Goal: Task Accomplishment & Management: Manage account settings

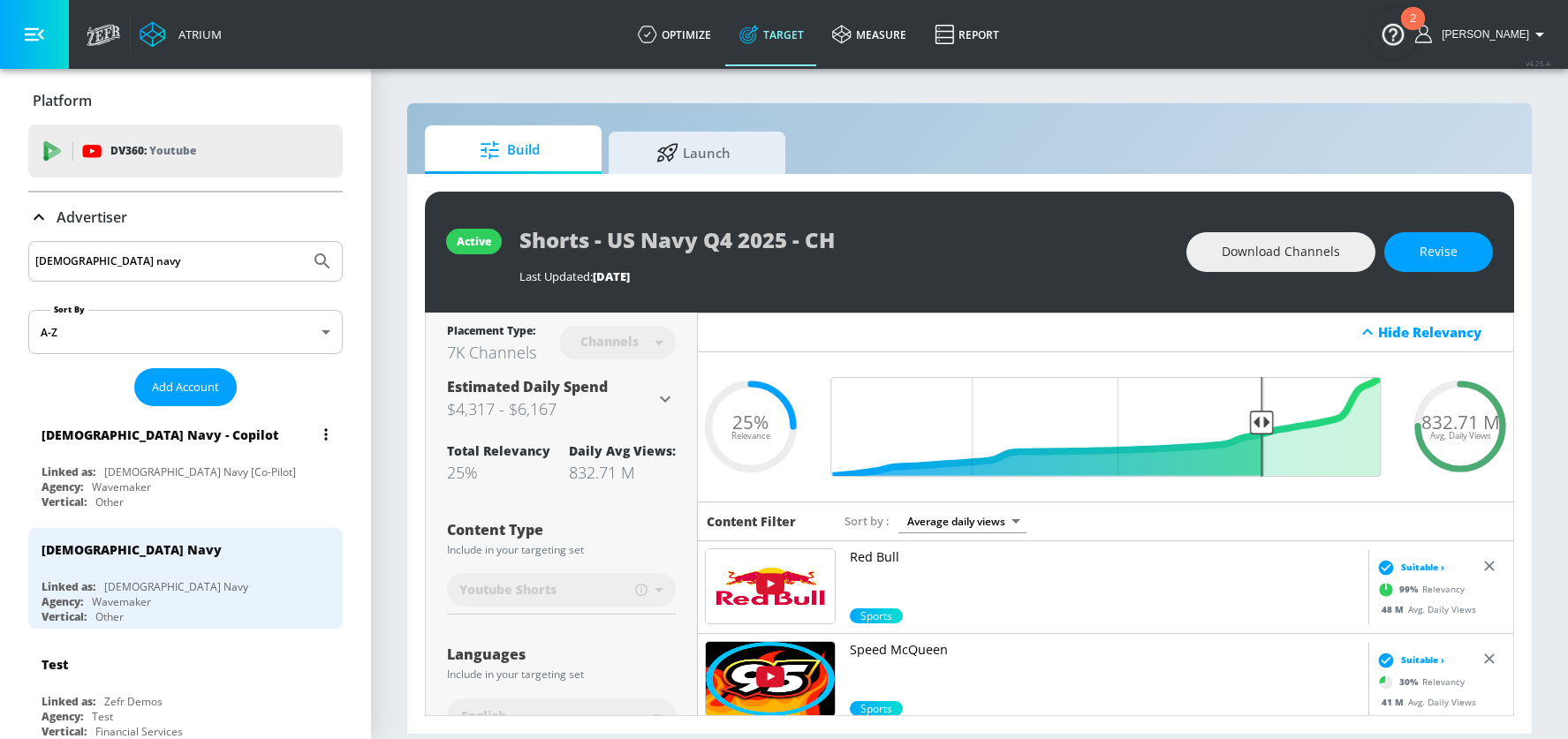
click at [212, 440] on div "[DEMOGRAPHIC_DATA] Navy - Copilot" at bounding box center [190, 434] width 297 height 43
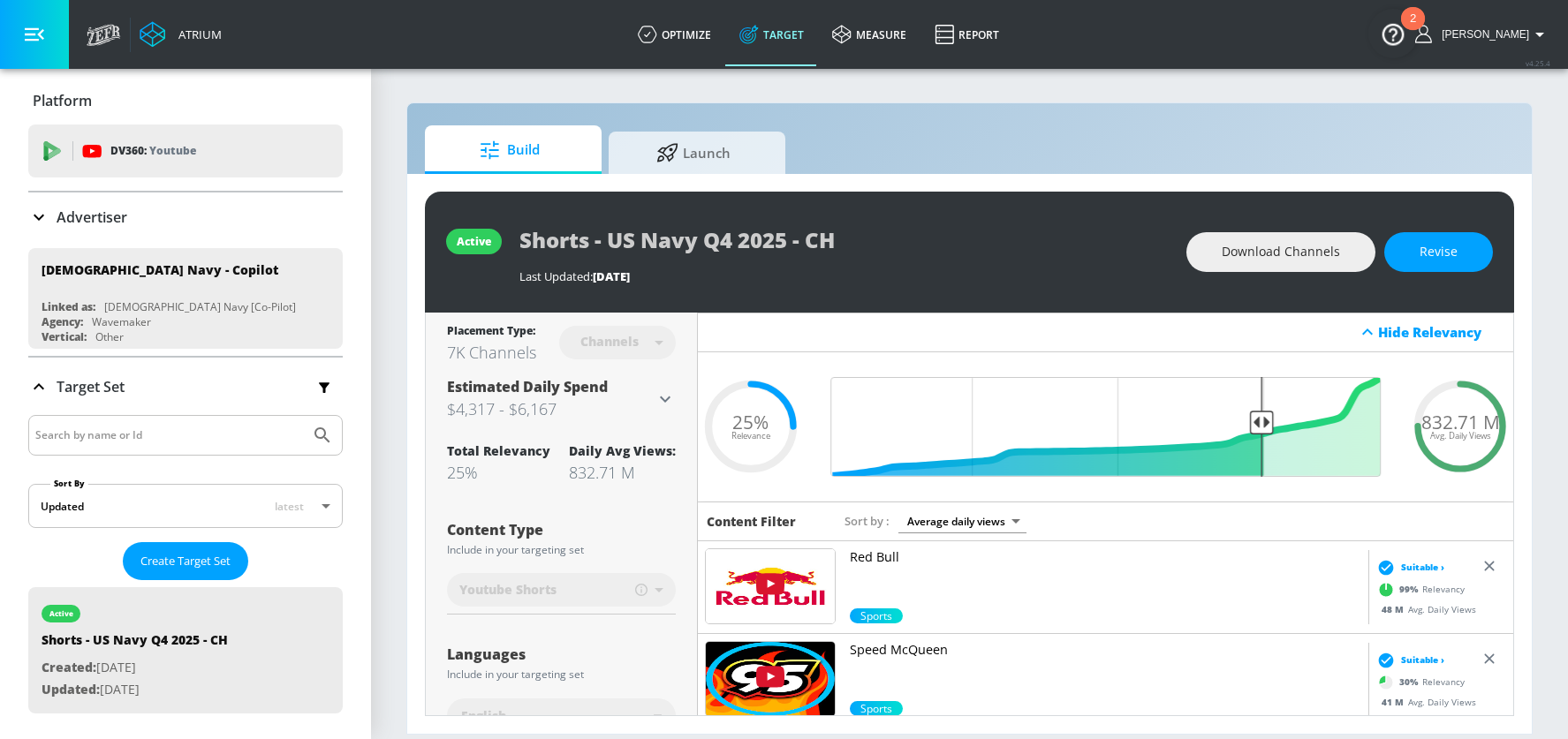
scroll to position [145, 0]
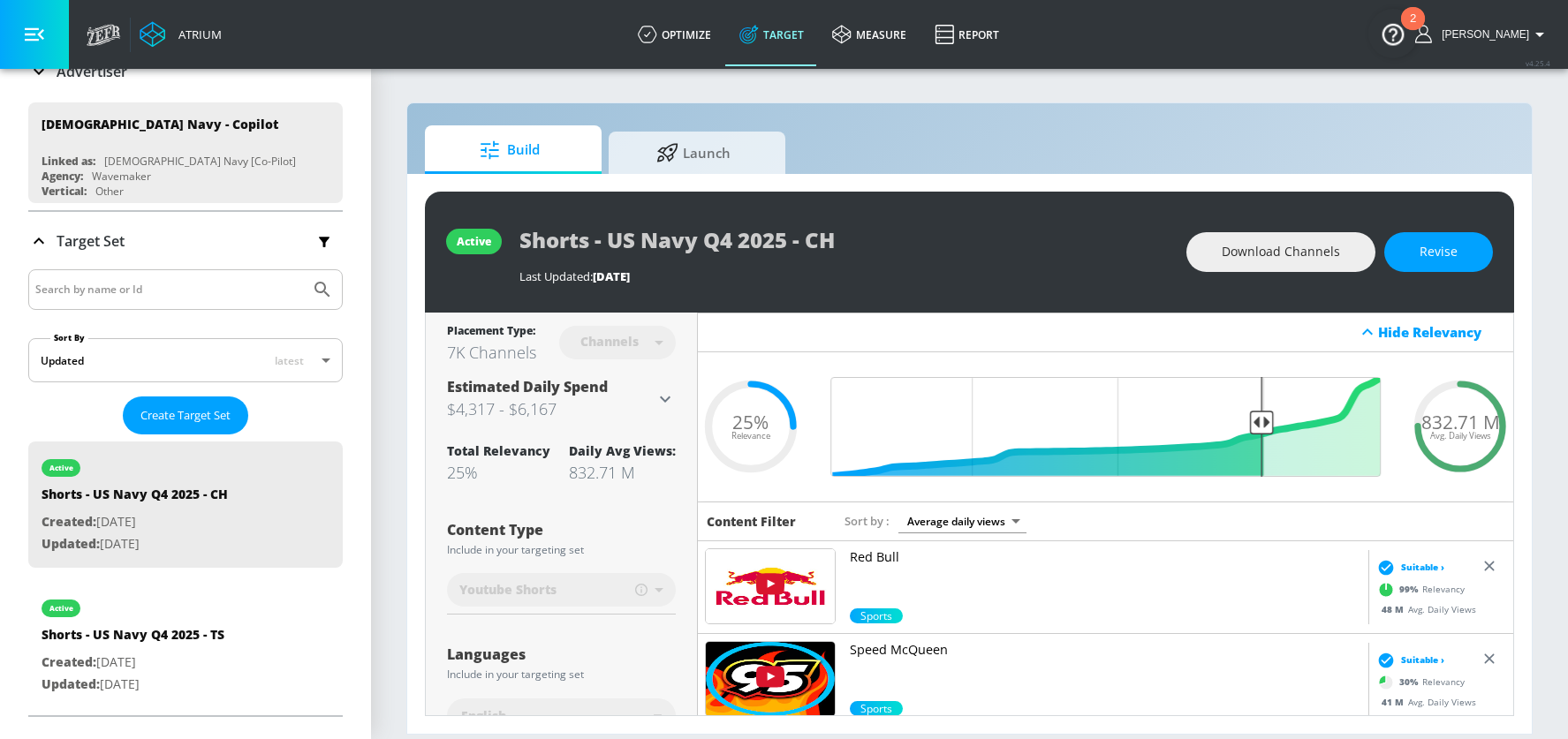
click at [117, 292] on input "Search by name or Id" at bounding box center [169, 290] width 268 height 23
type input "A18-24"
drag, startPoint x: 97, startPoint y: 289, endPoint x: -48, endPoint y: 284, distance: 145.1
click at [0, 284] on html "Atrium optimize Target measure Report optimize Target measure Report v 4.25.4 […" at bounding box center [784, 370] width 1568 height 739
click at [330, 598] on button "list of Target Set" at bounding box center [325, 602] width 24 height 24
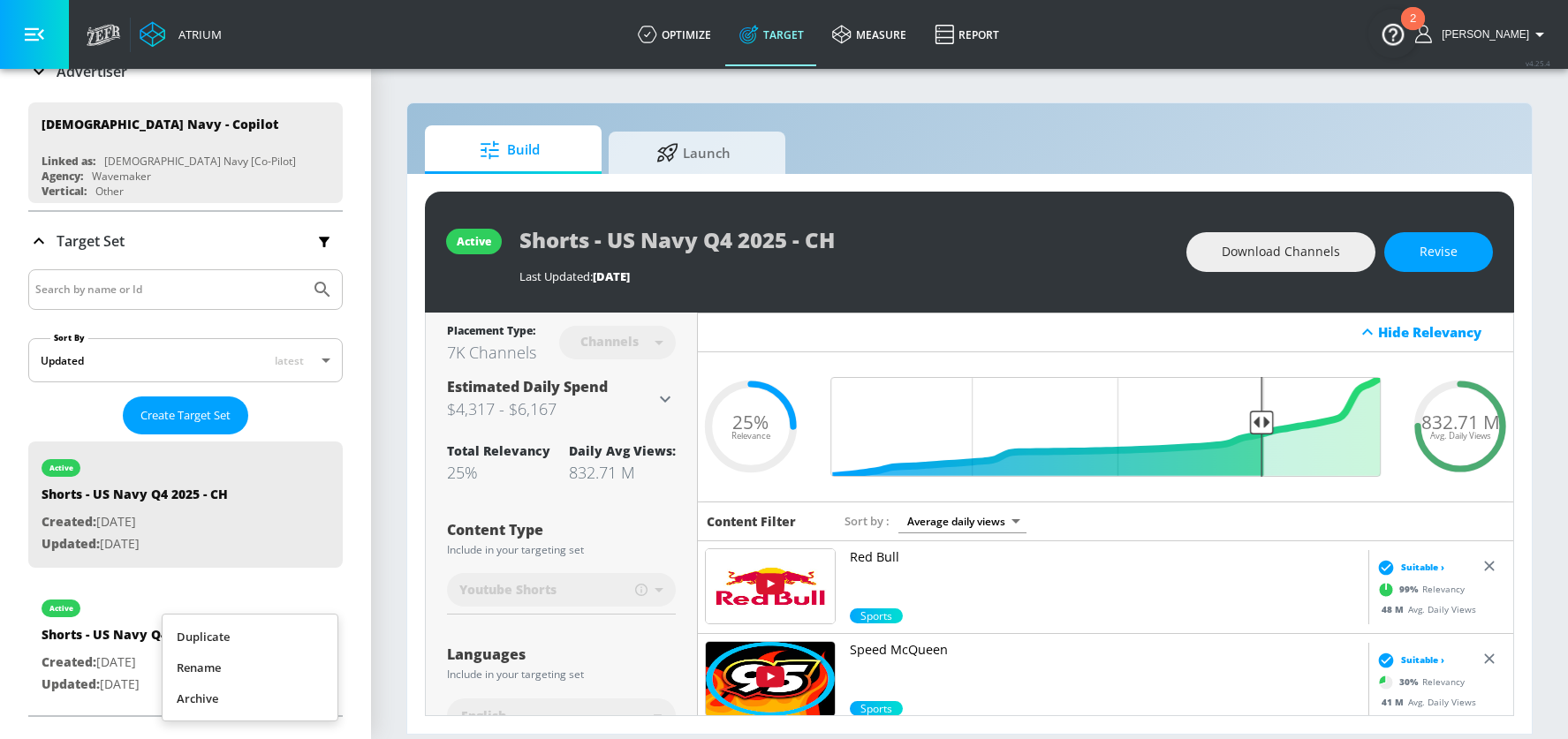
click at [230, 629] on li "Duplicate" at bounding box center [250, 637] width 175 height 31
click at [145, 647] on div "Shorts - US Navy Q4 2025 - TS Duplicate" at bounding box center [165, 648] width 247 height 43
type input "Shorts - US Navy Q4 2025 - TS Duplicate"
type input "videos"
type input "0.05"
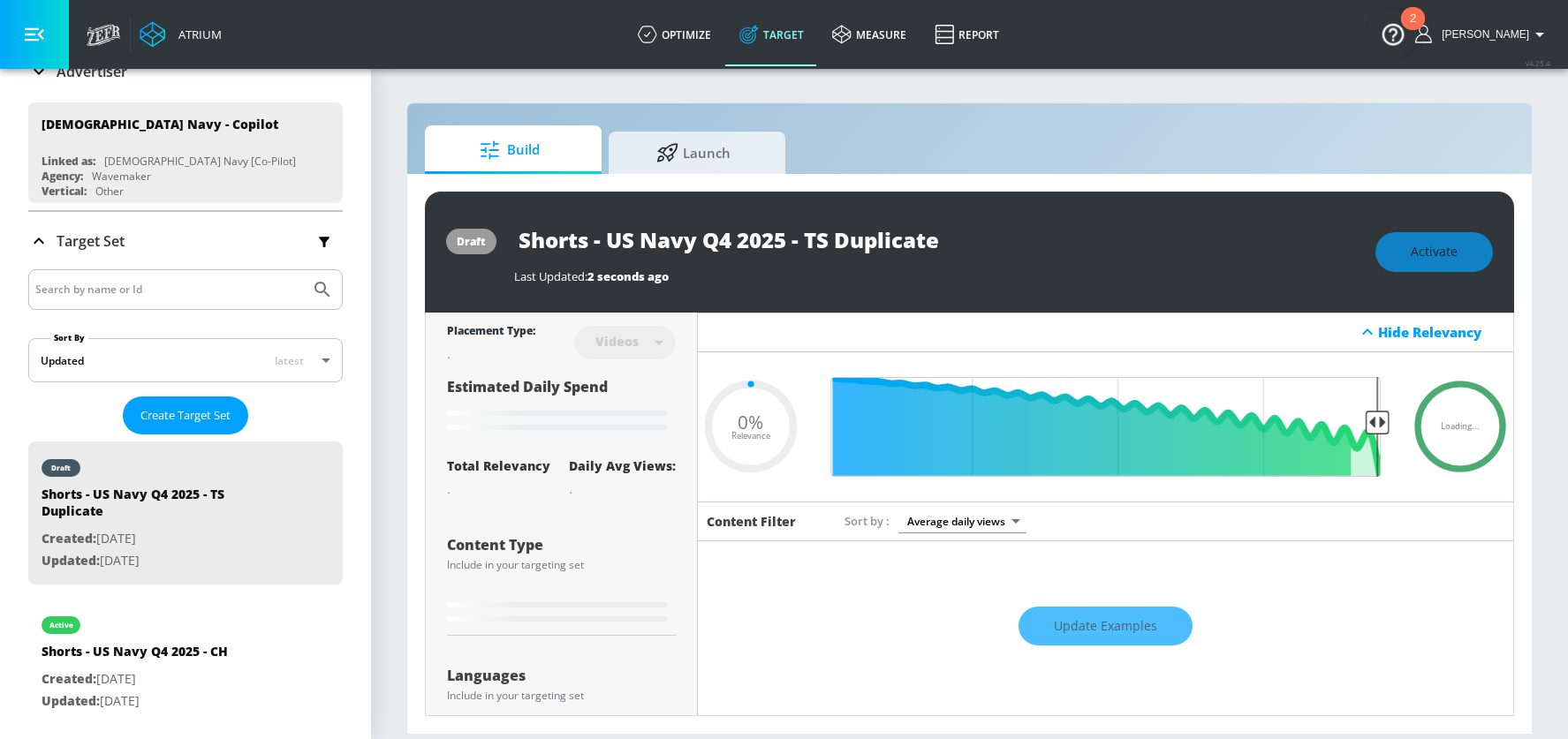
drag, startPoint x: 590, startPoint y: 244, endPoint x: 495, endPoint y: 241, distance: 95.0
click at [495, 241] on div "draft Shorts - US Navy Q4 2025 - TS Duplicate Last Updated: 2 seconds ago Activ…" at bounding box center [969, 252] width 1090 height 121
type input "A- [DEMOGRAPHIC_DATA] Navy Q4 2025 - TS Duplicate"
type input "0.05"
type input "A1- US Navy Q4 2025 - TS Duplicate"
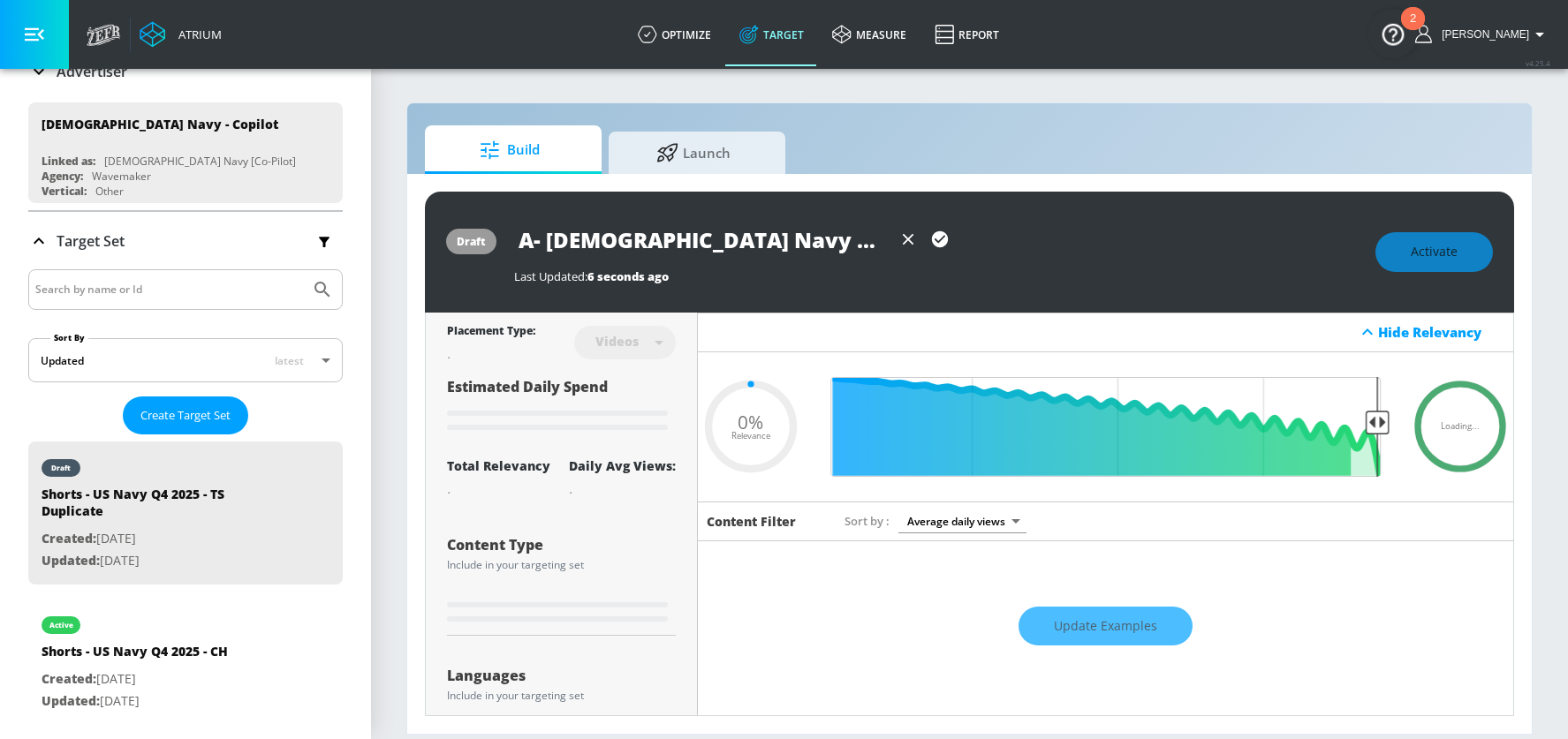
type input "0.05"
type input "A18- US Navy Q4 2025 - TS Duplicate"
type input "0.05"
type input "A18-- US Navy Q4 2025 - TS Duplicate"
type input "0.5"
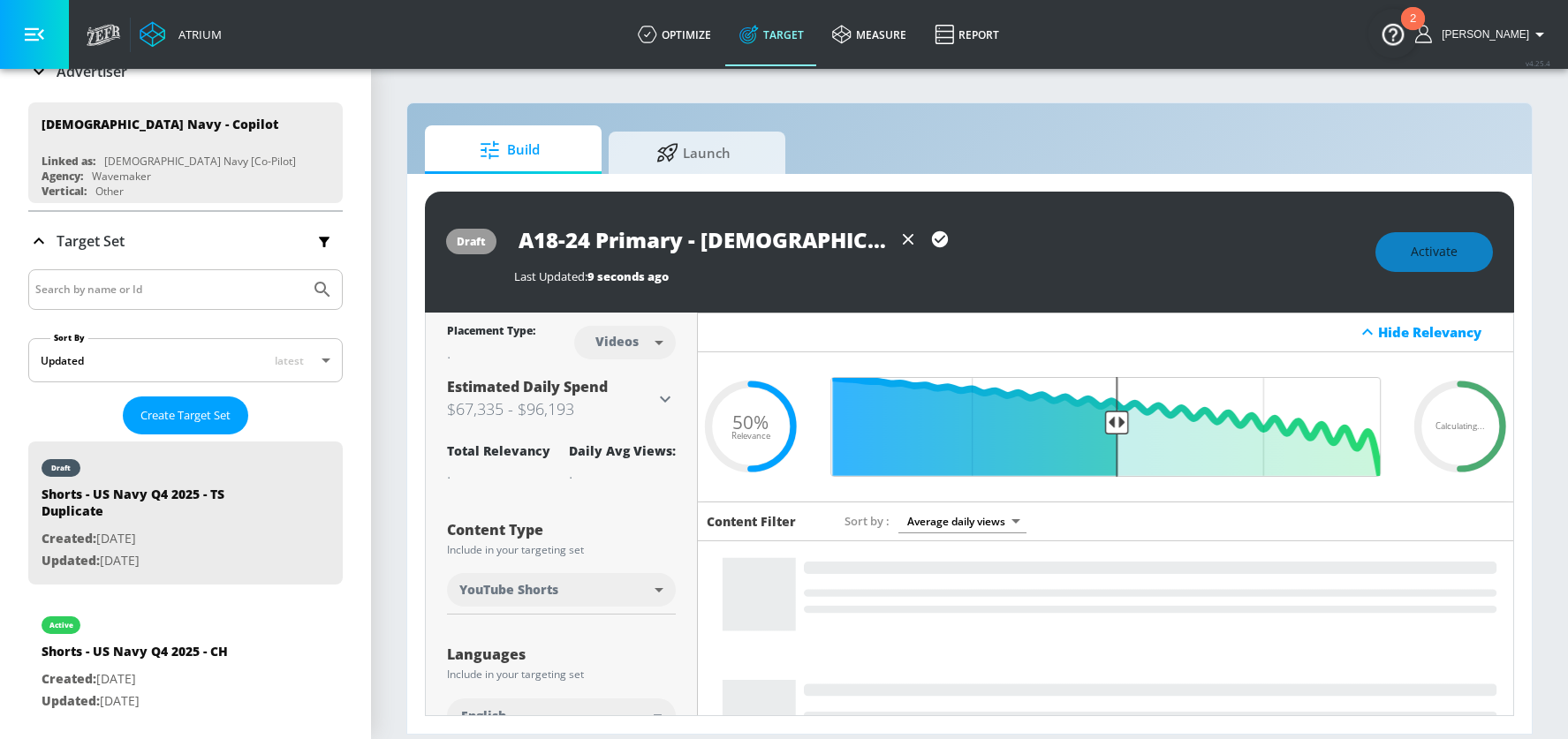
click at [762, 241] on input "A18-24 Primary - [DEMOGRAPHIC_DATA] Navy Q4 2025 - TS Duplicate" at bounding box center [703, 240] width 378 height 40
drag, startPoint x: 713, startPoint y: 244, endPoint x: 795, endPoint y: 252, distance: 82.4
click at [965, 249] on div "A18-24 Primary - [DEMOGRAPHIC_DATA] Navy Q4 2025 - TS Duplicate" at bounding box center [936, 240] width 844 height 40
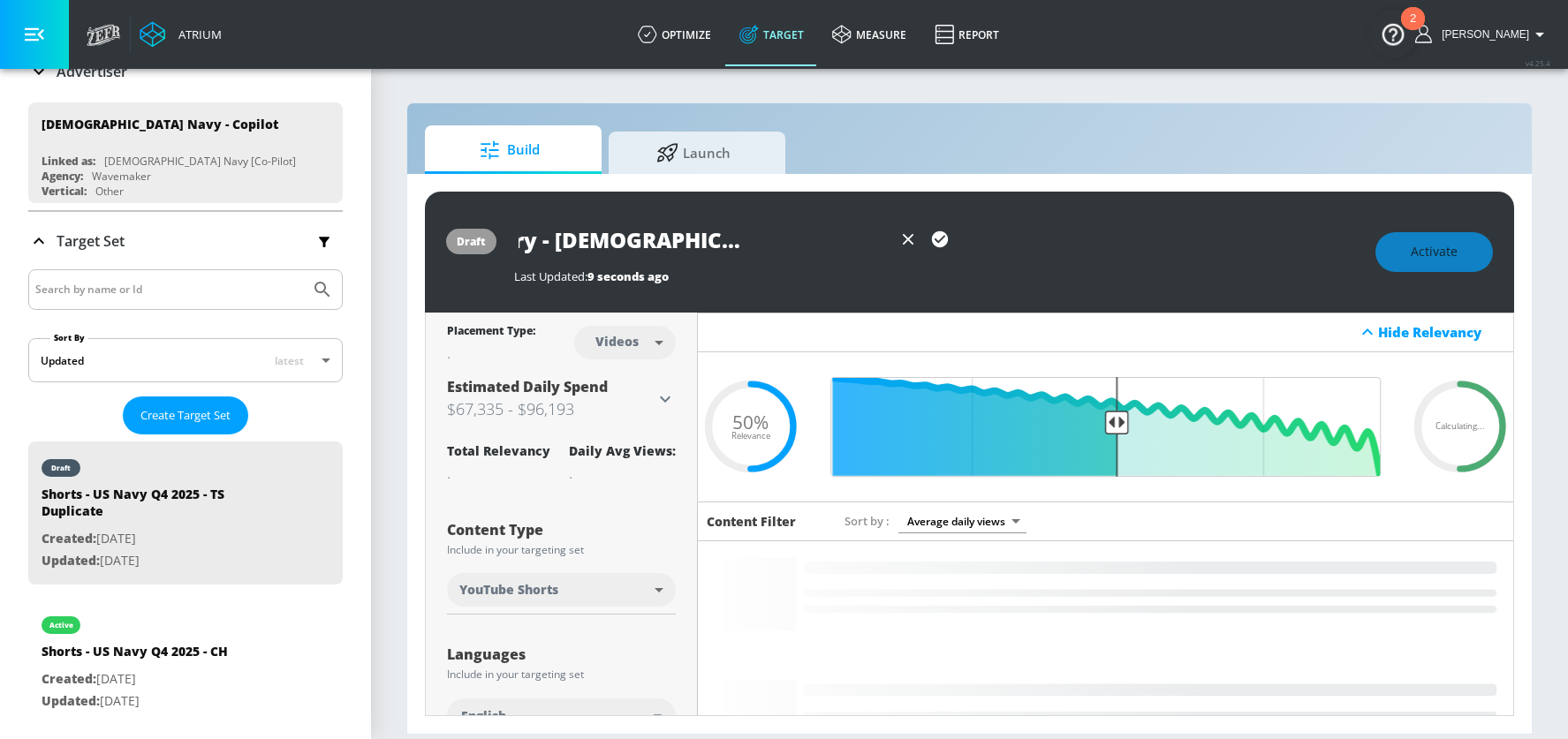
drag, startPoint x: 775, startPoint y: 252, endPoint x: 774, endPoint y: 241, distance: 11.0
click at [775, 251] on input "A18-24 Primary - [DEMOGRAPHIC_DATA] Navy Q4 2025 - TS Duplicate" at bounding box center [703, 240] width 378 height 40
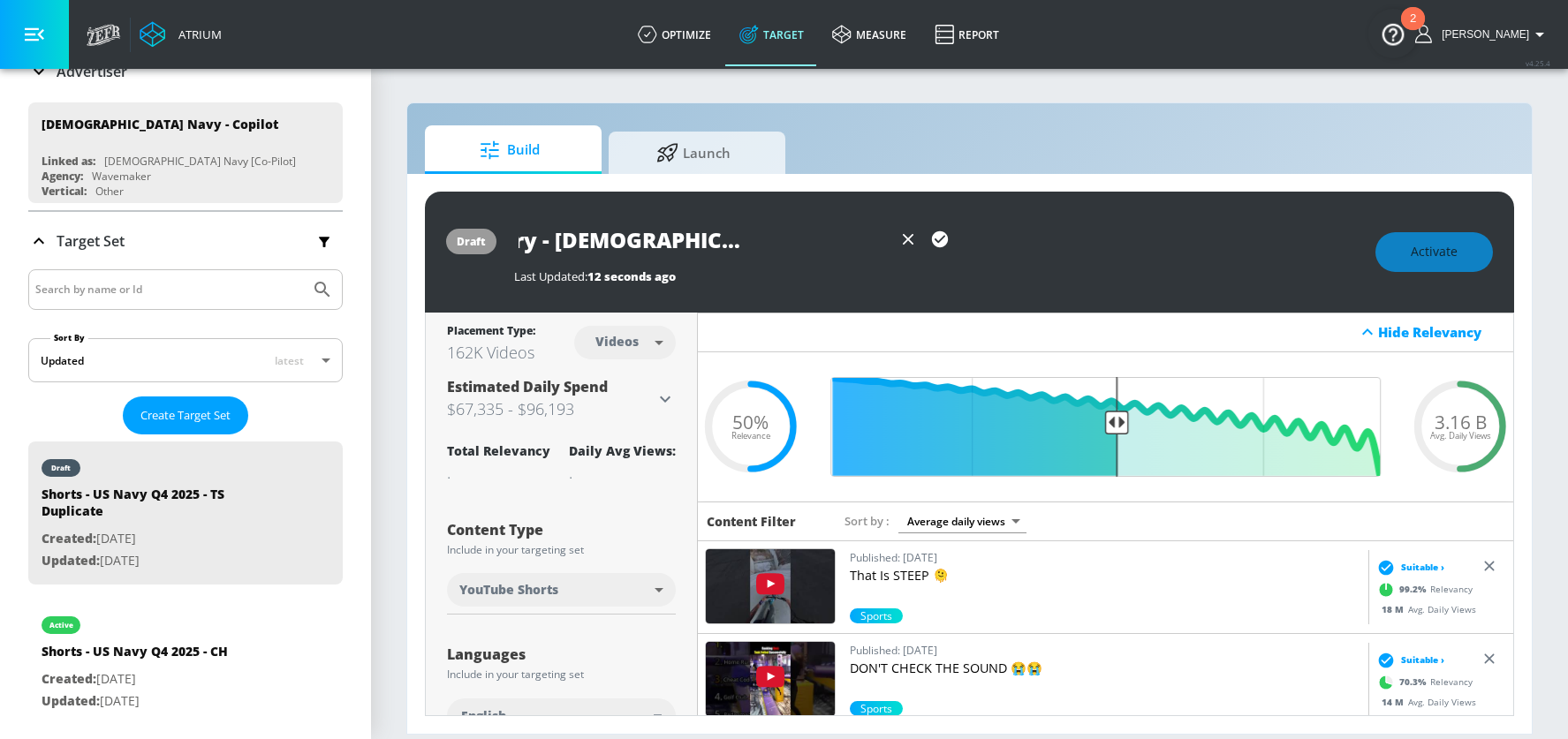
drag, startPoint x: 777, startPoint y: 237, endPoint x: 1014, endPoint y: 251, distance: 237.4
click at [1014, 251] on div "A18-24 Primary - [DEMOGRAPHIC_DATA] Navy Q4 2025 - TS Duplicate" at bounding box center [936, 240] width 844 height 40
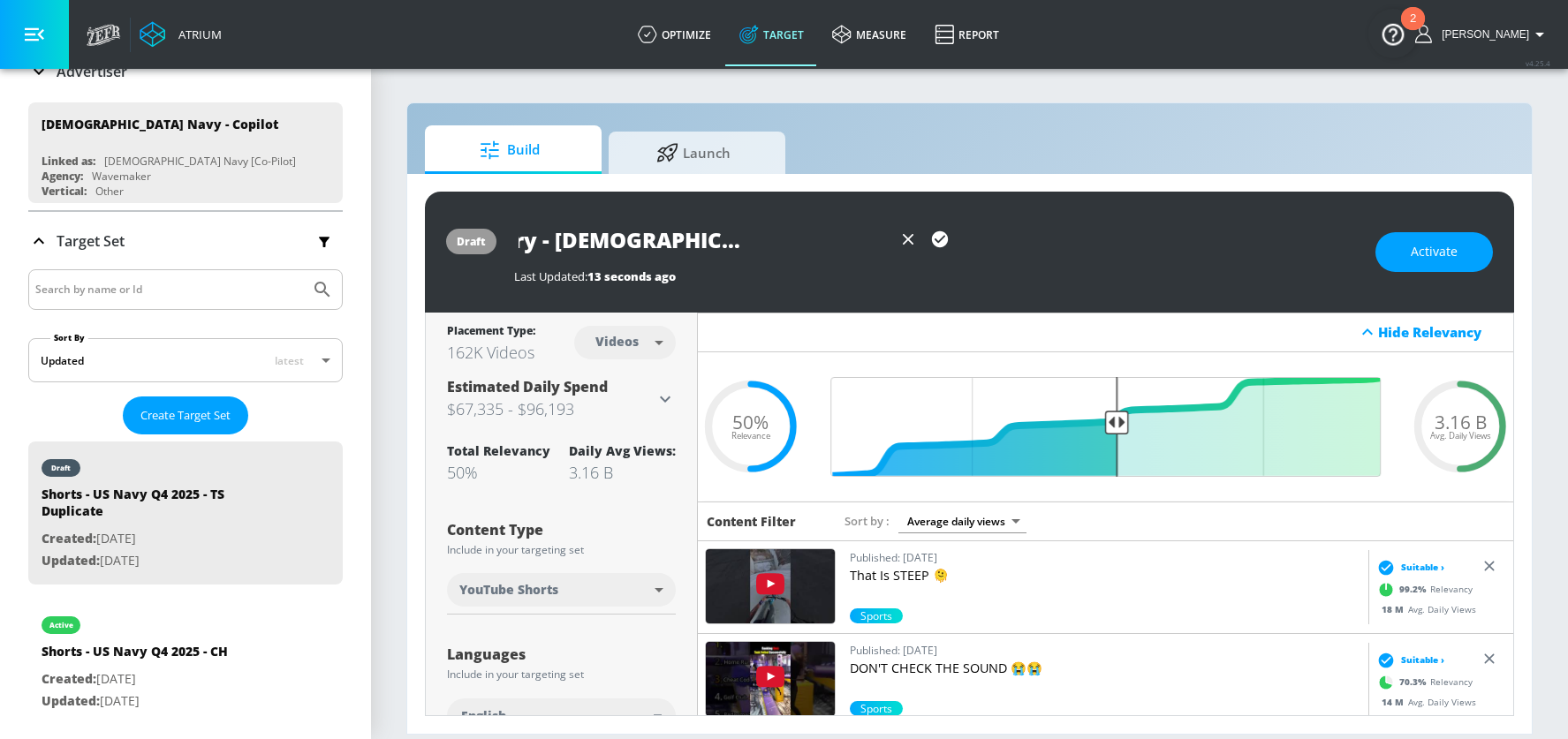
scroll to position [0, 36]
type input "A18-24 Primary - [DEMOGRAPHIC_DATA] Navy Q4 2025 - TS"
click at [939, 235] on icon "button" at bounding box center [940, 240] width 16 height 16
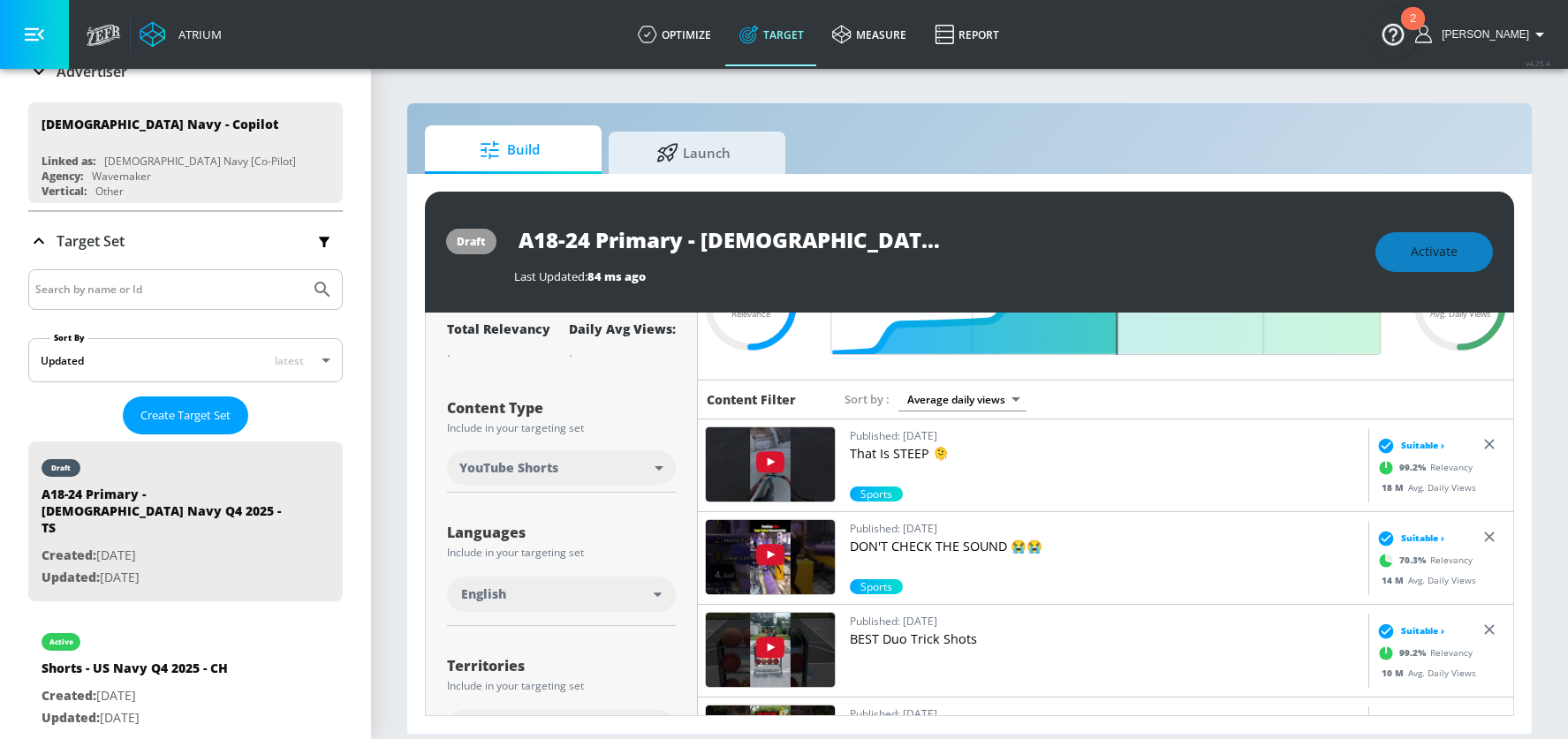
scroll to position [193, 0]
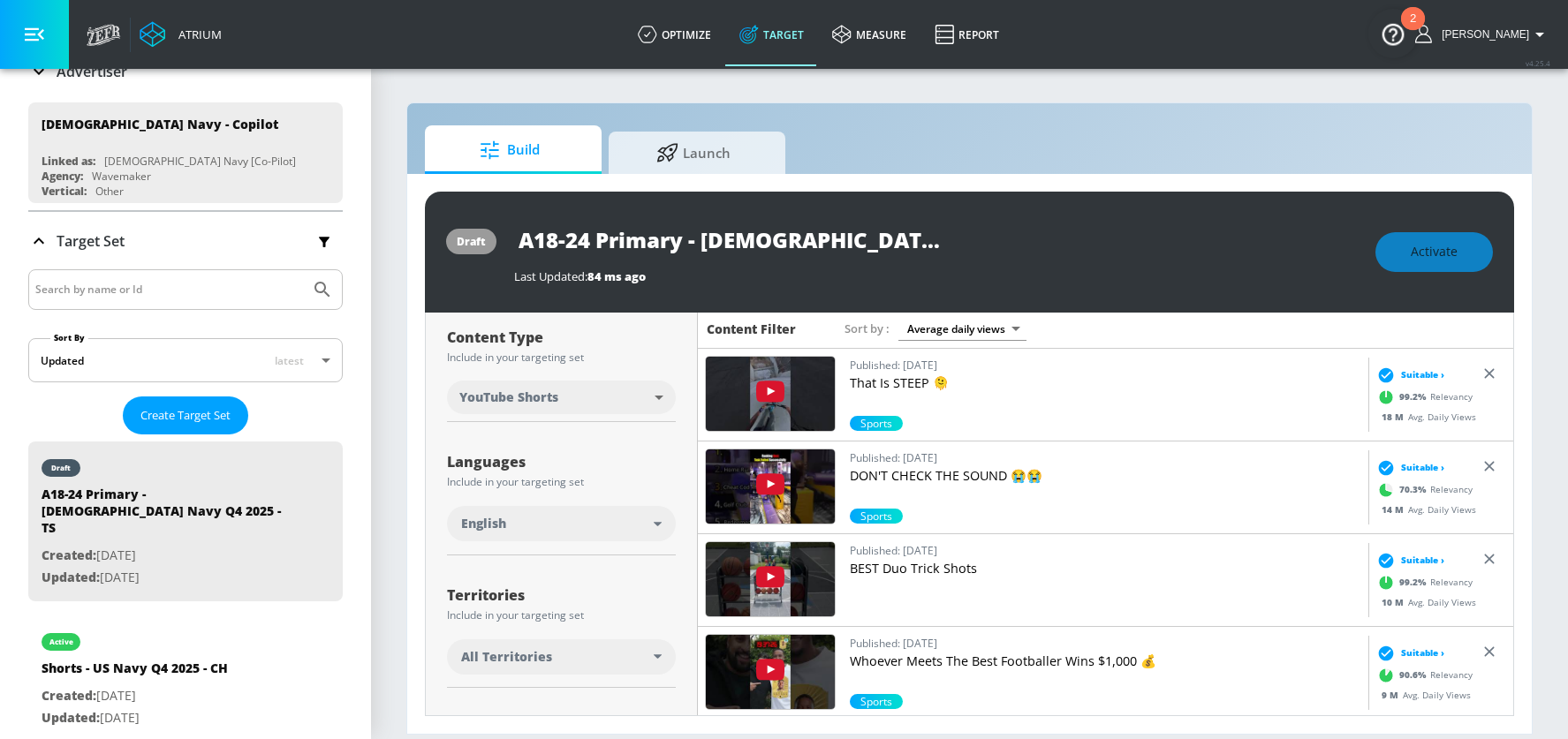
click at [564, 395] on body "Atrium optimize Target measure Report optimize Target measure Report v 4.25.4 […" at bounding box center [784, 370] width 1568 height 739
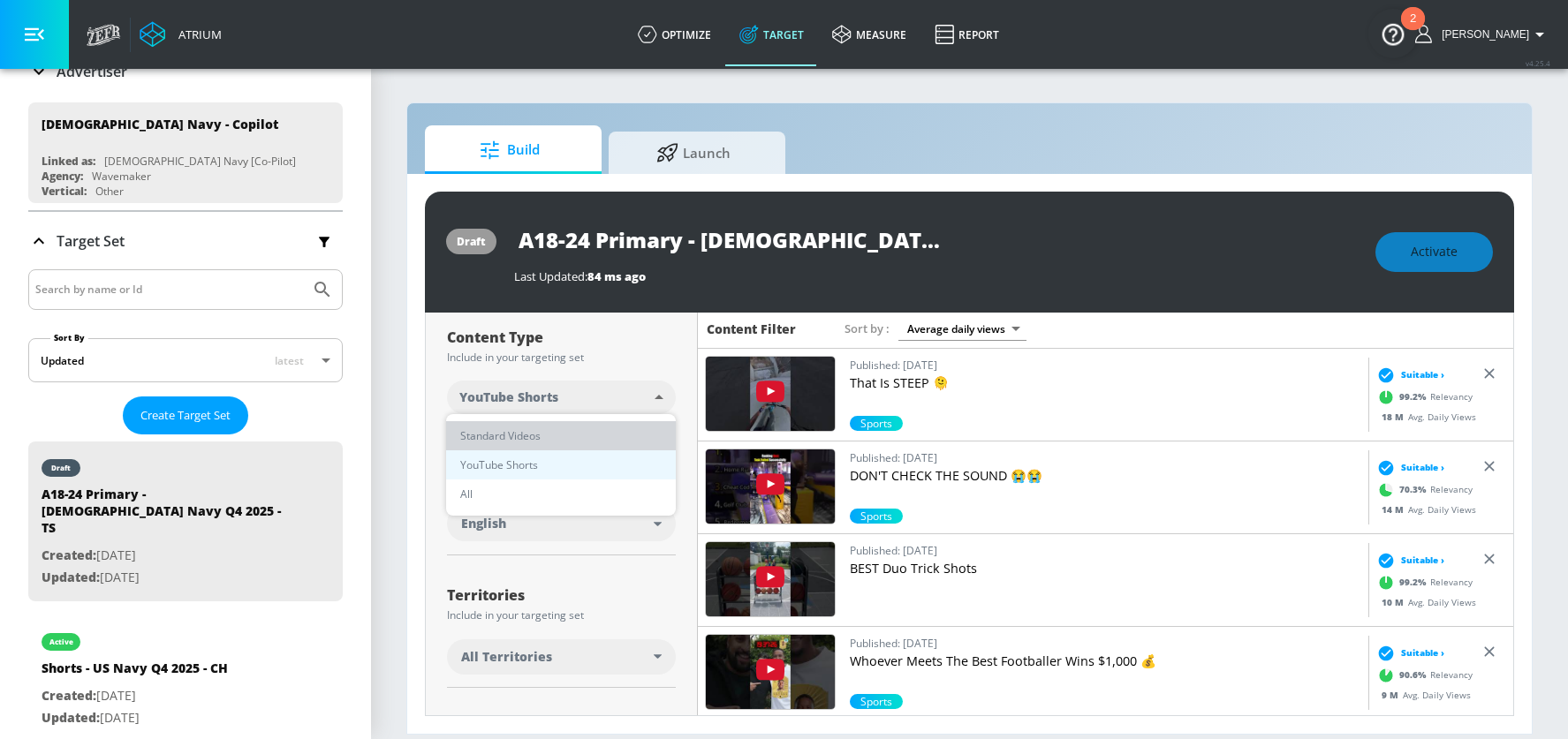
click at [520, 431] on span "Standard Videos" at bounding box center [500, 435] width 81 height 18
type input "standard"
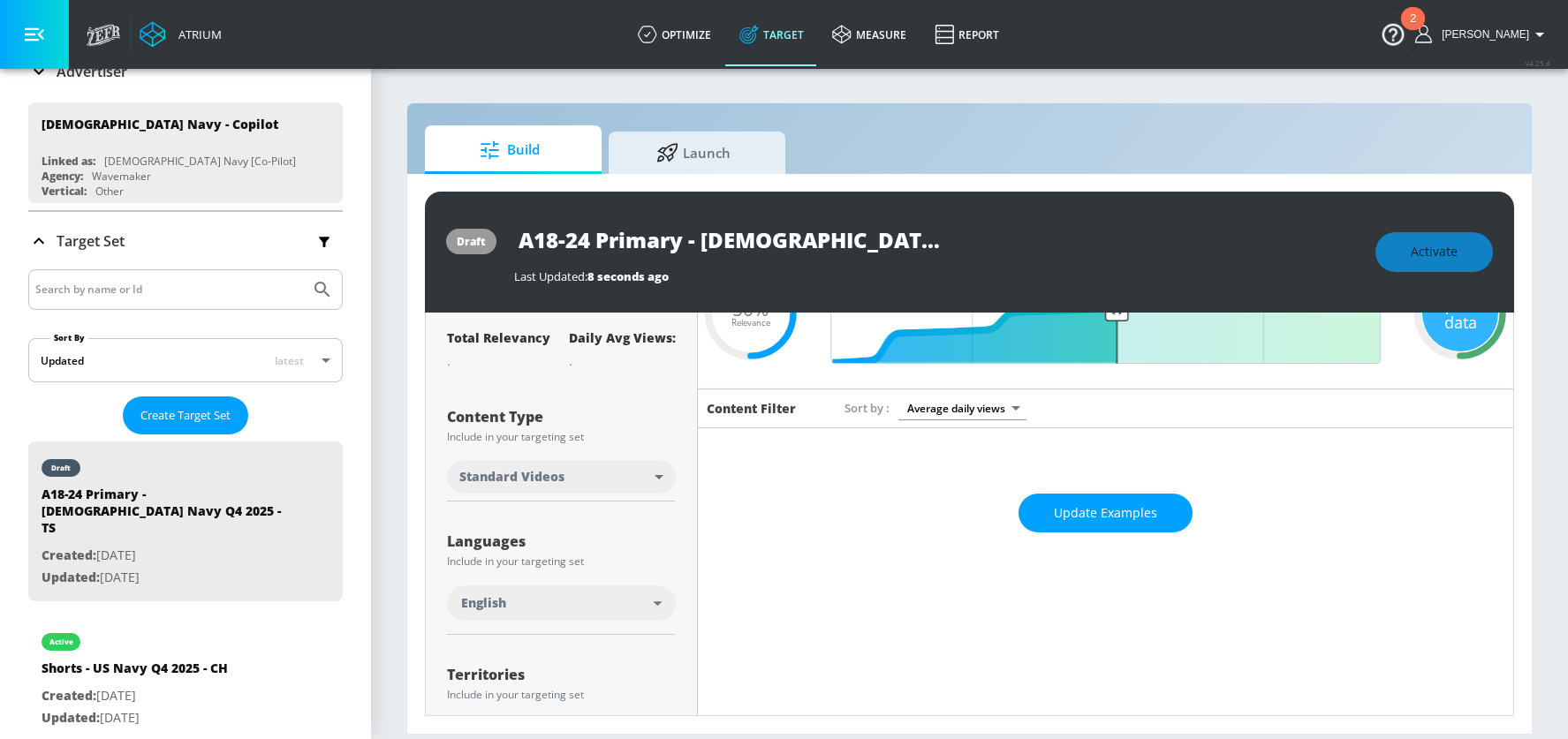
scroll to position [0, 0]
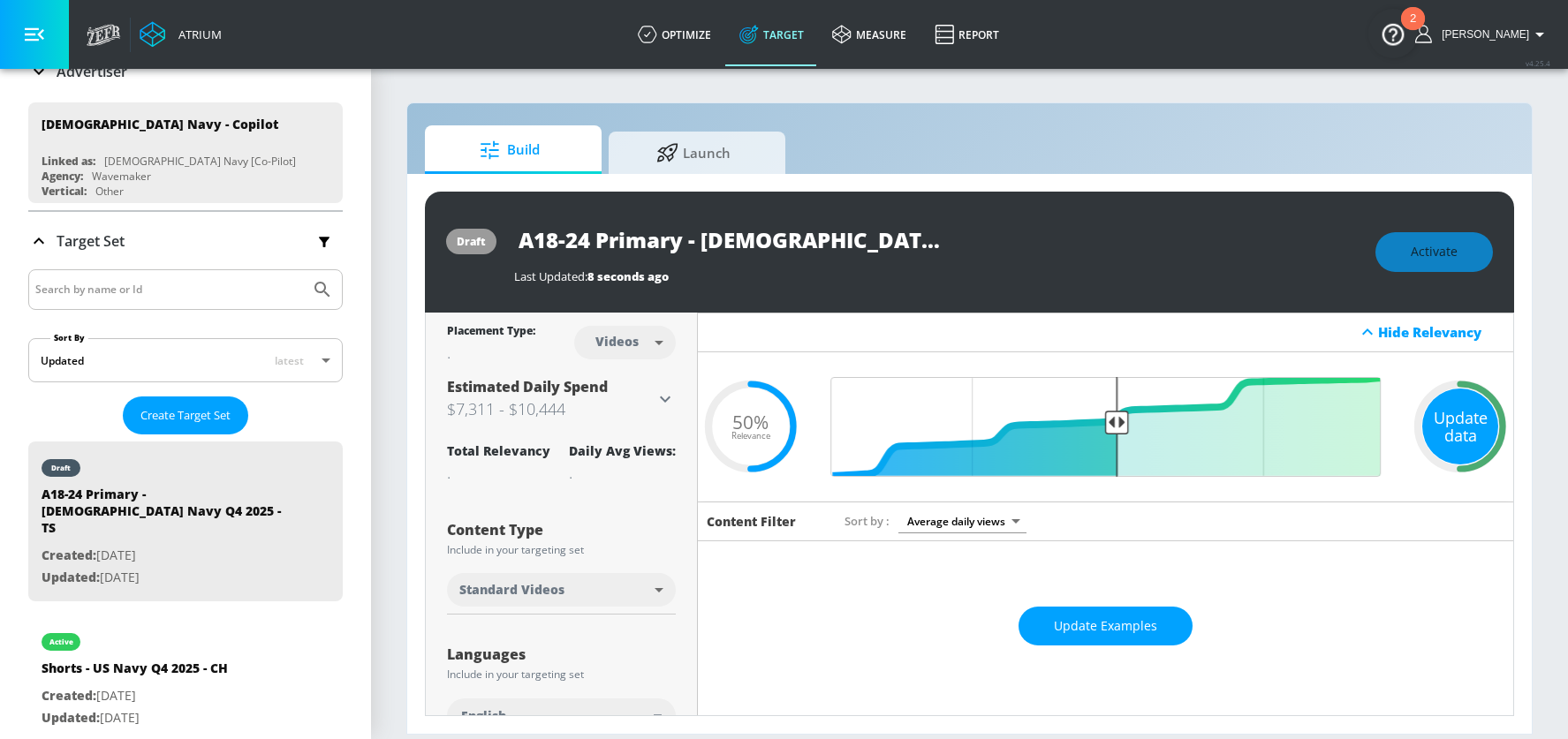
click at [1467, 412] on div "Update data" at bounding box center [1460, 427] width 76 height 76
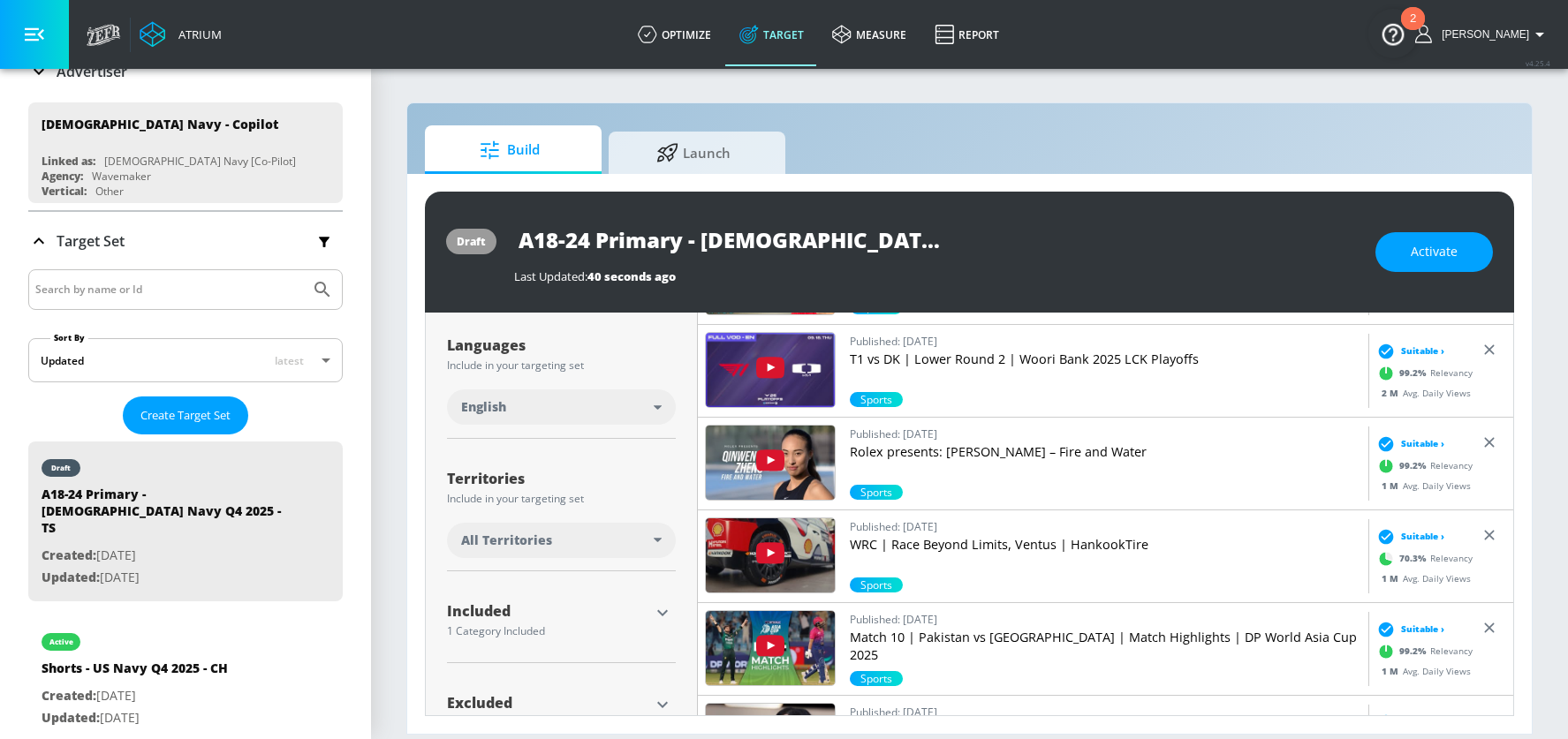
scroll to position [361, 0]
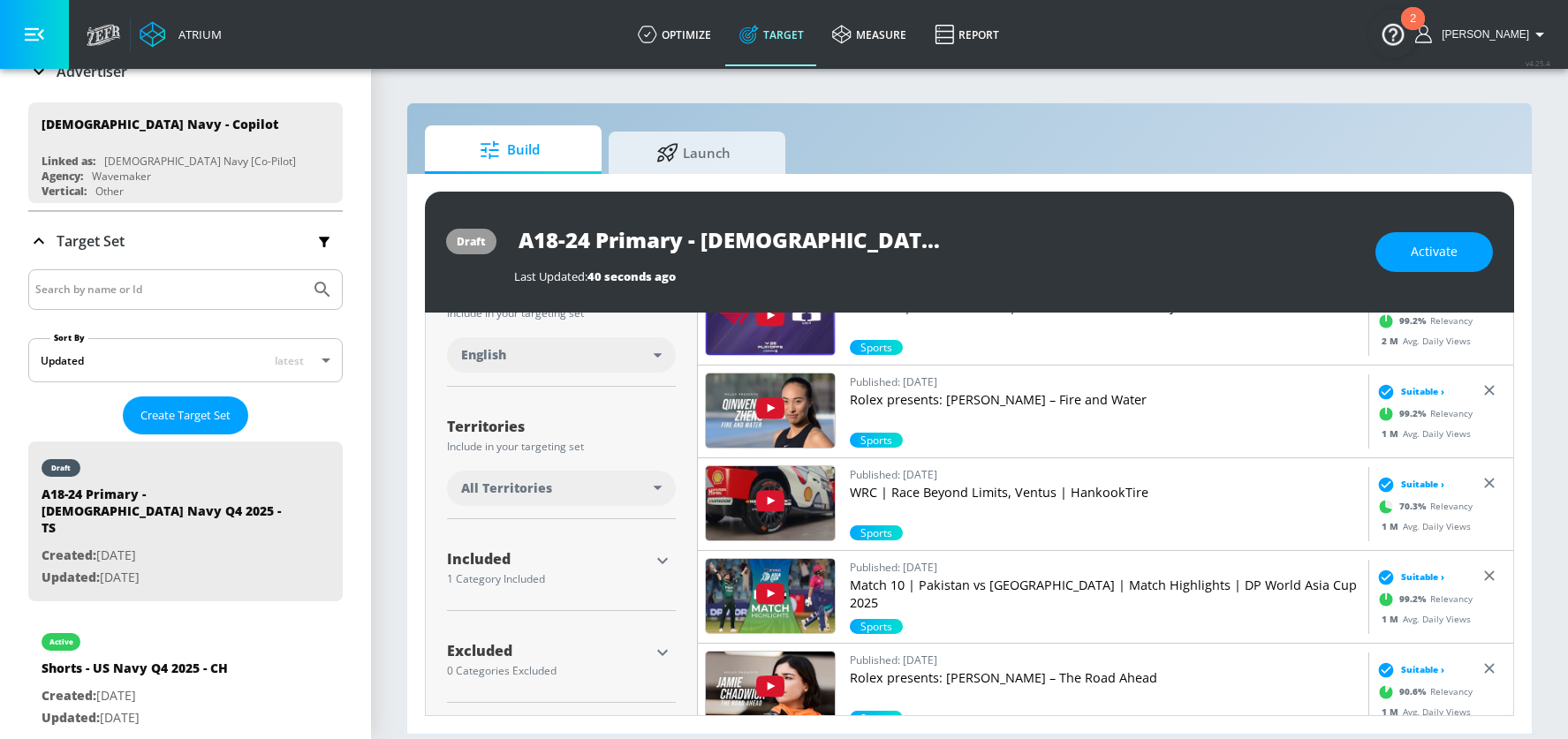
click at [619, 558] on div "Included" at bounding box center [548, 559] width 203 height 15
click at [662, 557] on icon "button" at bounding box center [663, 561] width 21 height 21
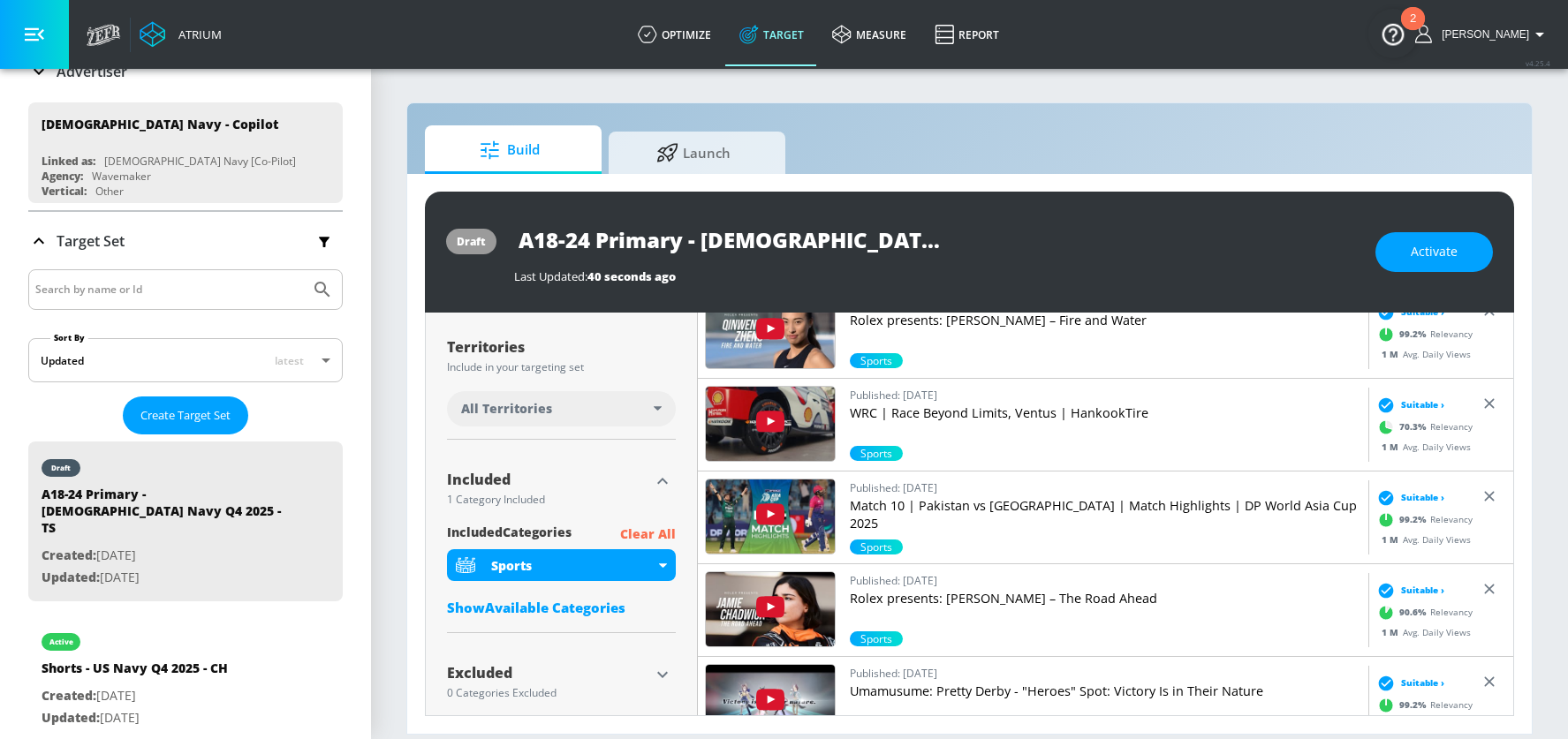
scroll to position [464, 0]
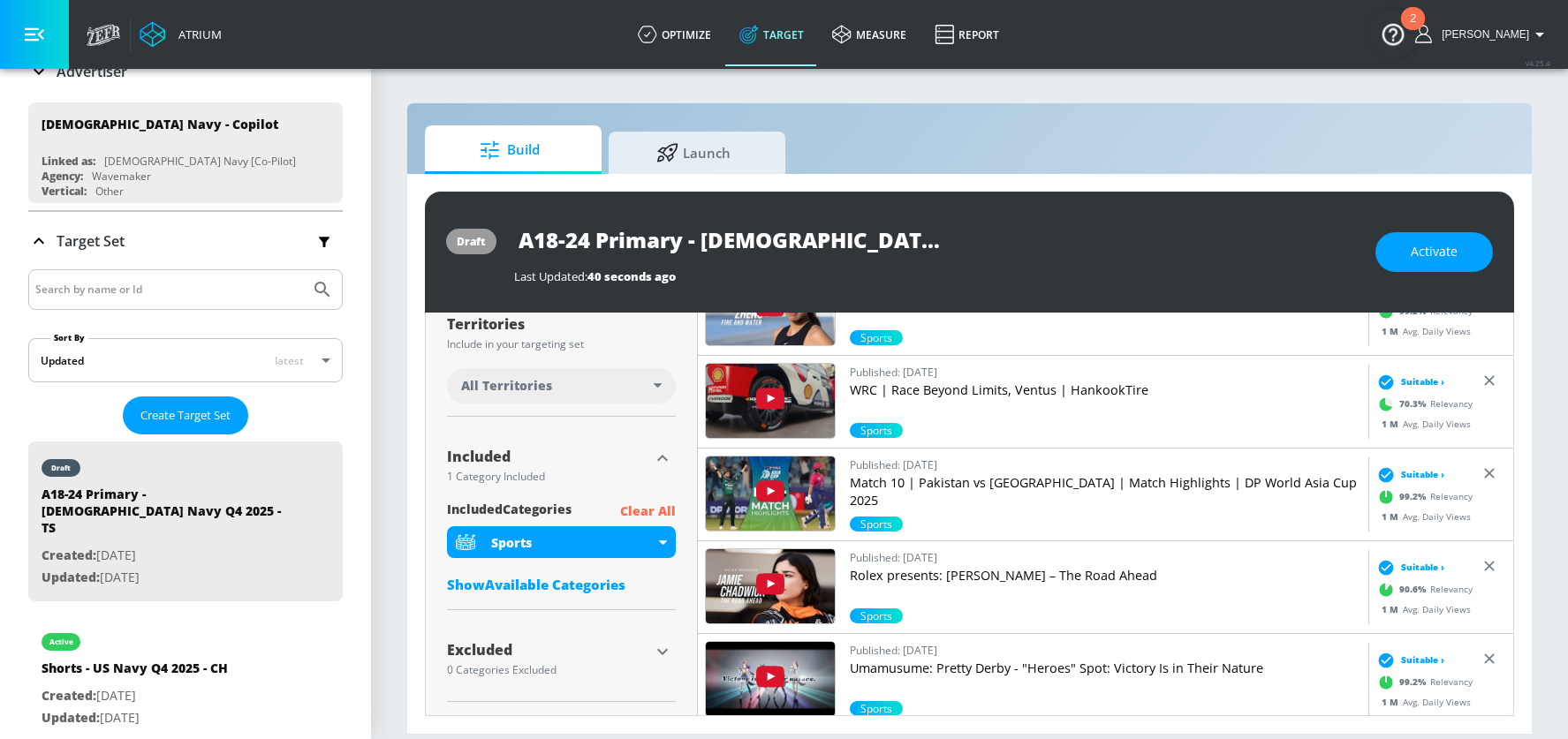
click at [546, 587] on div "Show Available Categories" at bounding box center [562, 585] width 229 height 17
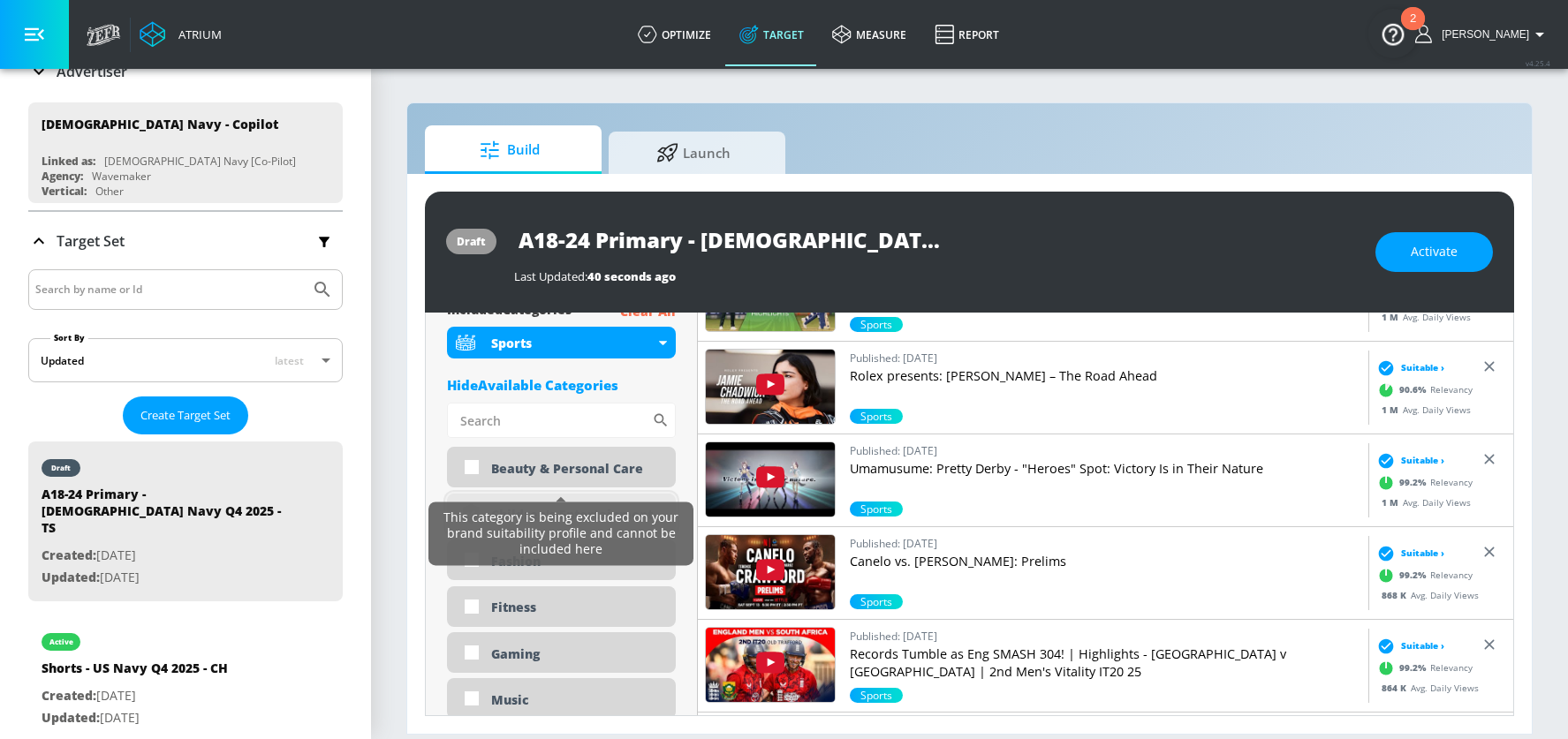
scroll to position [707, 0]
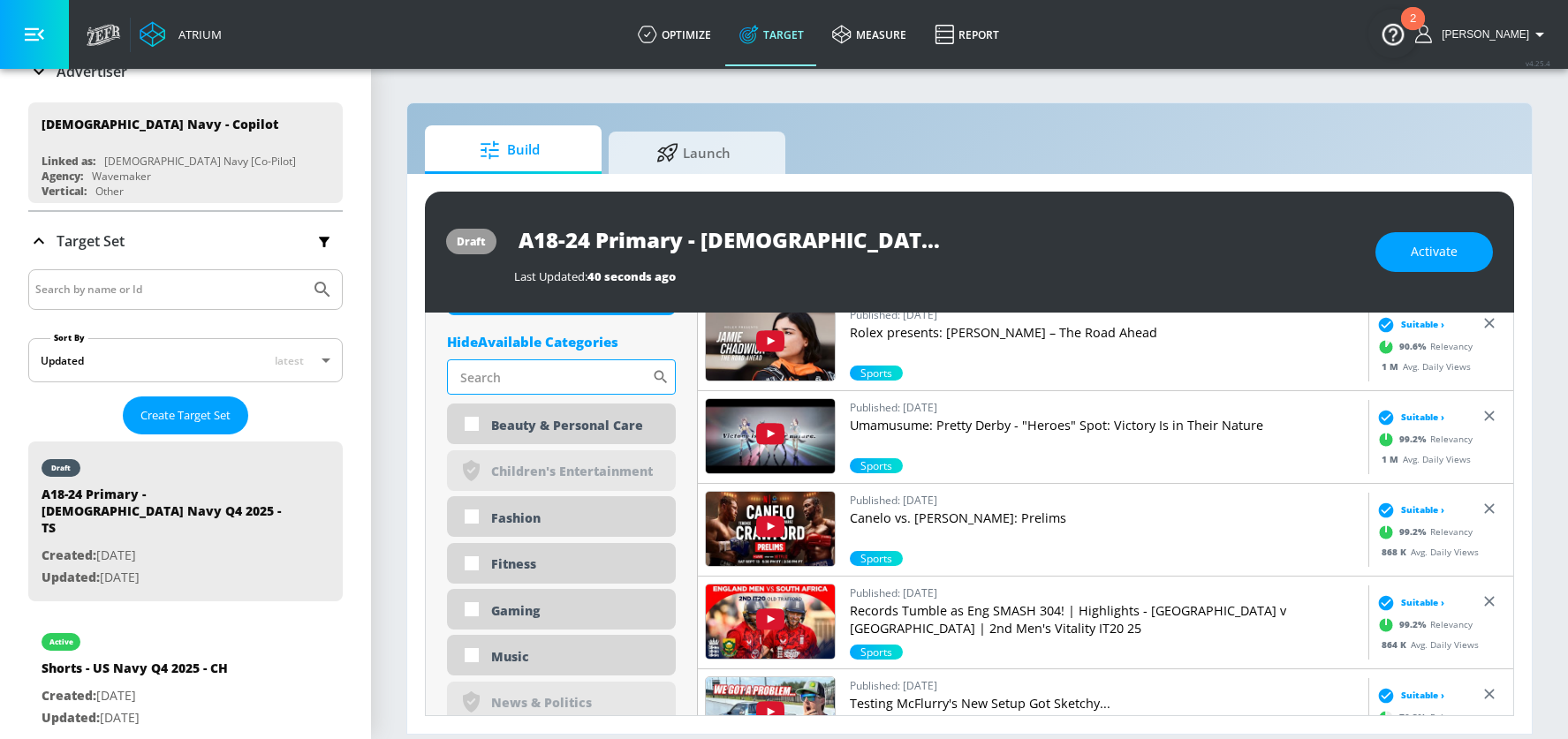
click at [537, 373] on input "Sort By" at bounding box center [549, 377] width 205 height 35
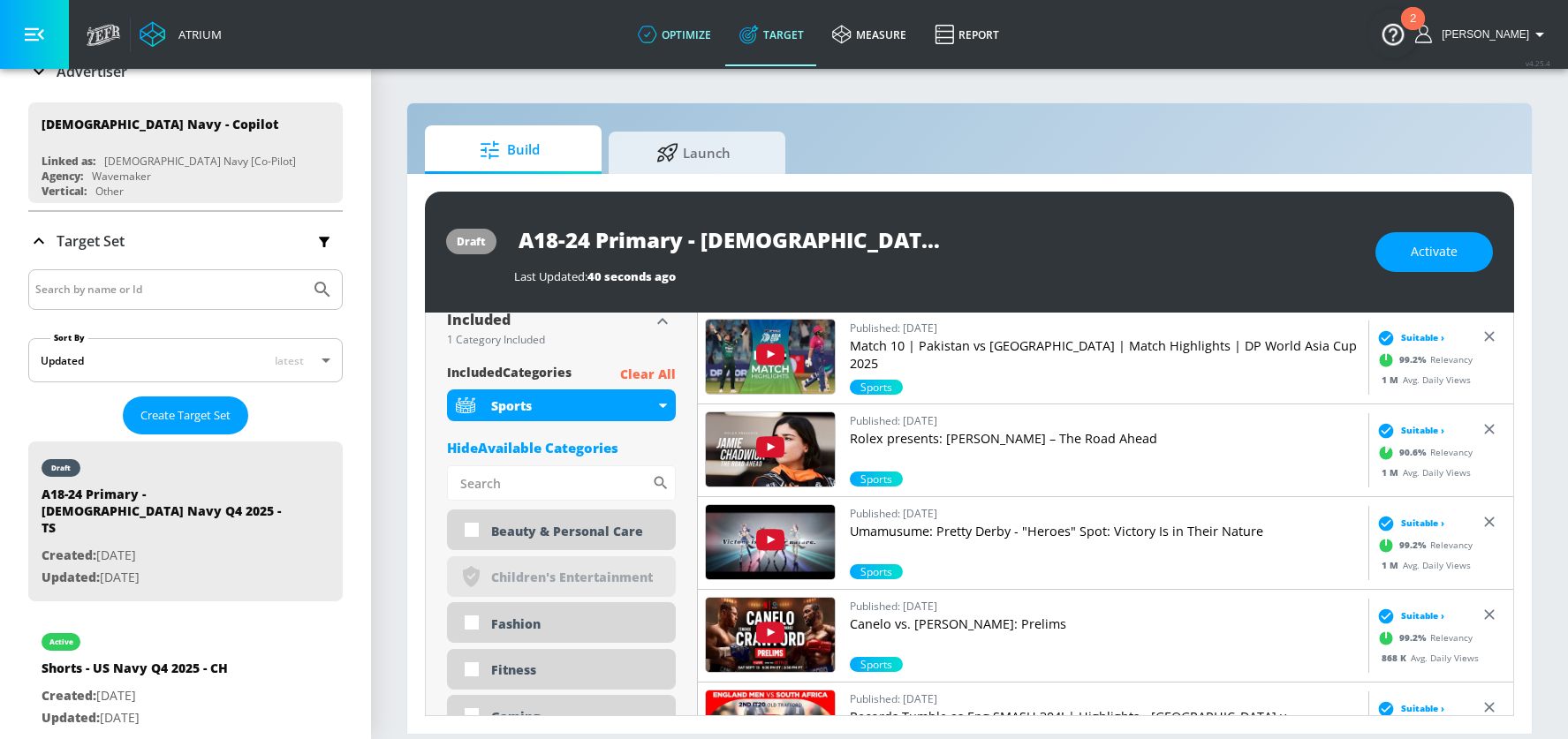
click at [697, 29] on link "optimize" at bounding box center [674, 35] width 102 height 64
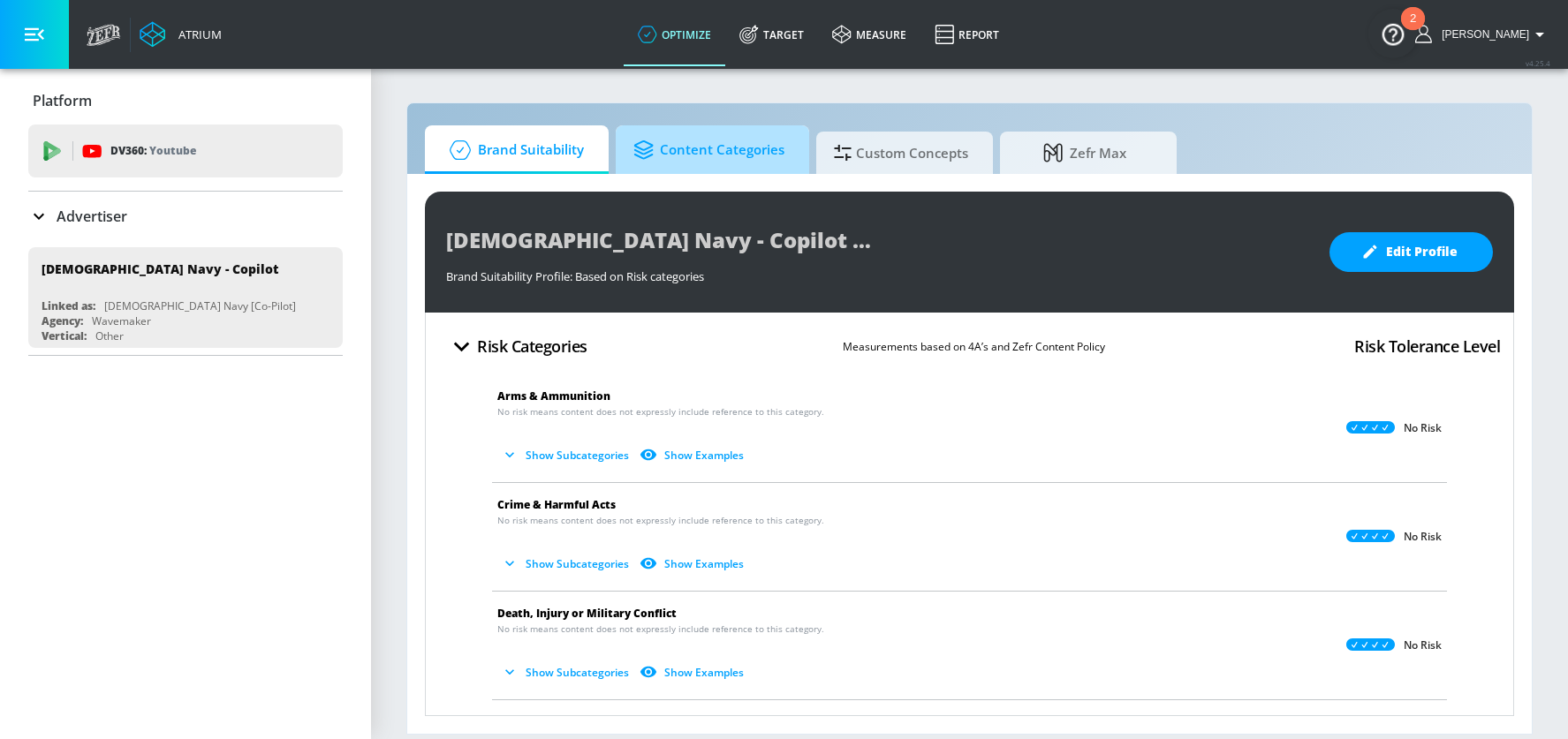
click at [686, 156] on span "Content Categories" at bounding box center [709, 150] width 151 height 43
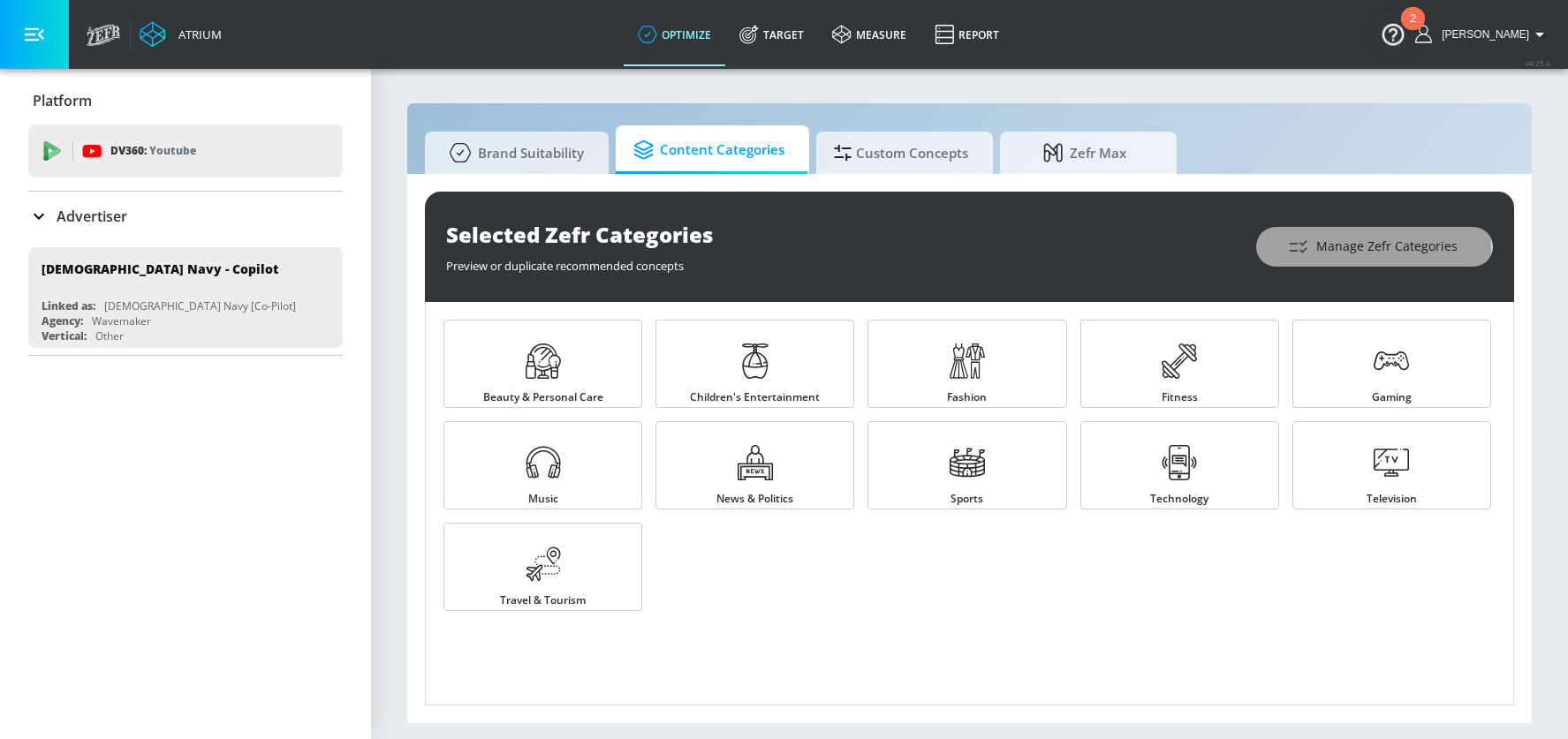
click at [1362, 250] on span "Manage Zefr Categories" at bounding box center [1374, 246] width 166 height 22
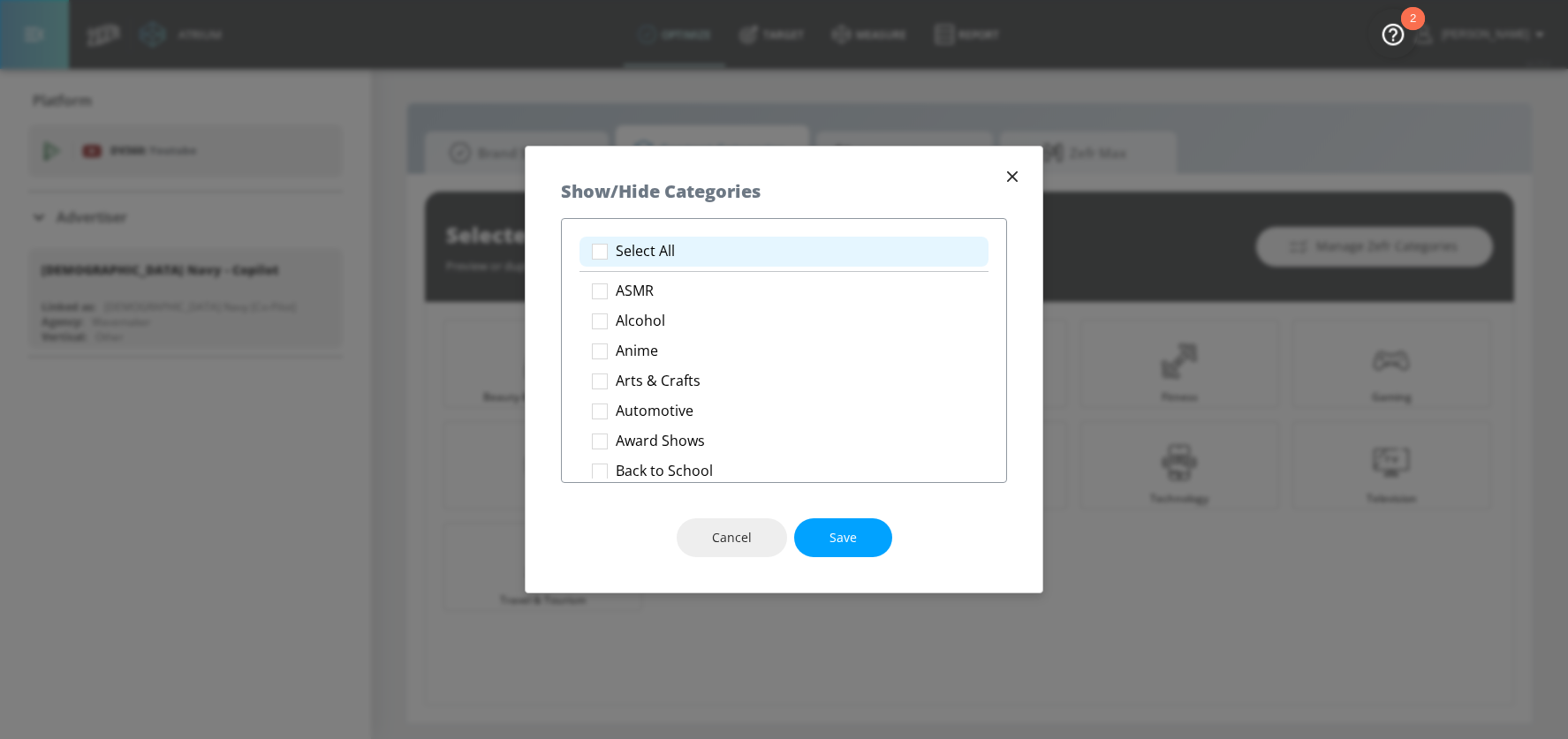
click at [648, 241] on li "Select All" at bounding box center [784, 251] width 409 height 30
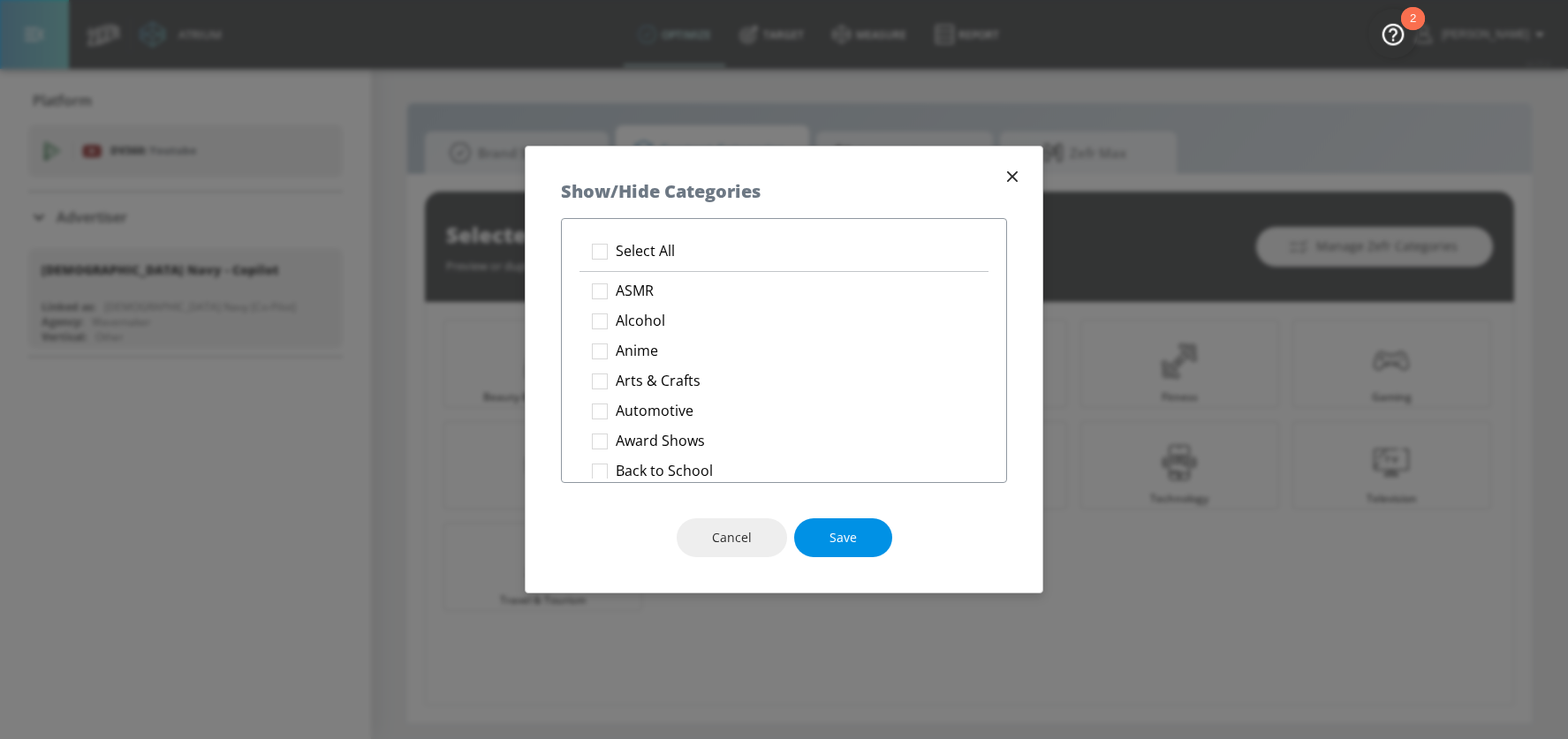
checkbox input "true"
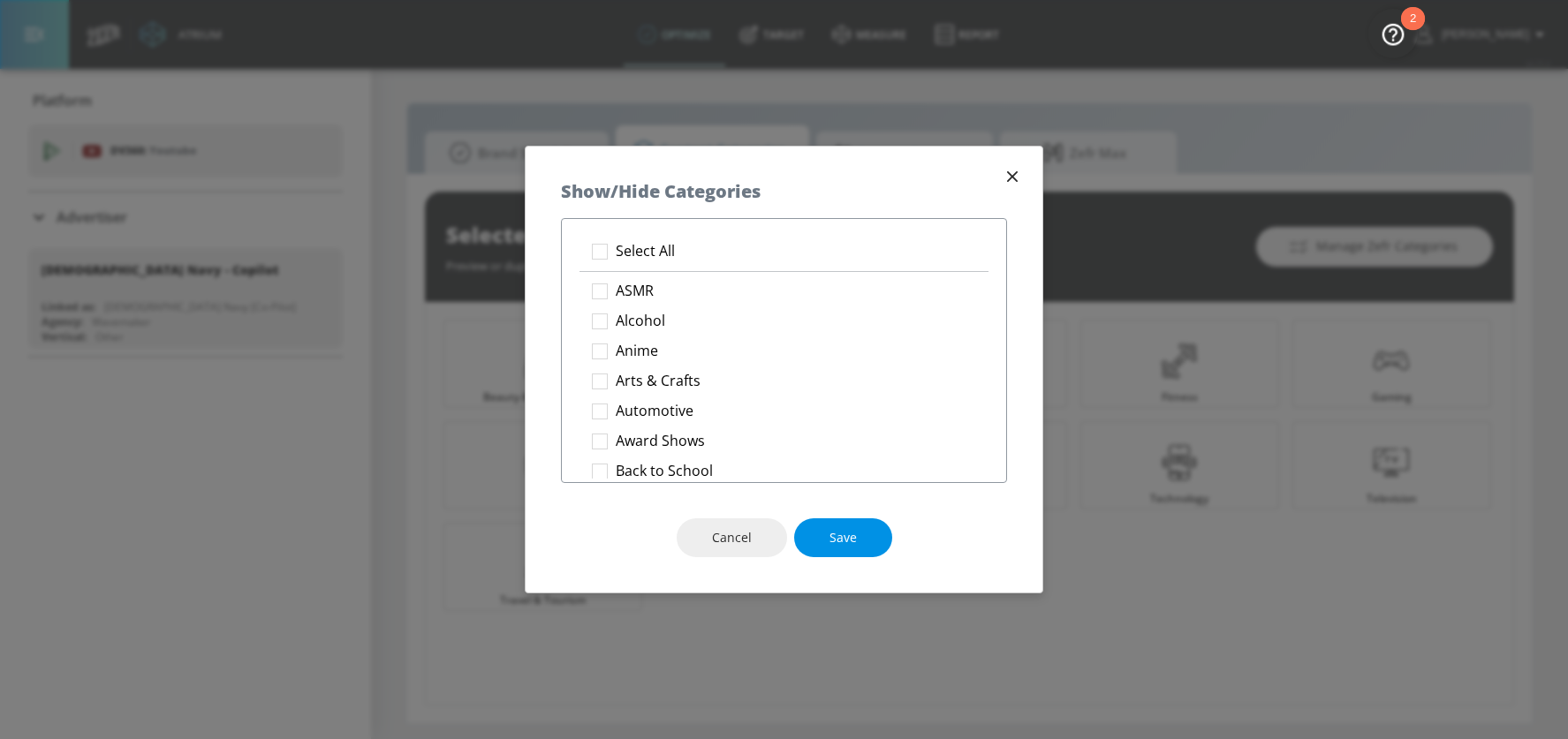
checkbox input "true"
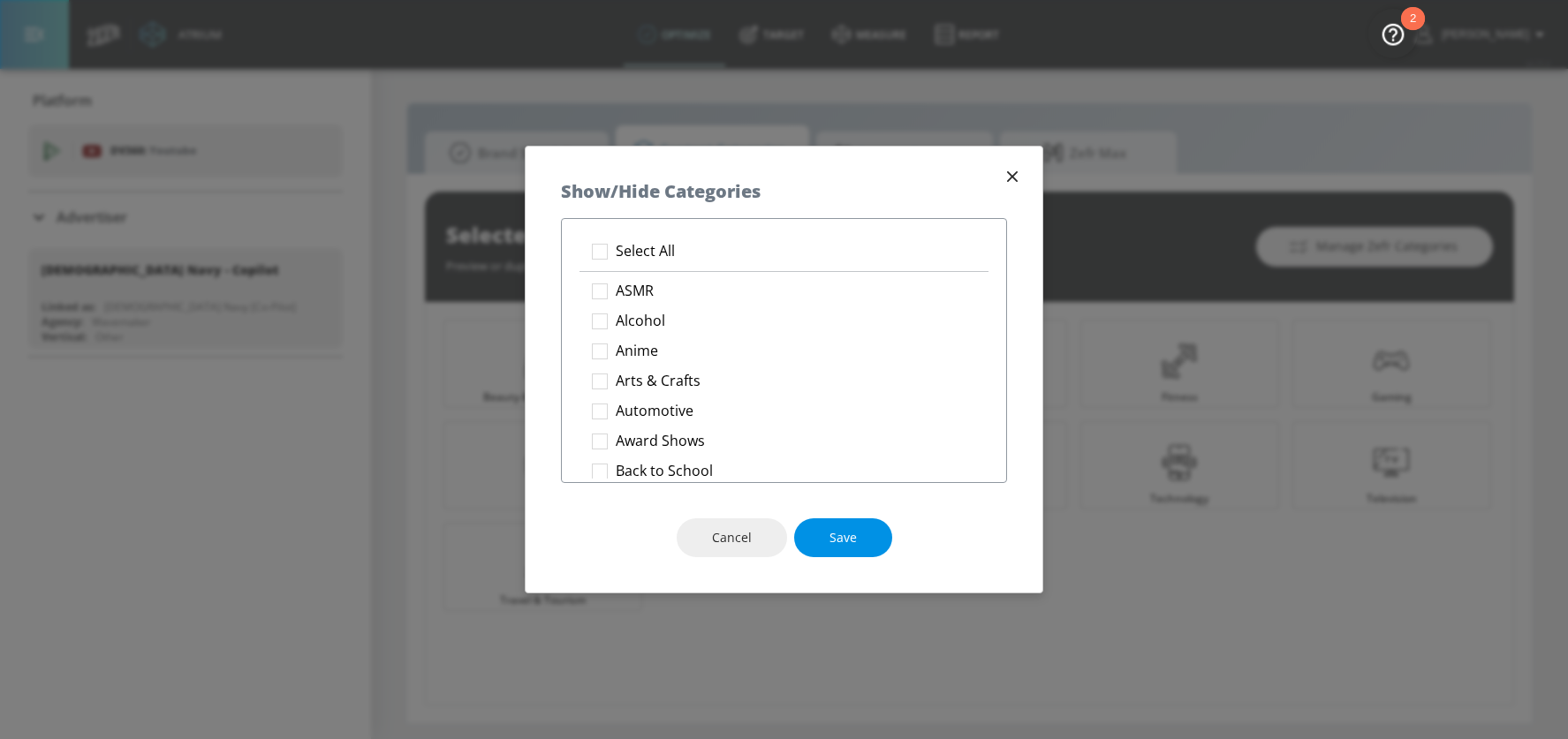
checkbox input "true"
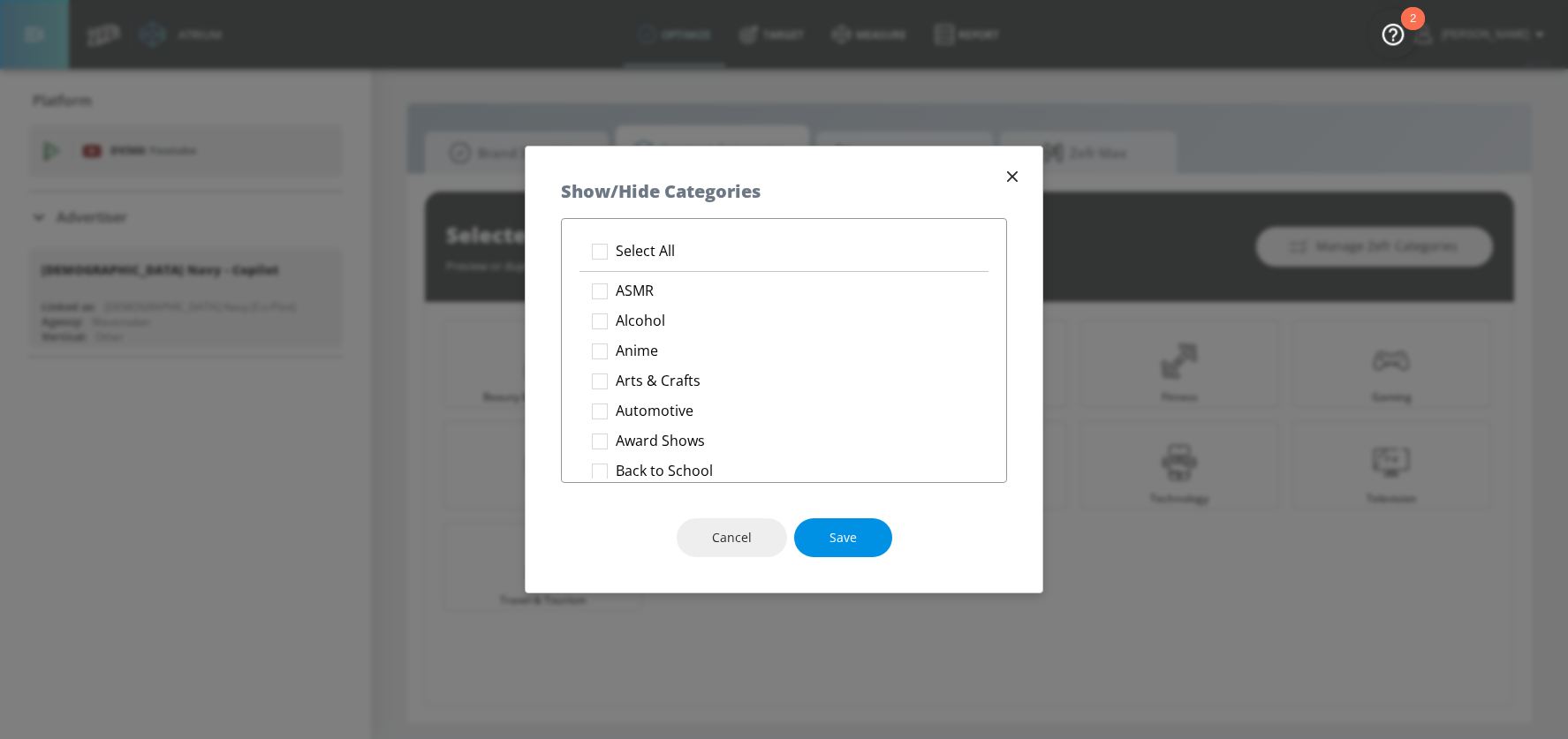
checkbox input "true"
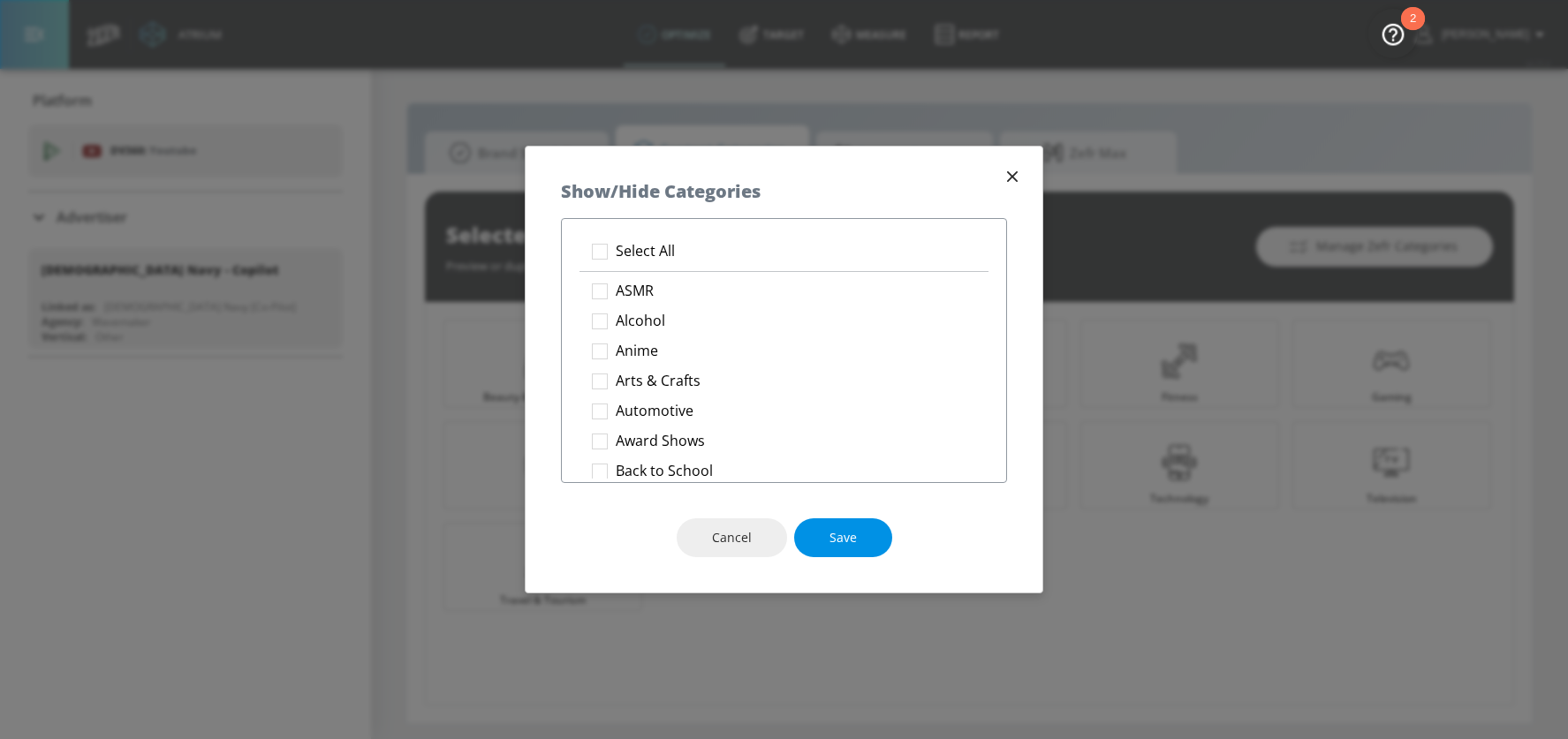
checkbox input "true"
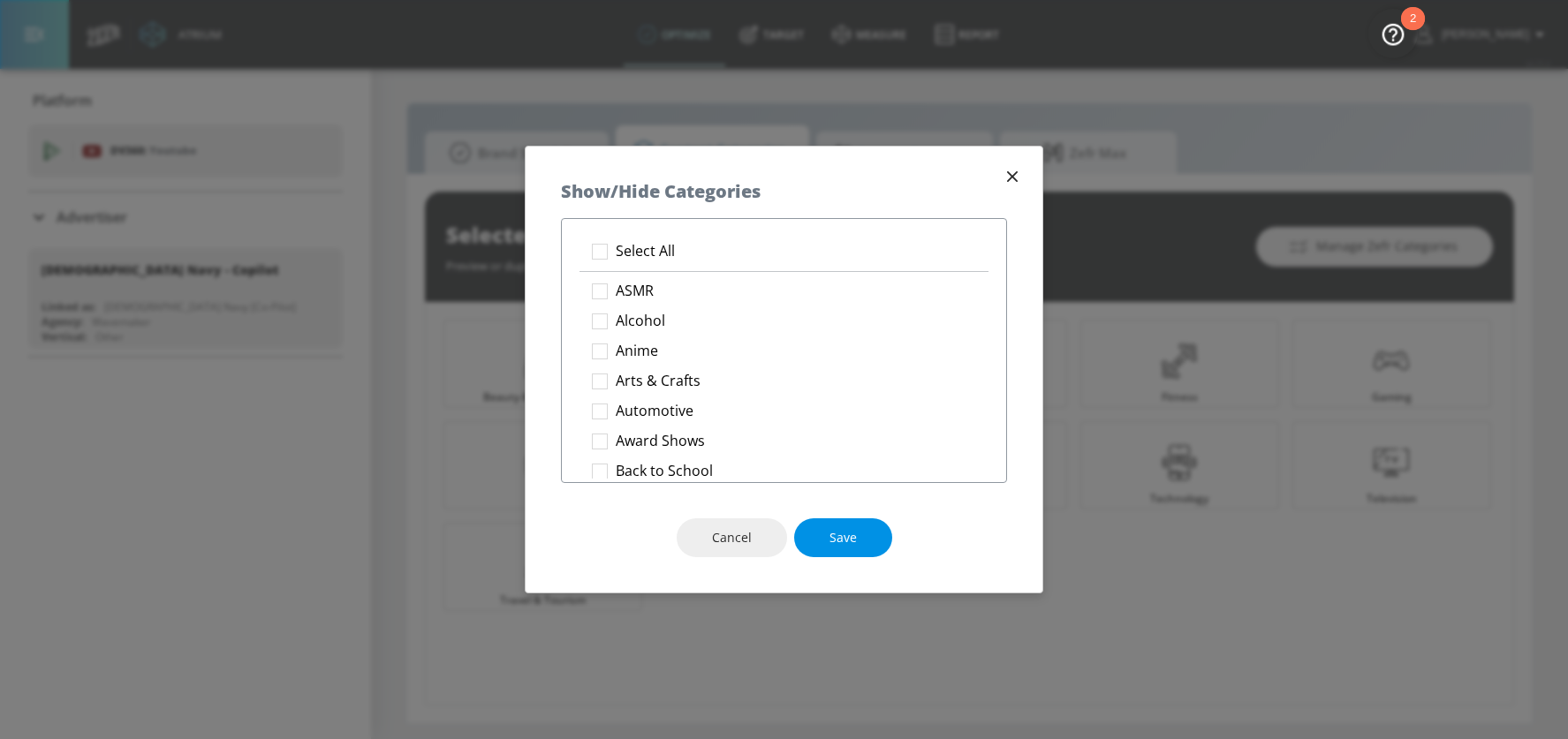
checkbox input "true"
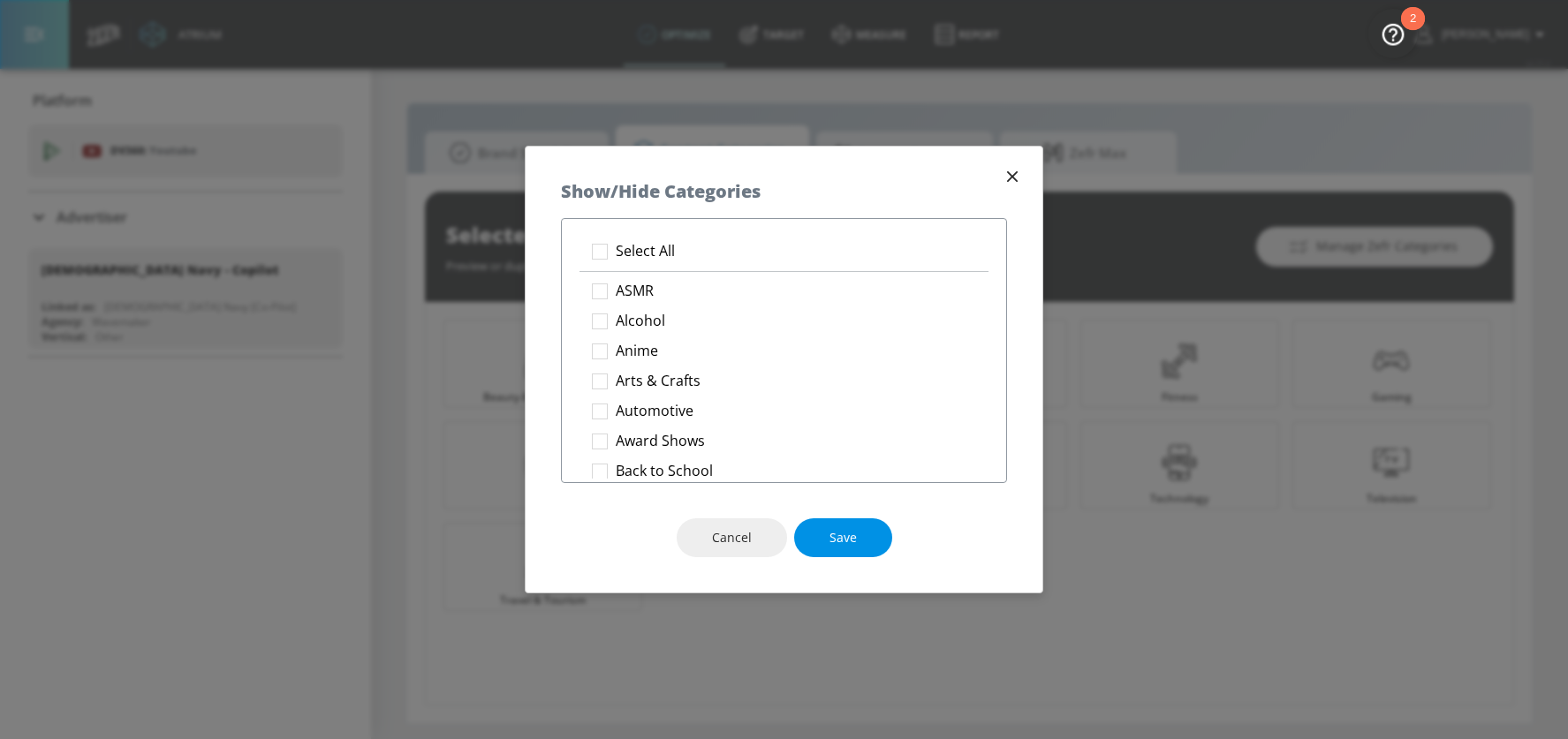
checkbox input "true"
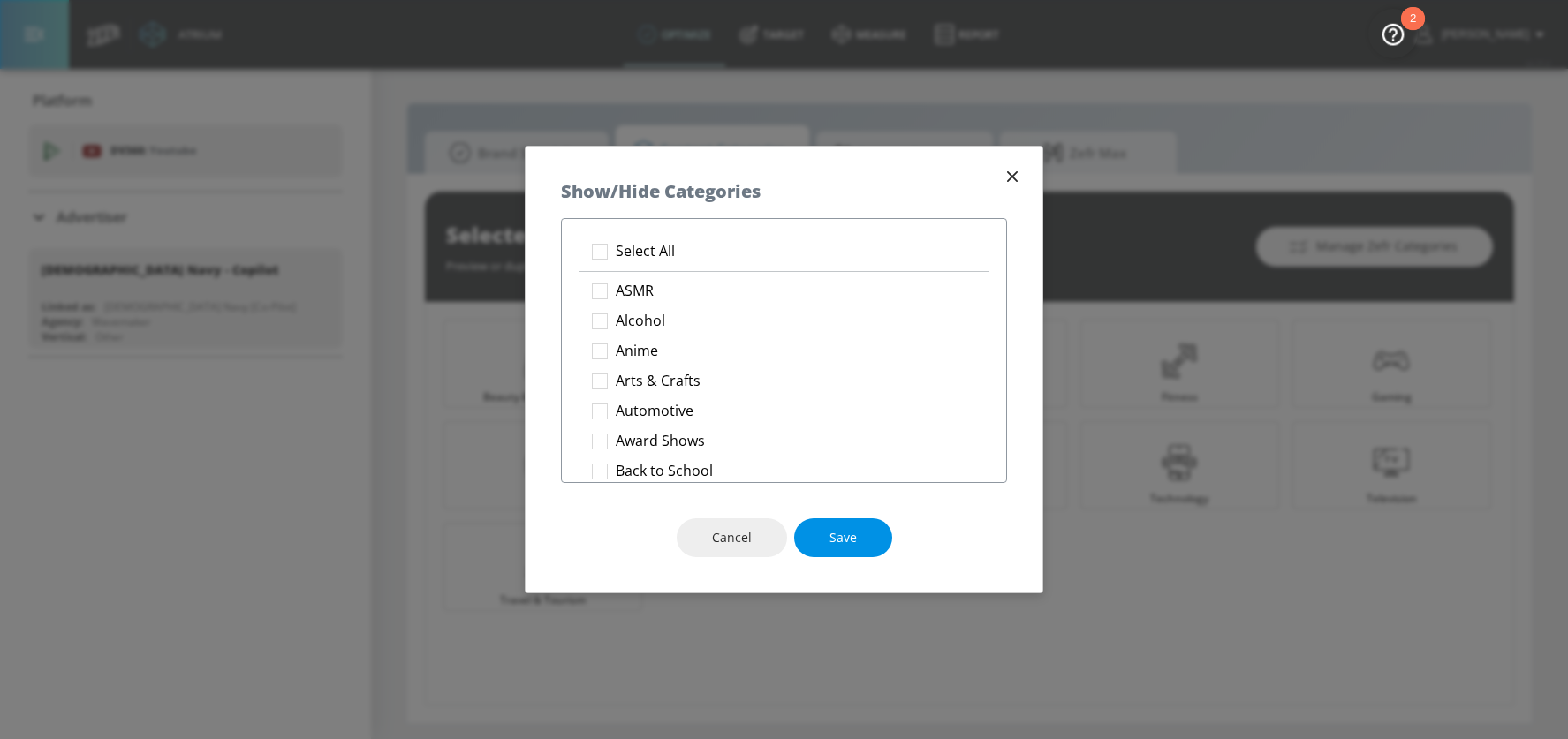
checkbox input "true"
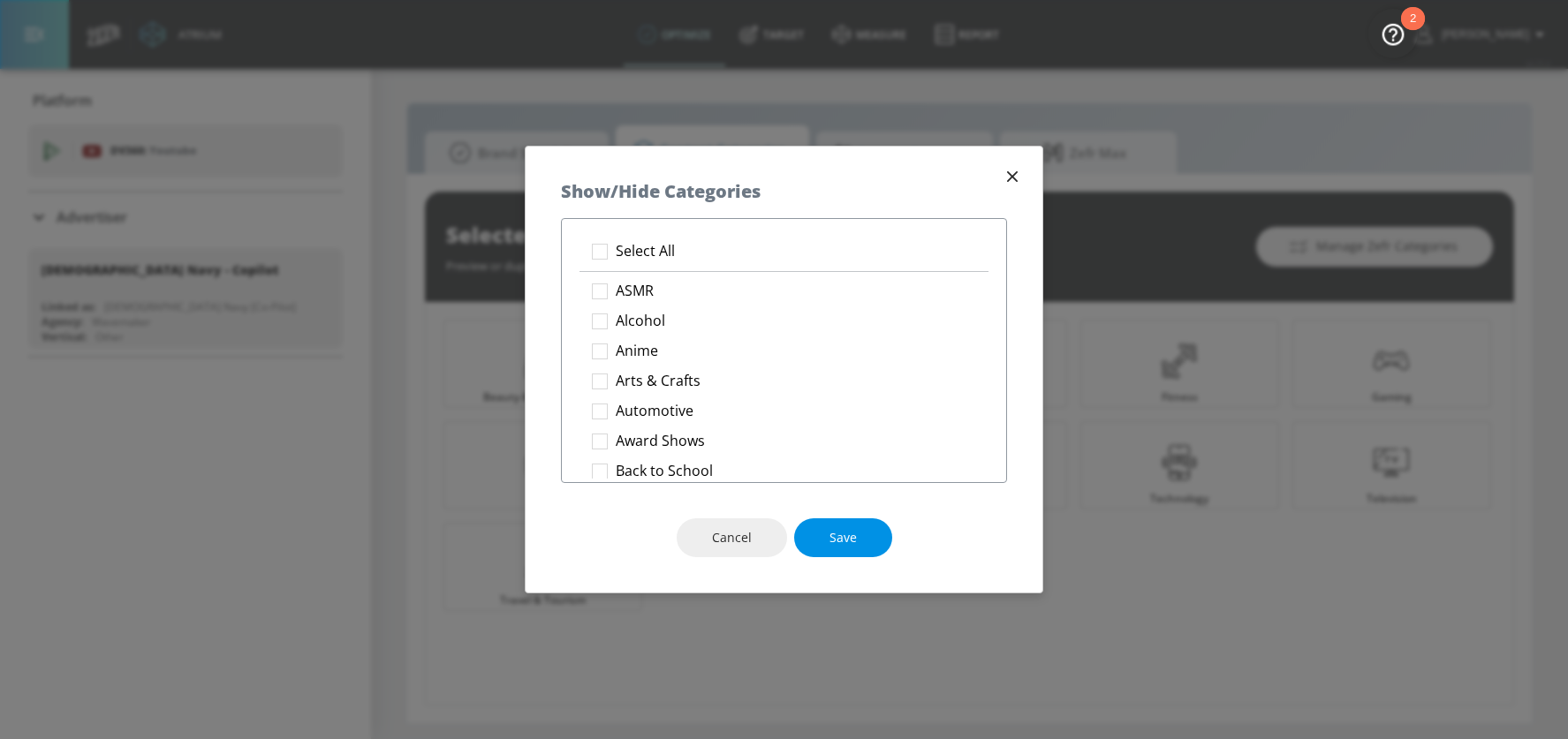
checkbox input "true"
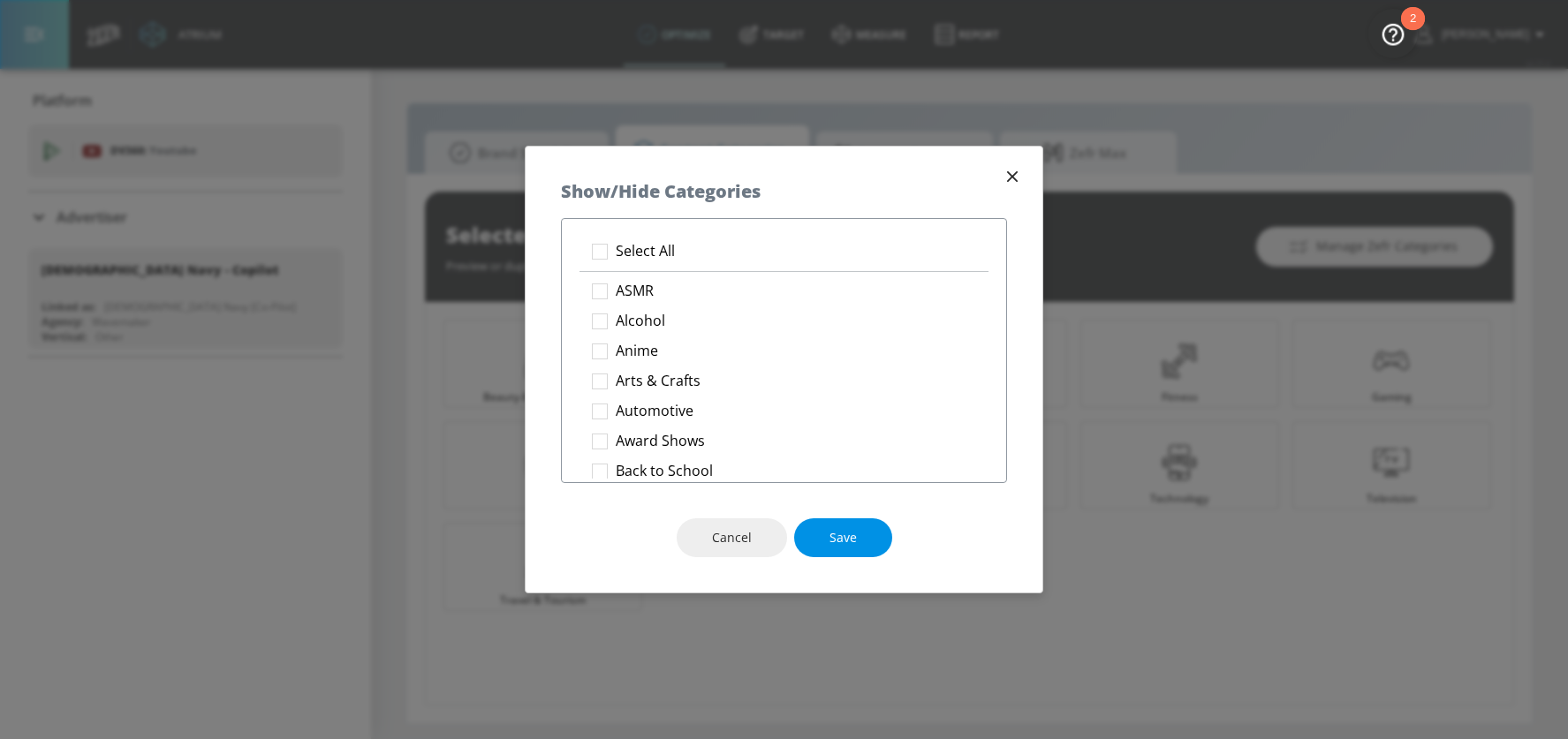
checkbox input "true"
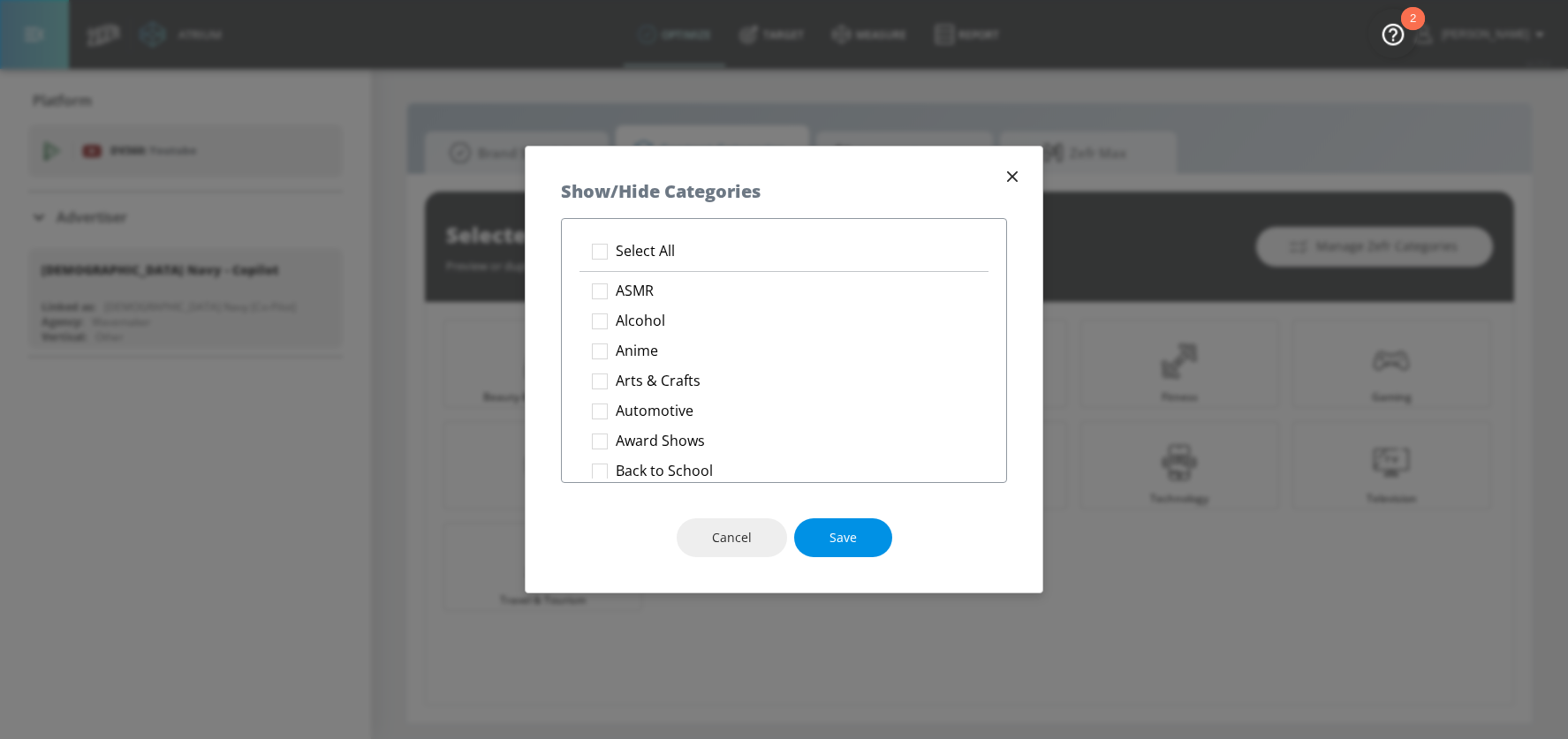
checkbox input "true"
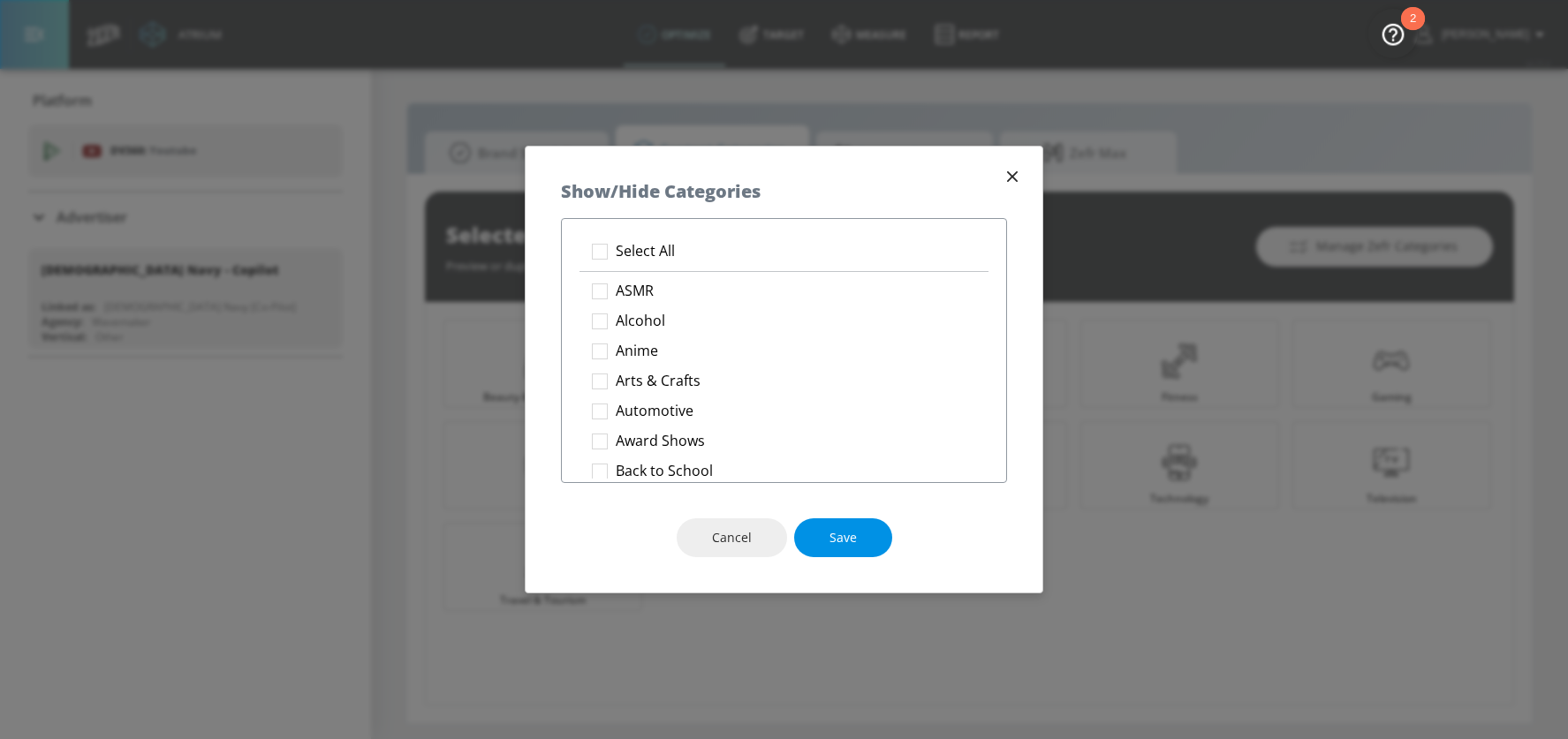
checkbox input "true"
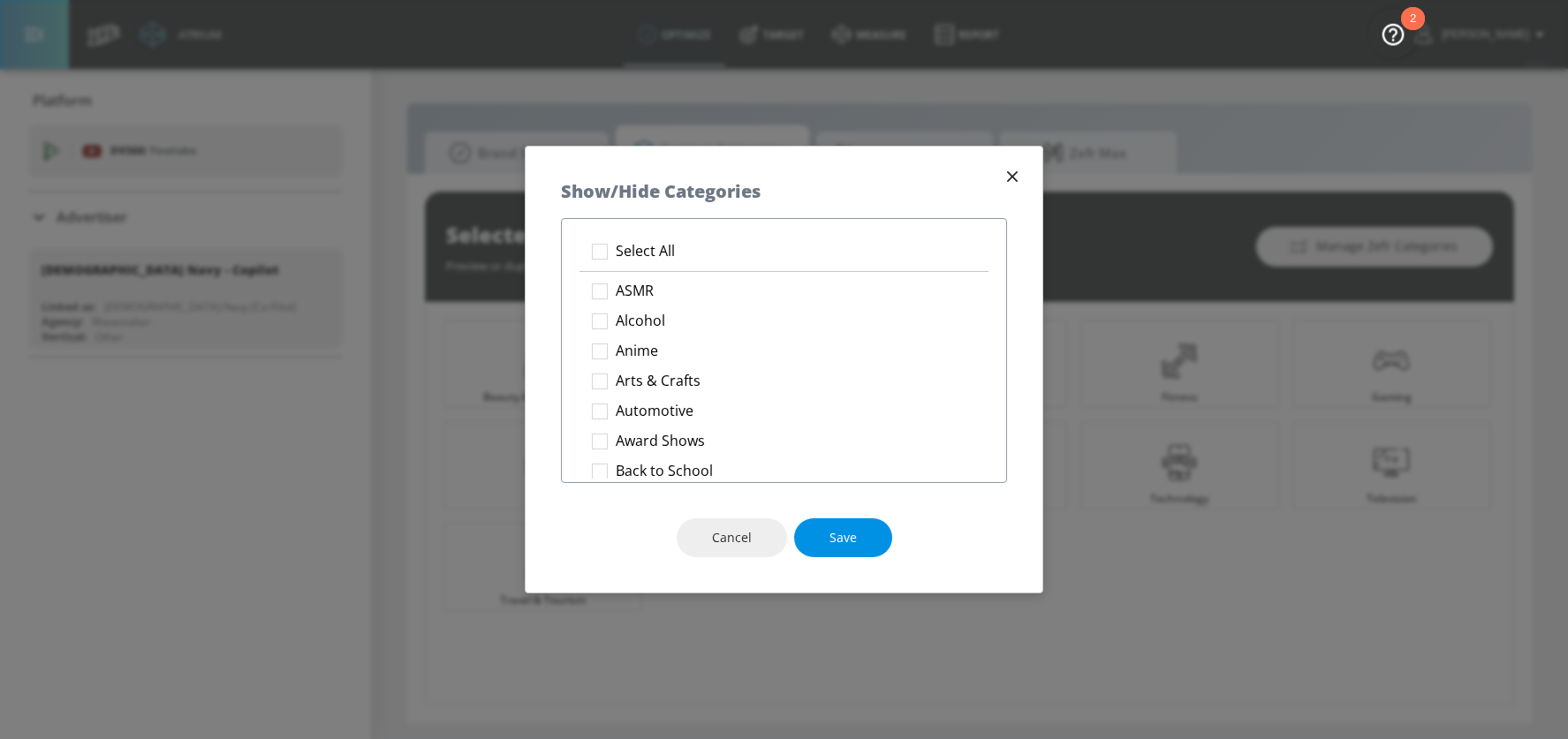
checkbox input "true"
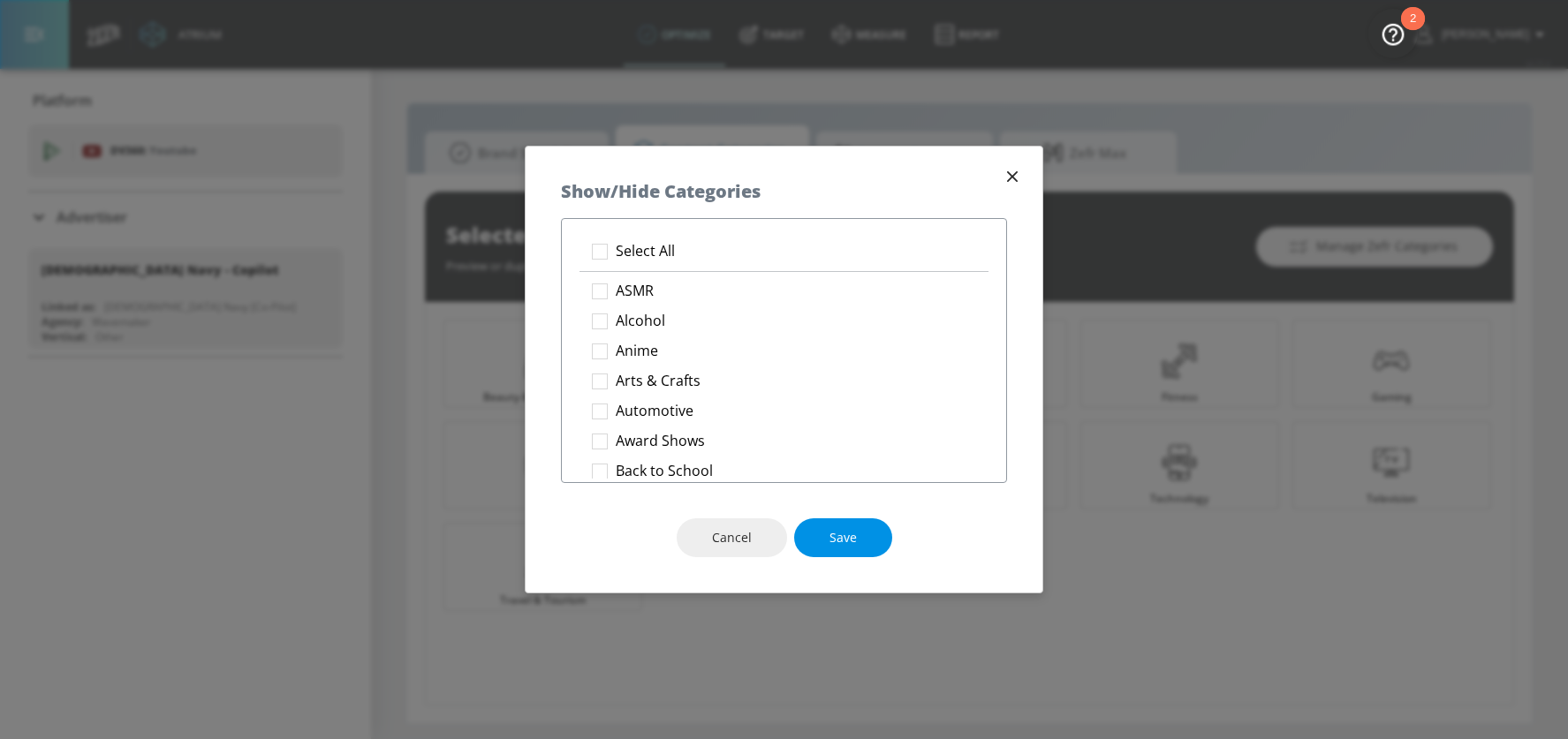
checkbox input "true"
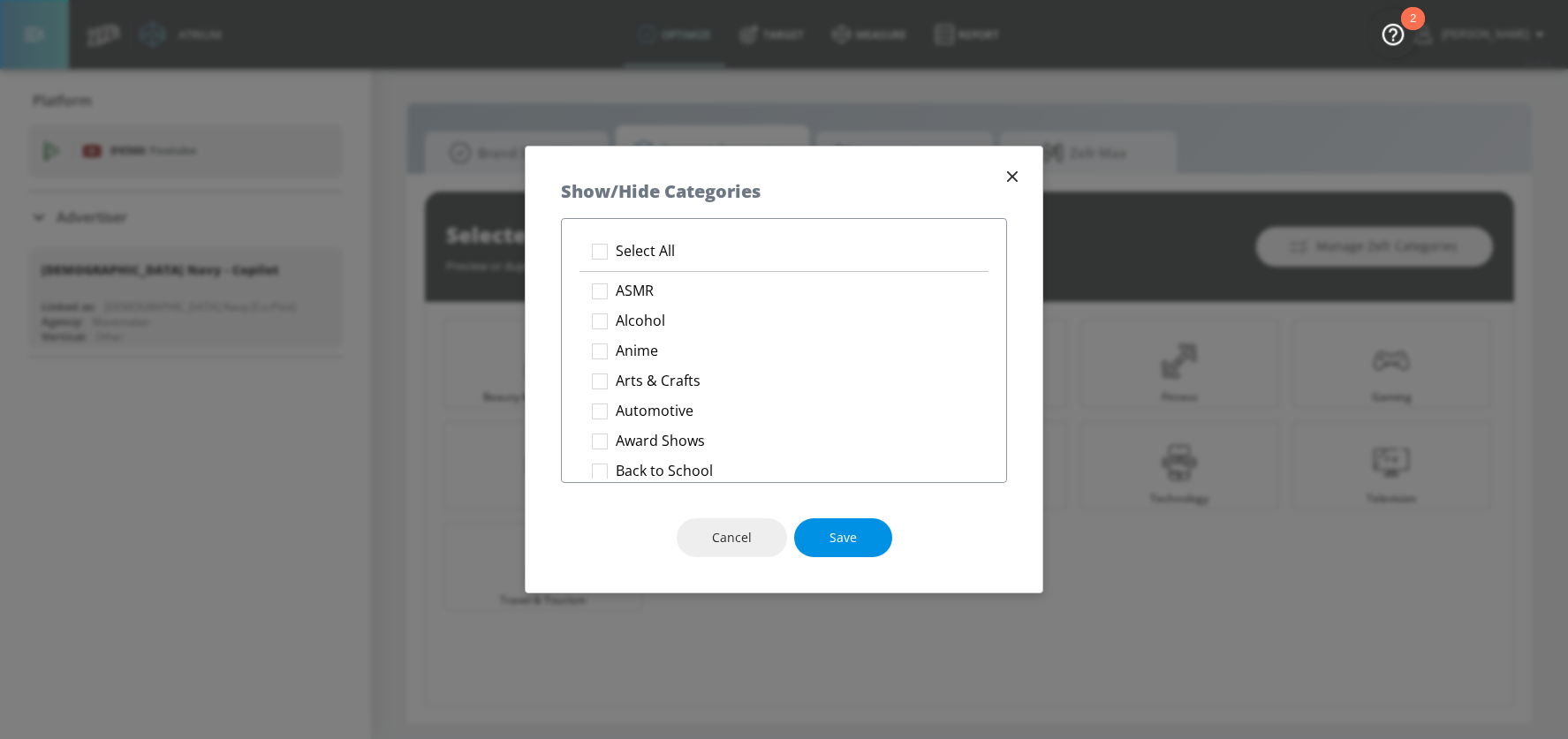
checkbox input "true"
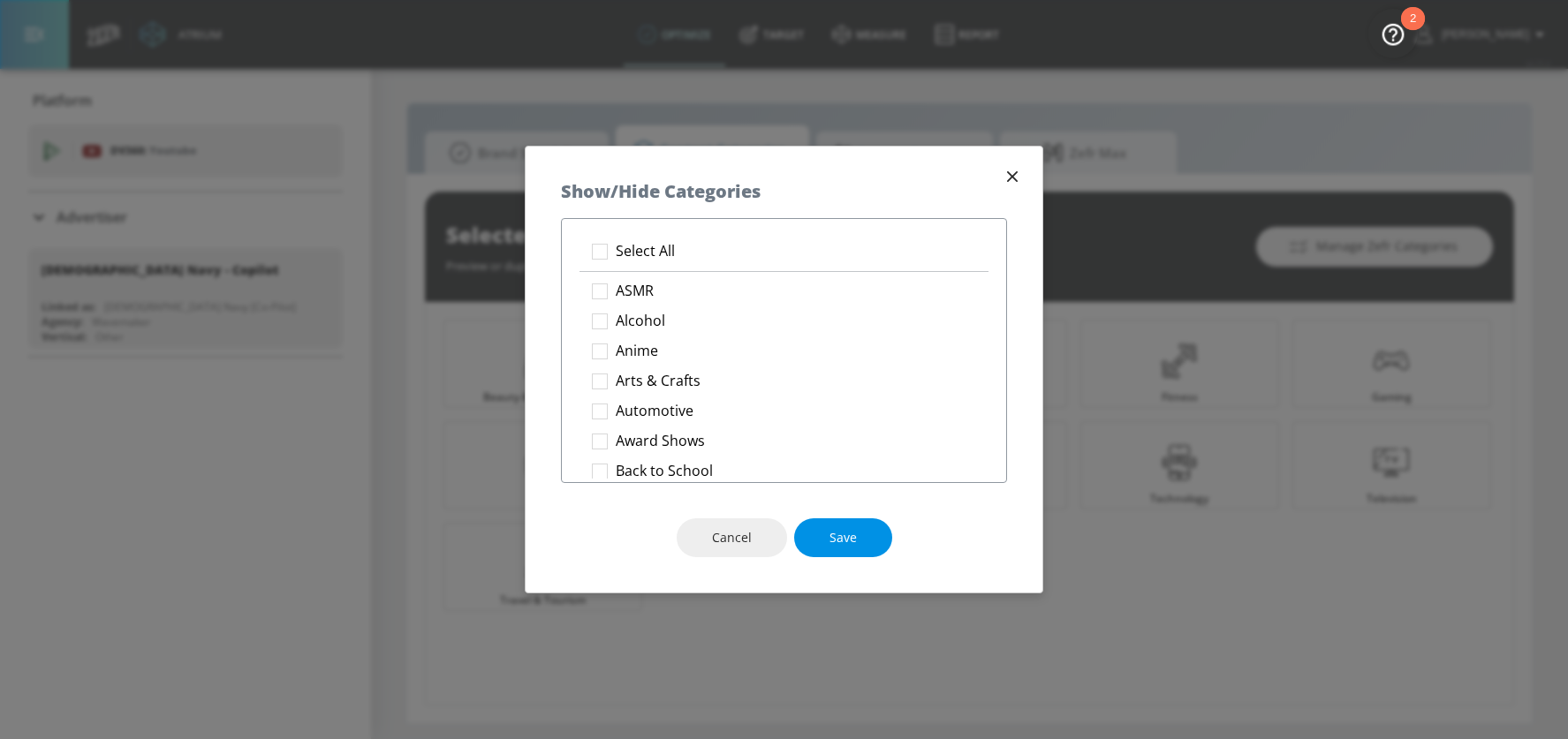
checkbox input "true"
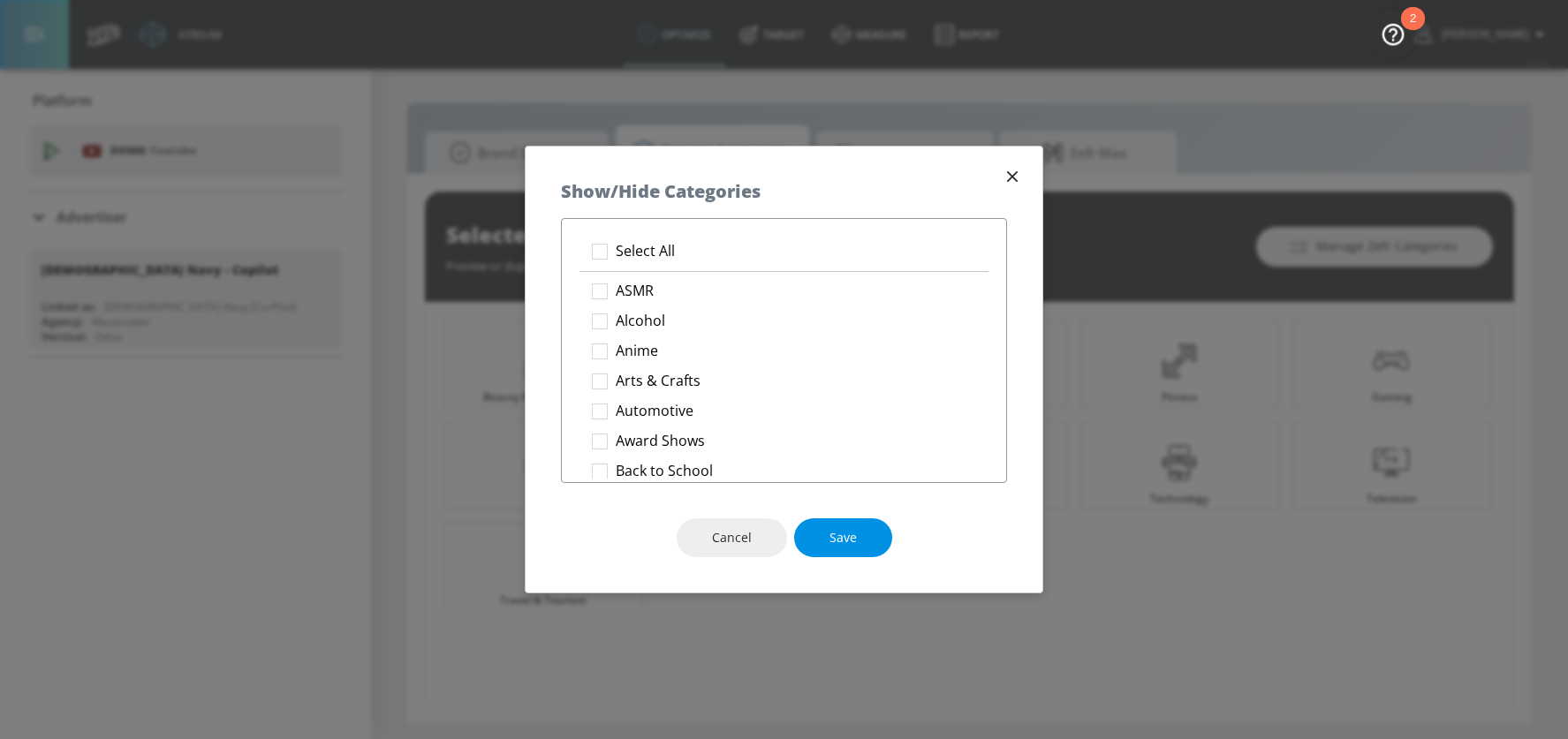
checkbox input "true"
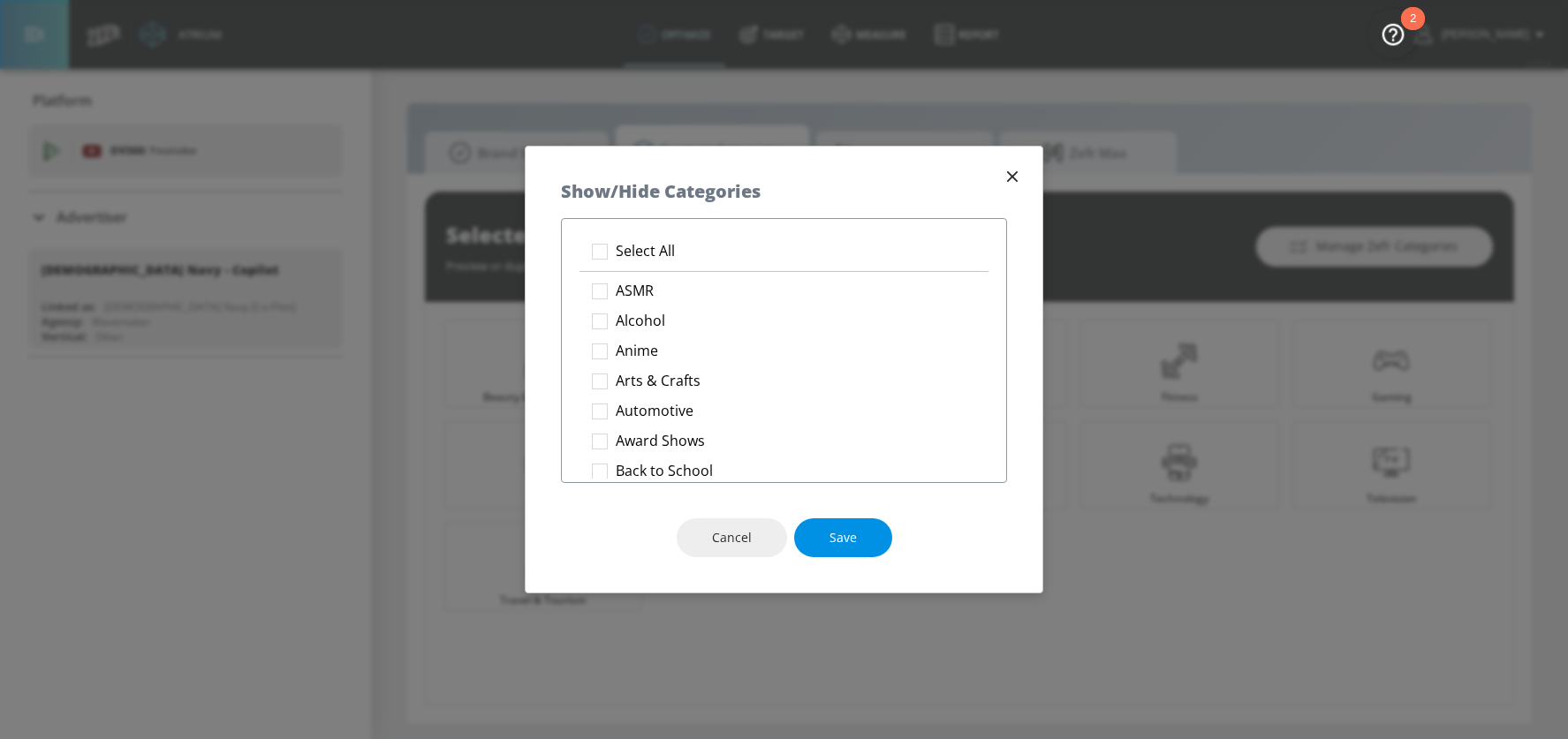
checkbox input "true"
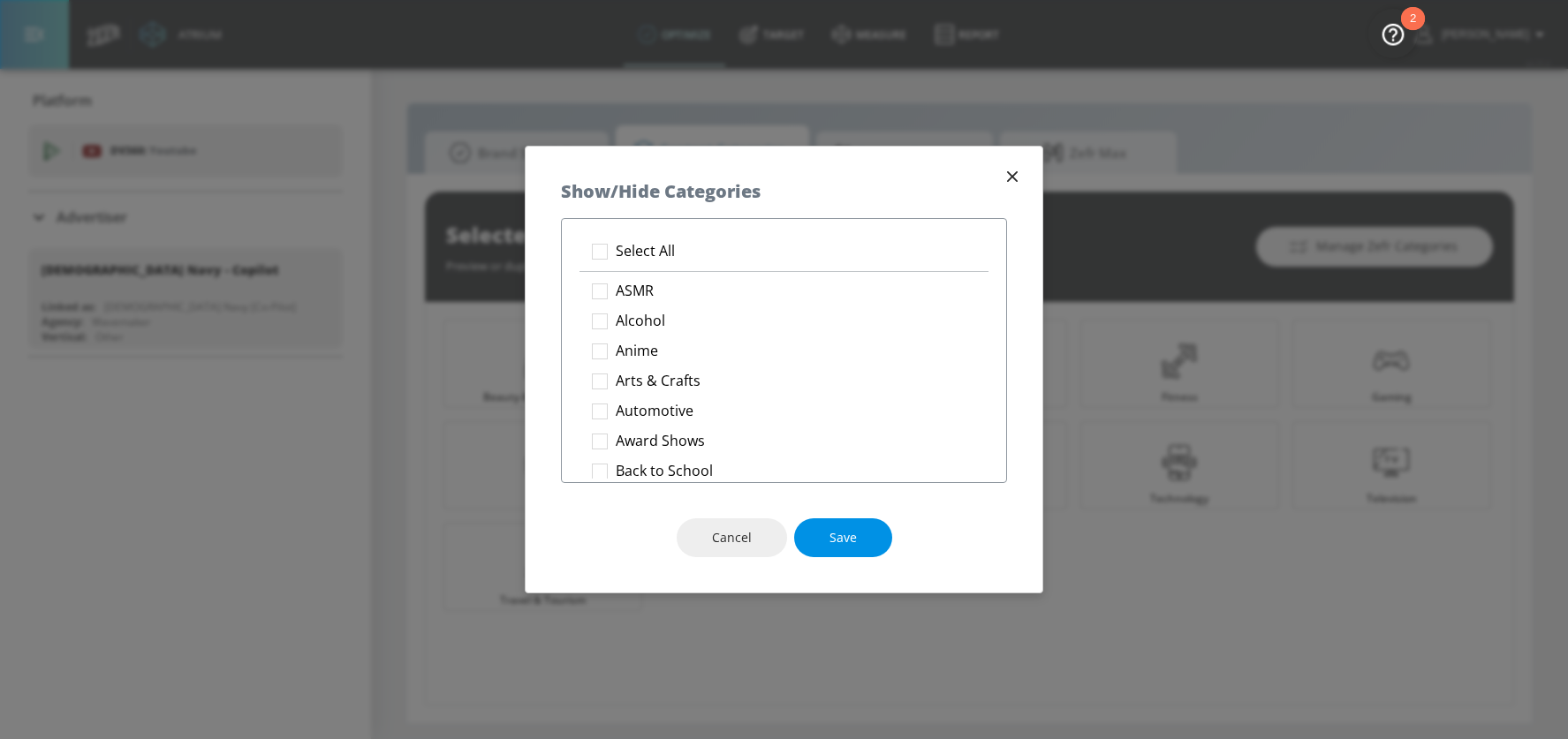
checkbox input "true"
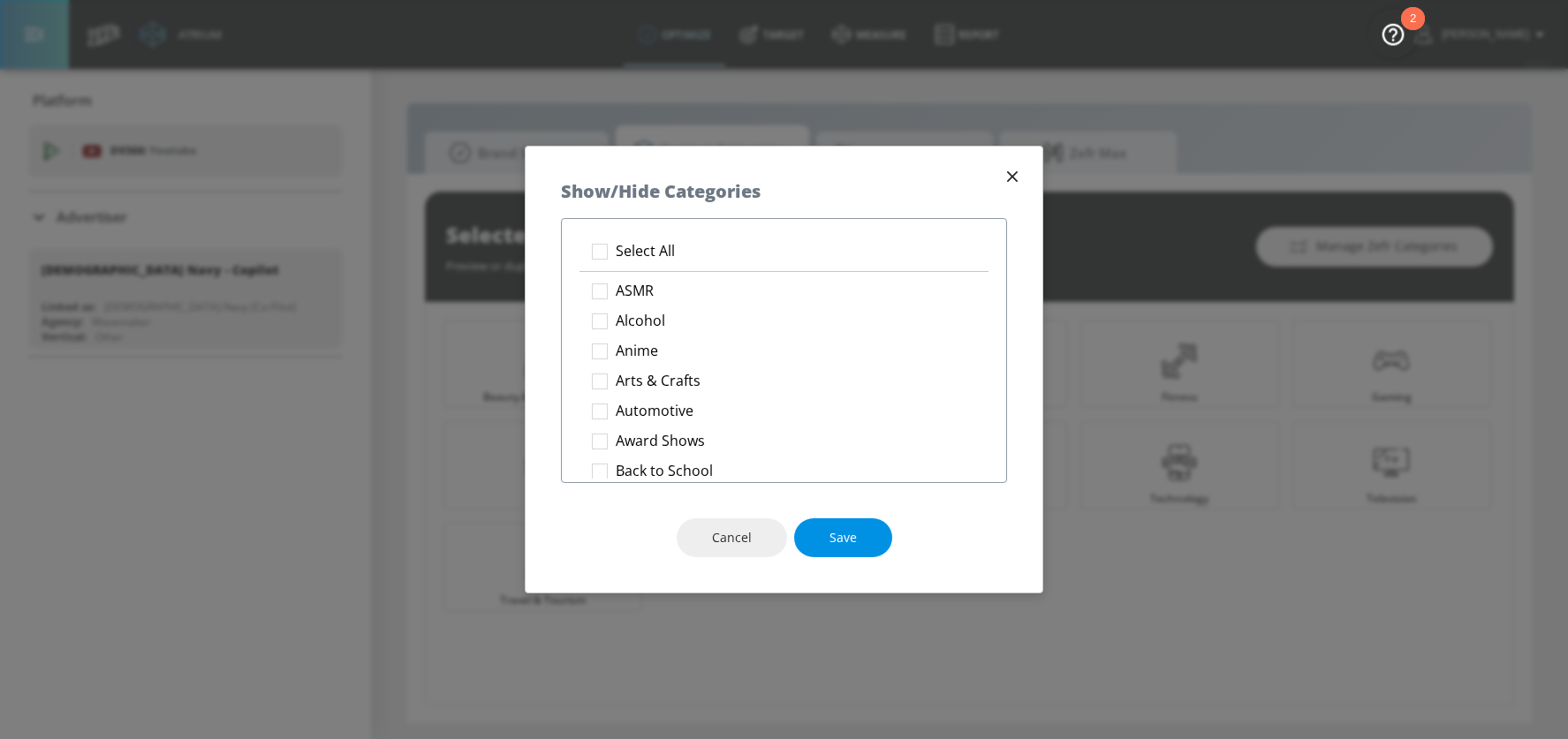
checkbox input "true"
click at [855, 539] on span "Save" at bounding box center [843, 538] width 27 height 22
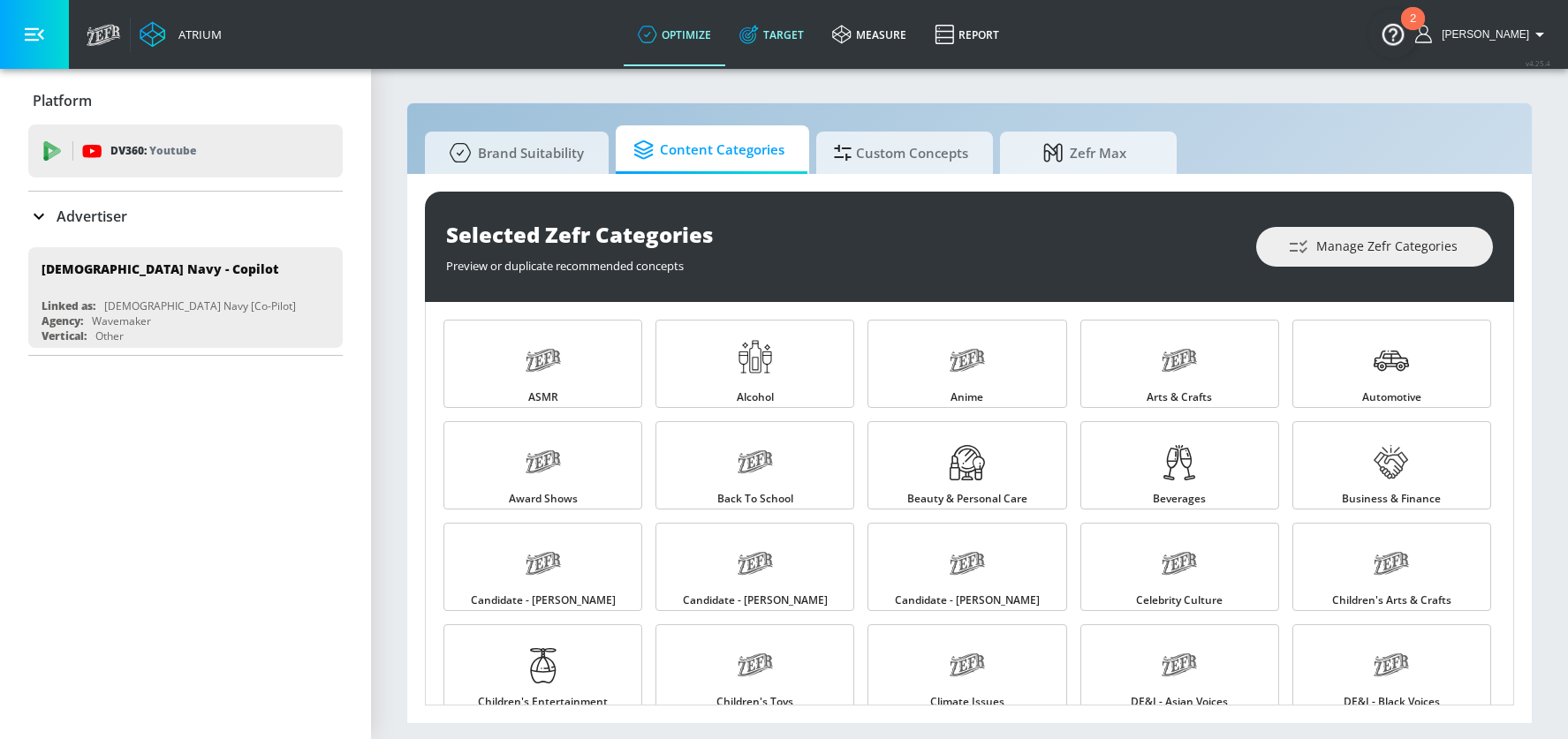
click at [806, 26] on link "Target" at bounding box center [772, 35] width 93 height 64
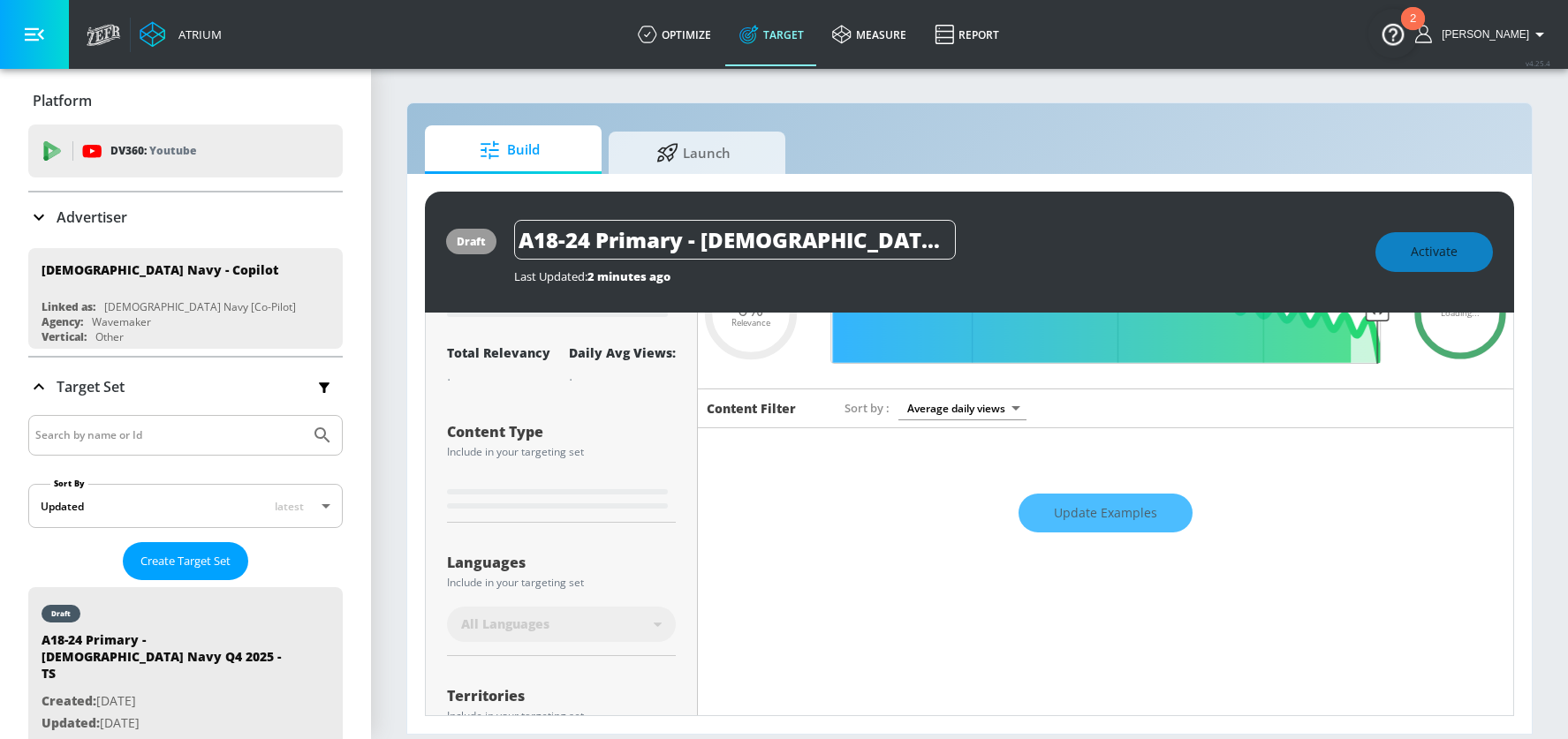
scroll to position [214, 0]
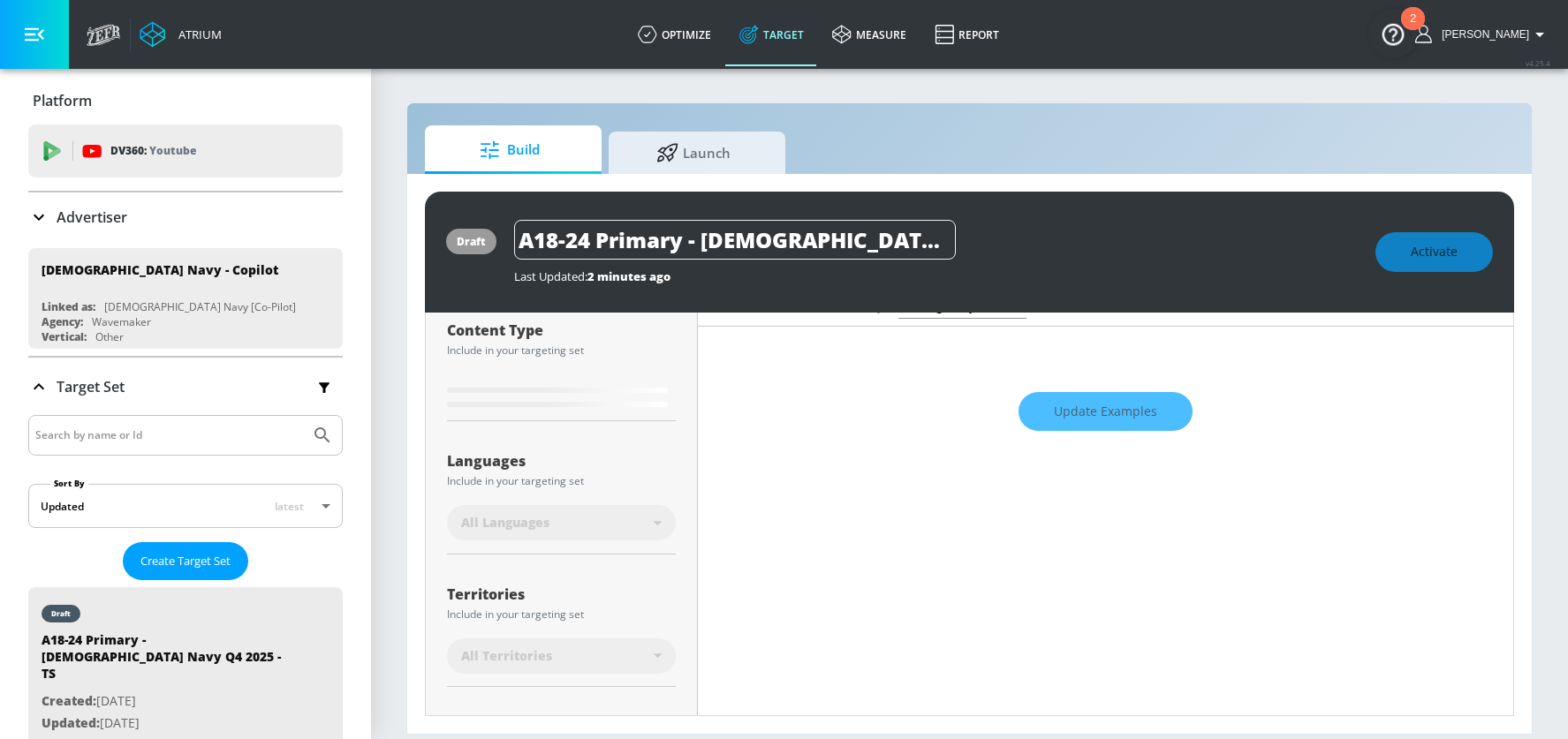
type input "0.5"
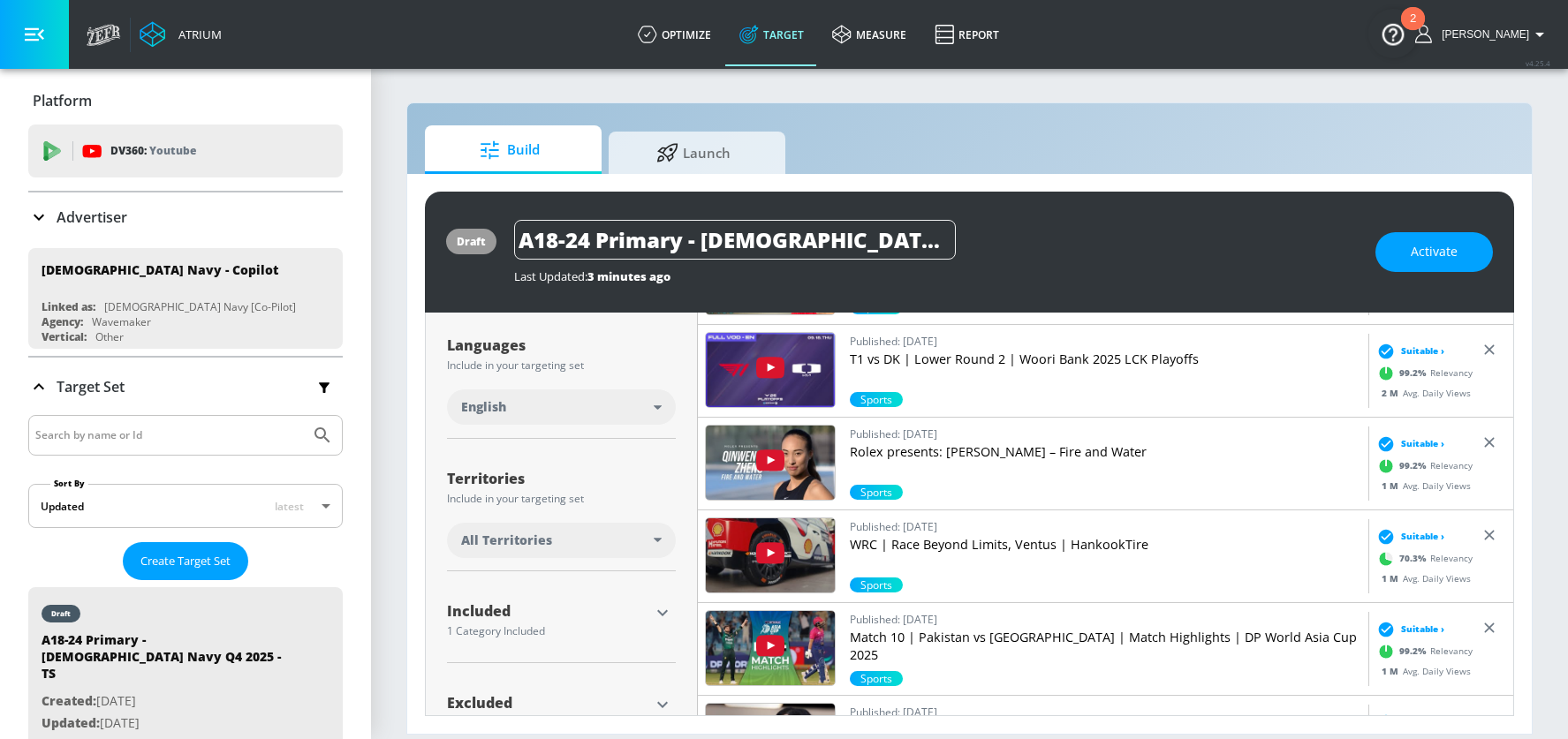
scroll to position [361, 0]
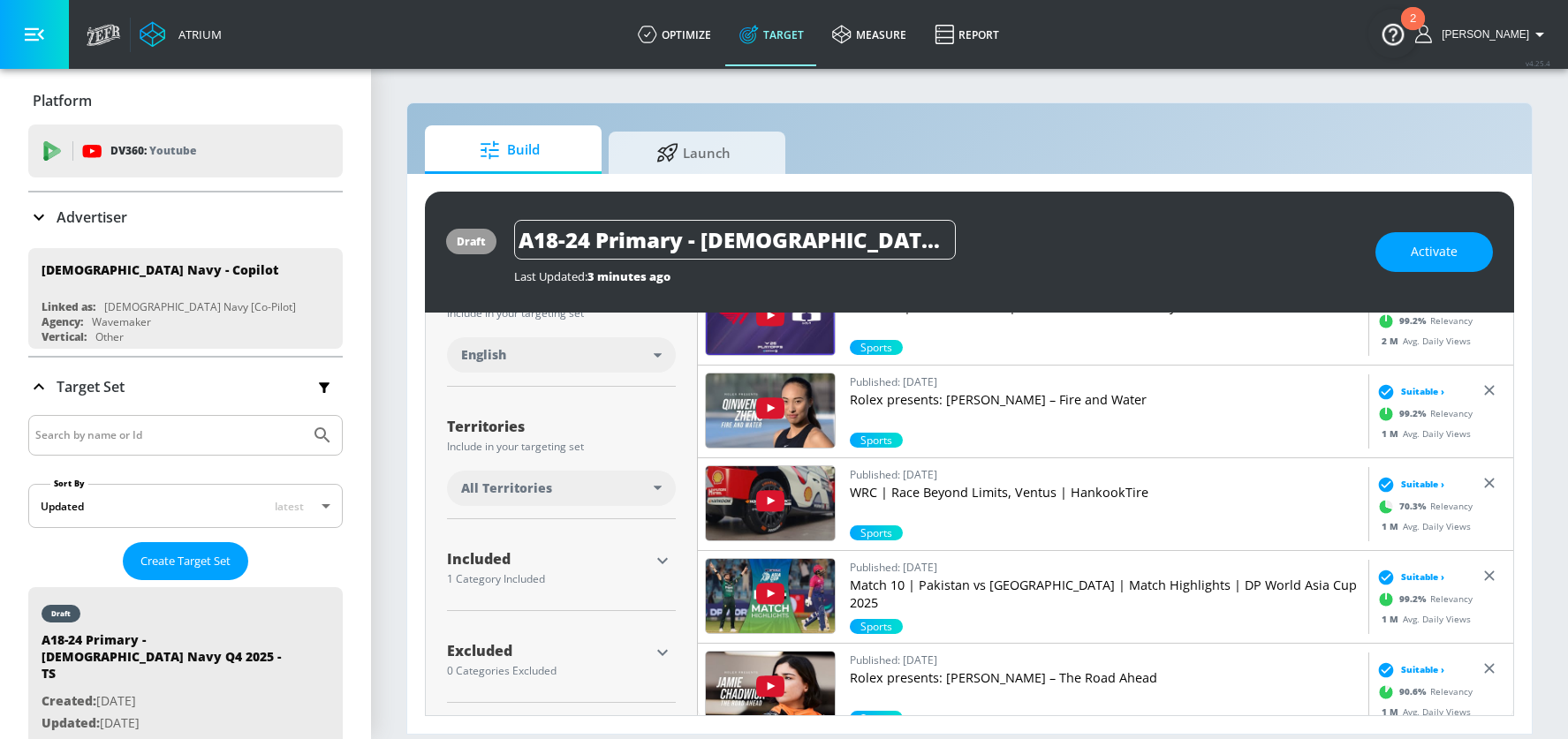
click at [662, 558] on icon "button" at bounding box center [663, 561] width 21 height 21
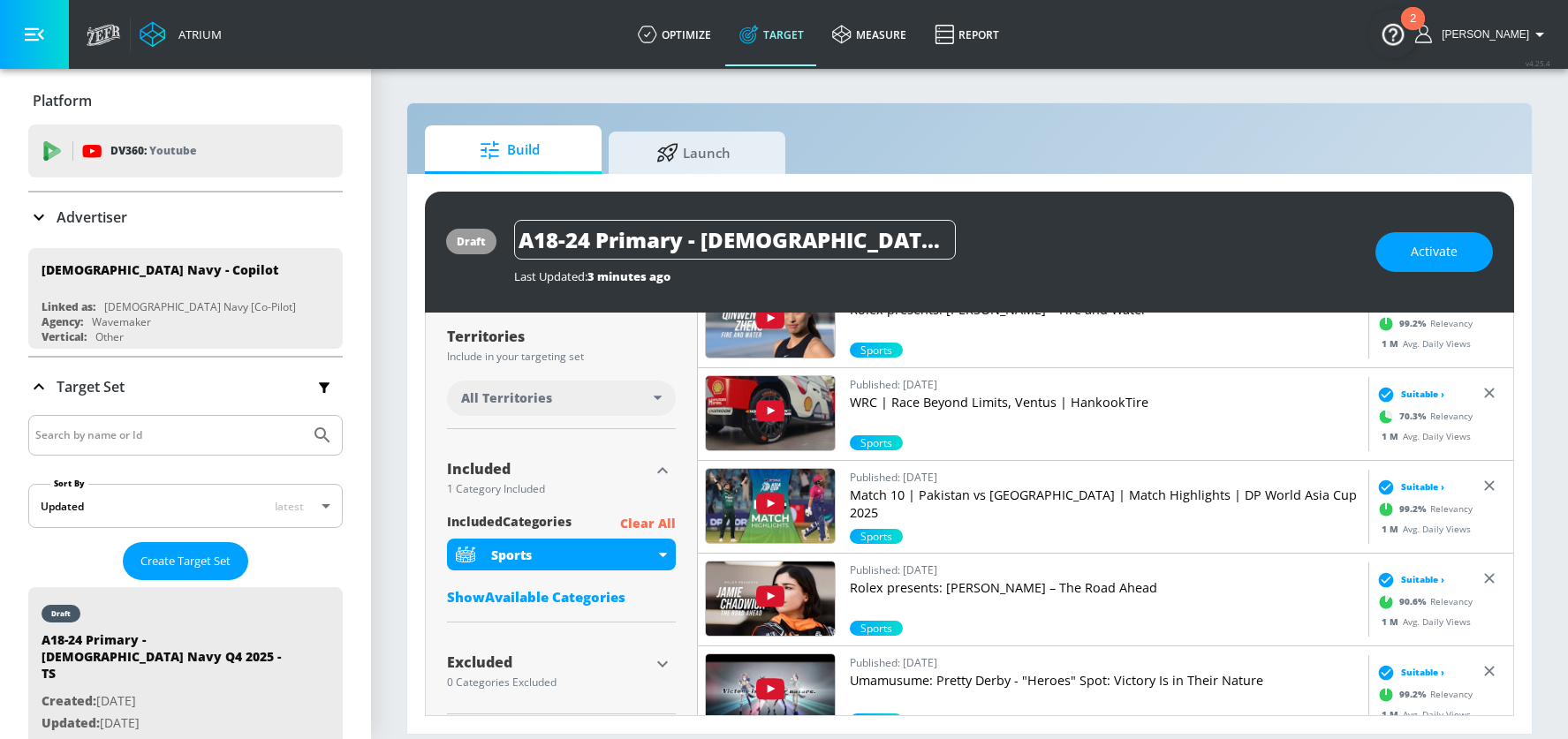
scroll to position [464, 0]
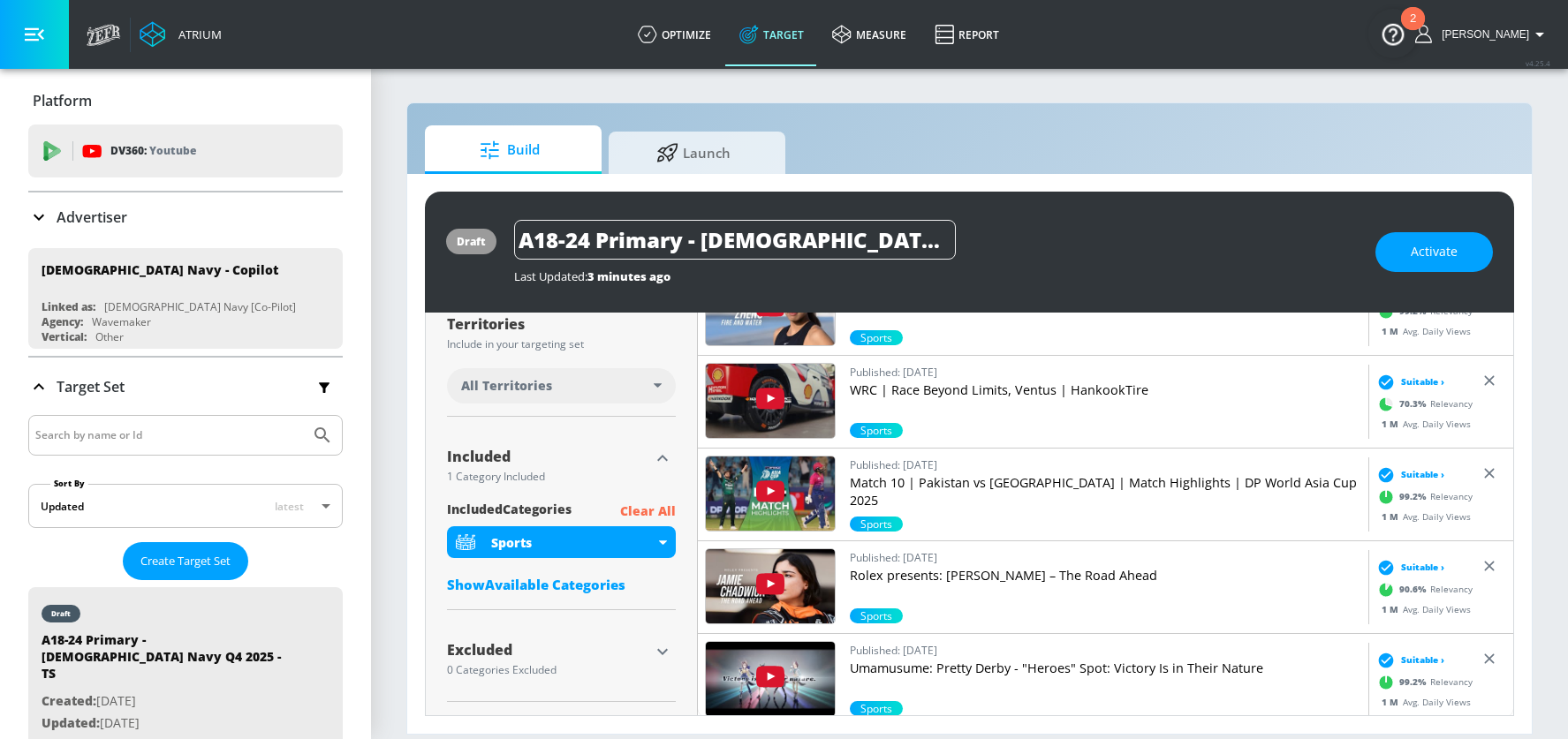
click at [519, 585] on div "Show Available Categories" at bounding box center [562, 585] width 229 height 17
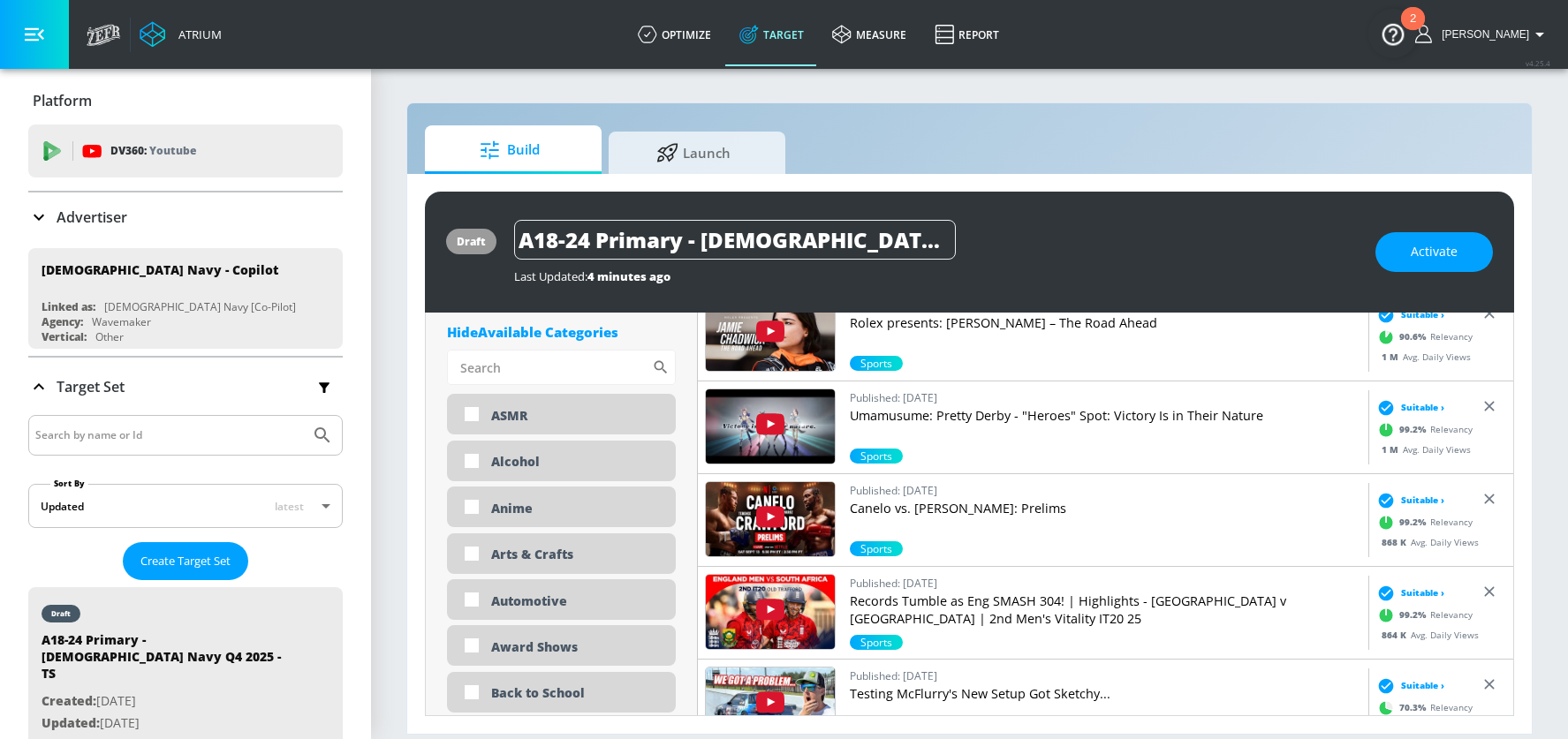
scroll to position [399, 0]
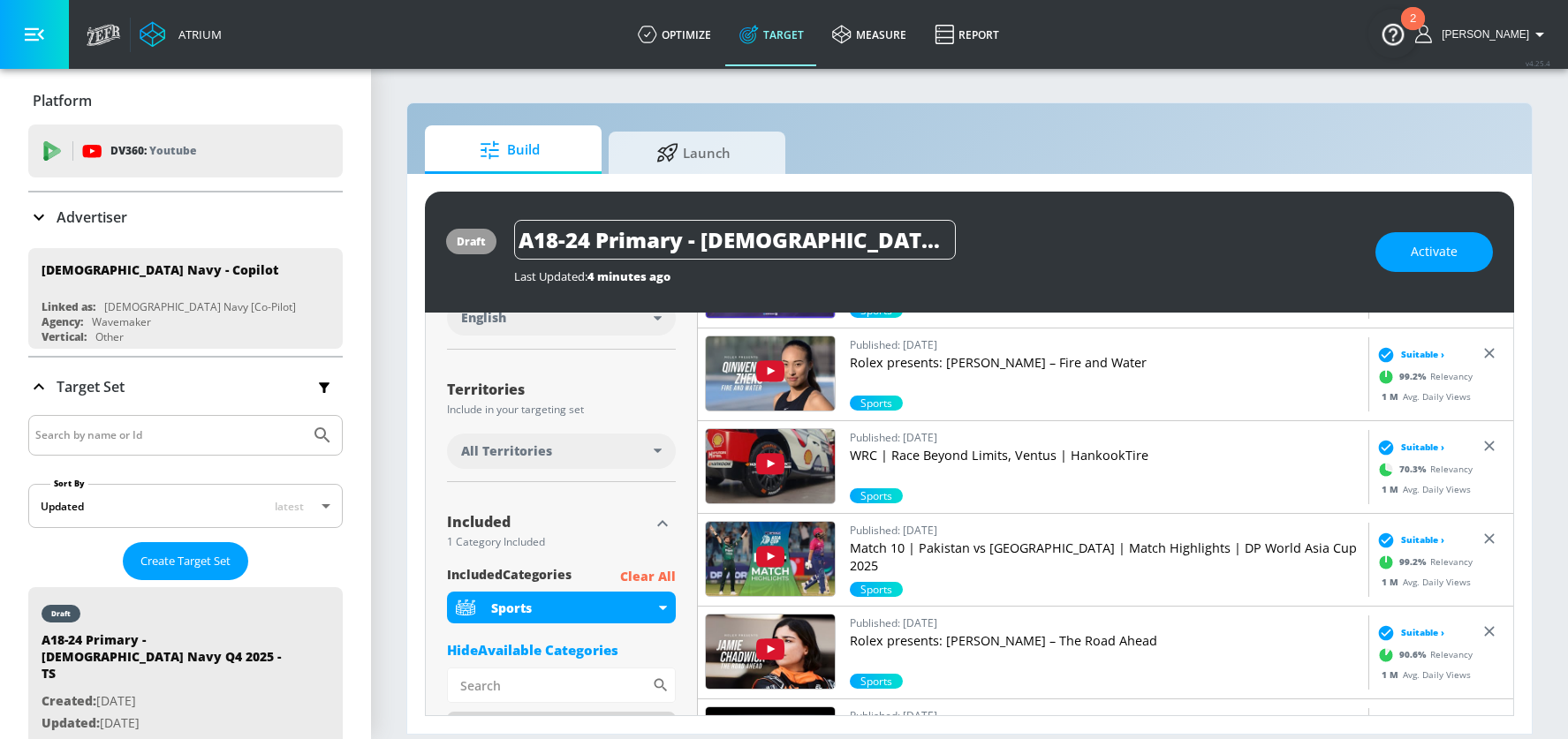
click at [494, 667] on input "Sort By" at bounding box center [549, 685] width 205 height 35
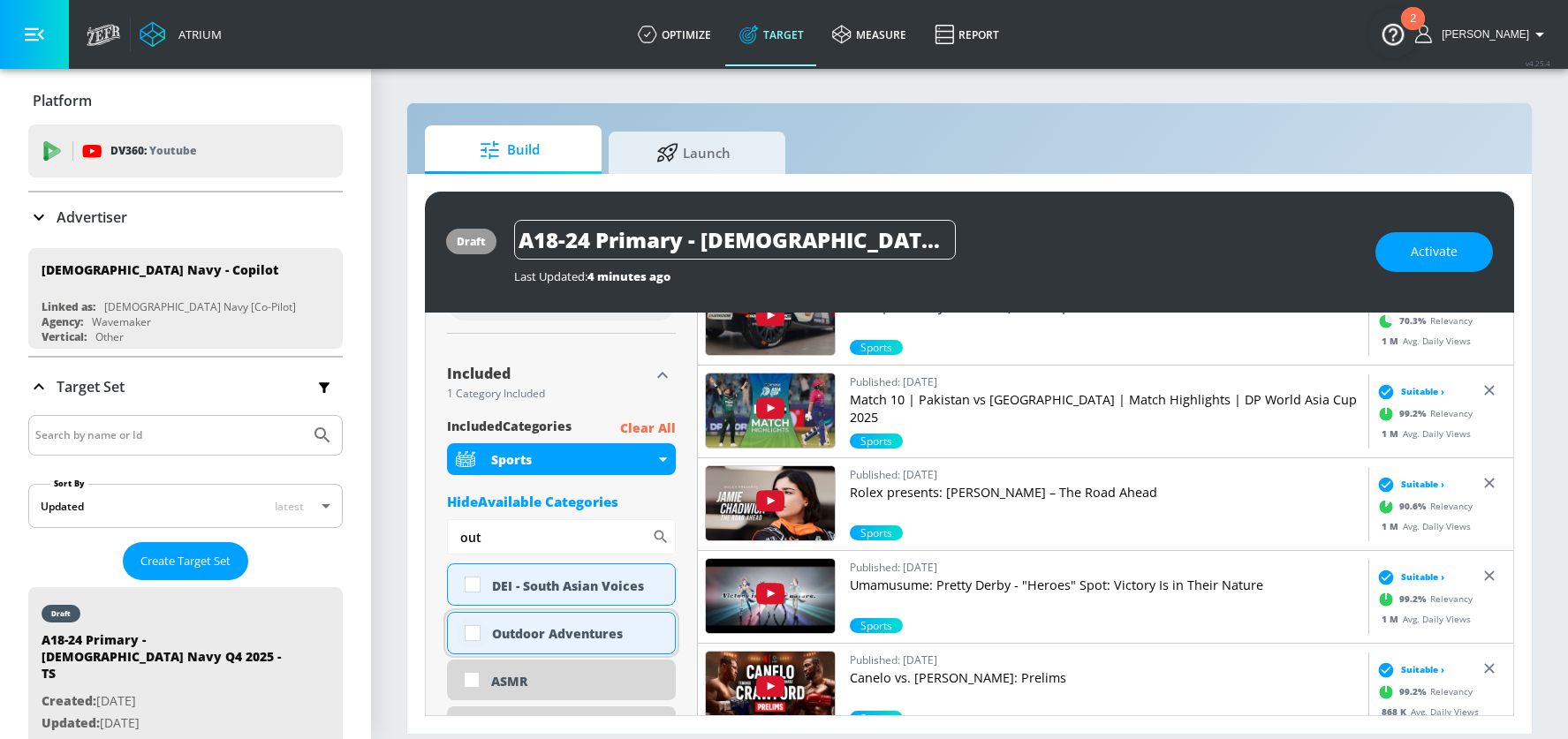
type input "out"
click at [471, 627] on input "checkbox" at bounding box center [473, 633] width 32 height 32
checkbox input "true"
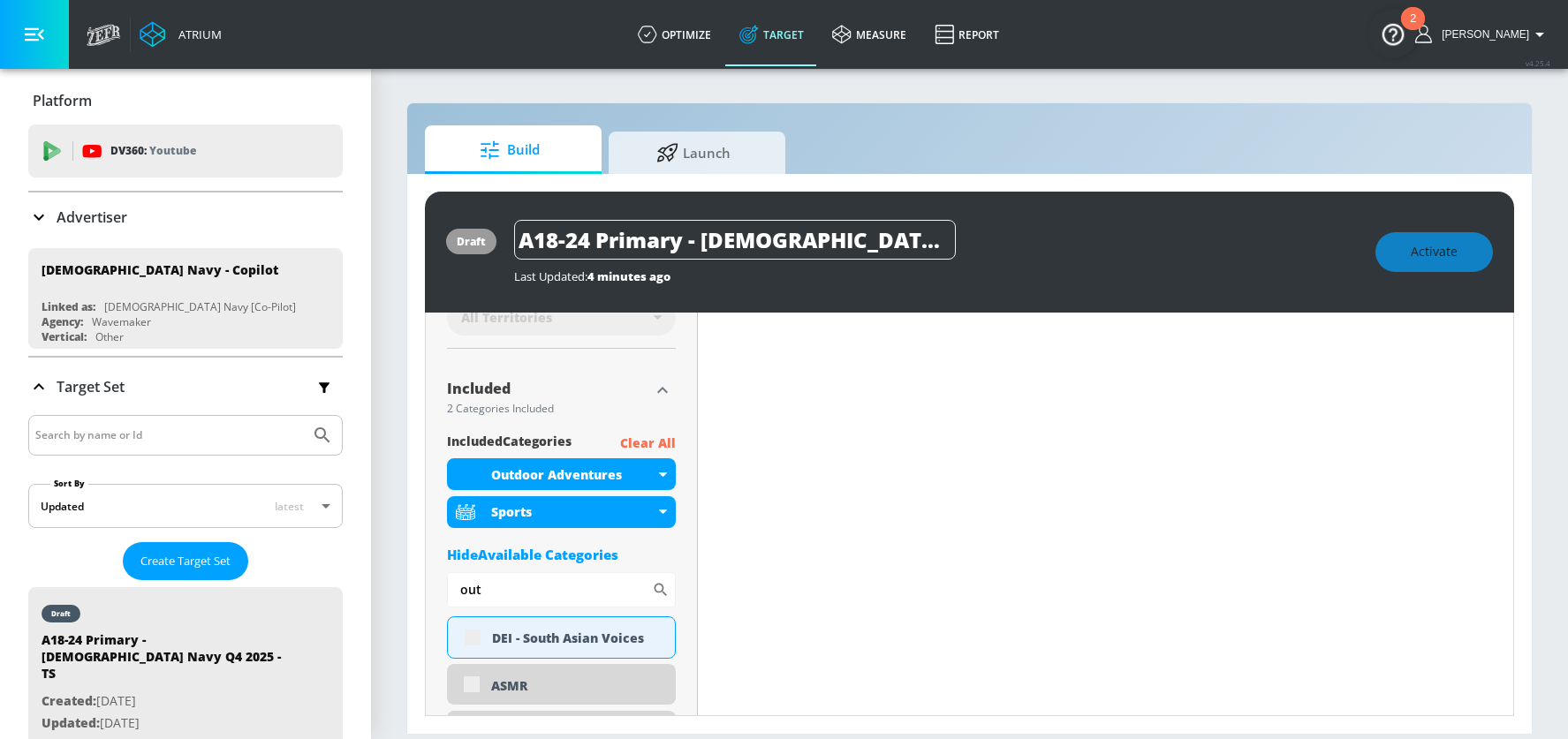
scroll to position [562, 0]
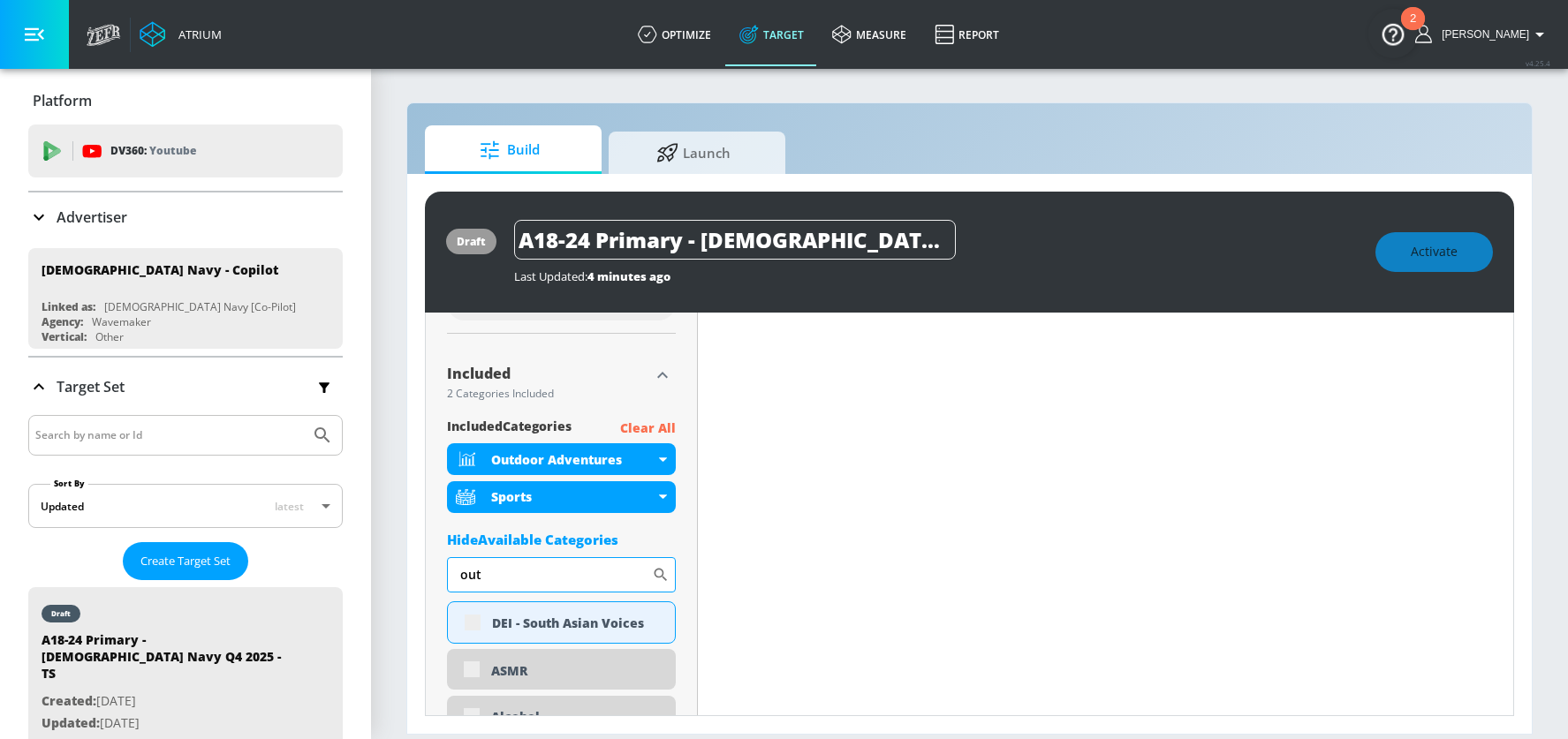
click at [473, 575] on input "out" at bounding box center [549, 575] width 205 height 35
type input "auto"
click at [506, 618] on div "Automotive" at bounding box center [576, 623] width 170 height 16
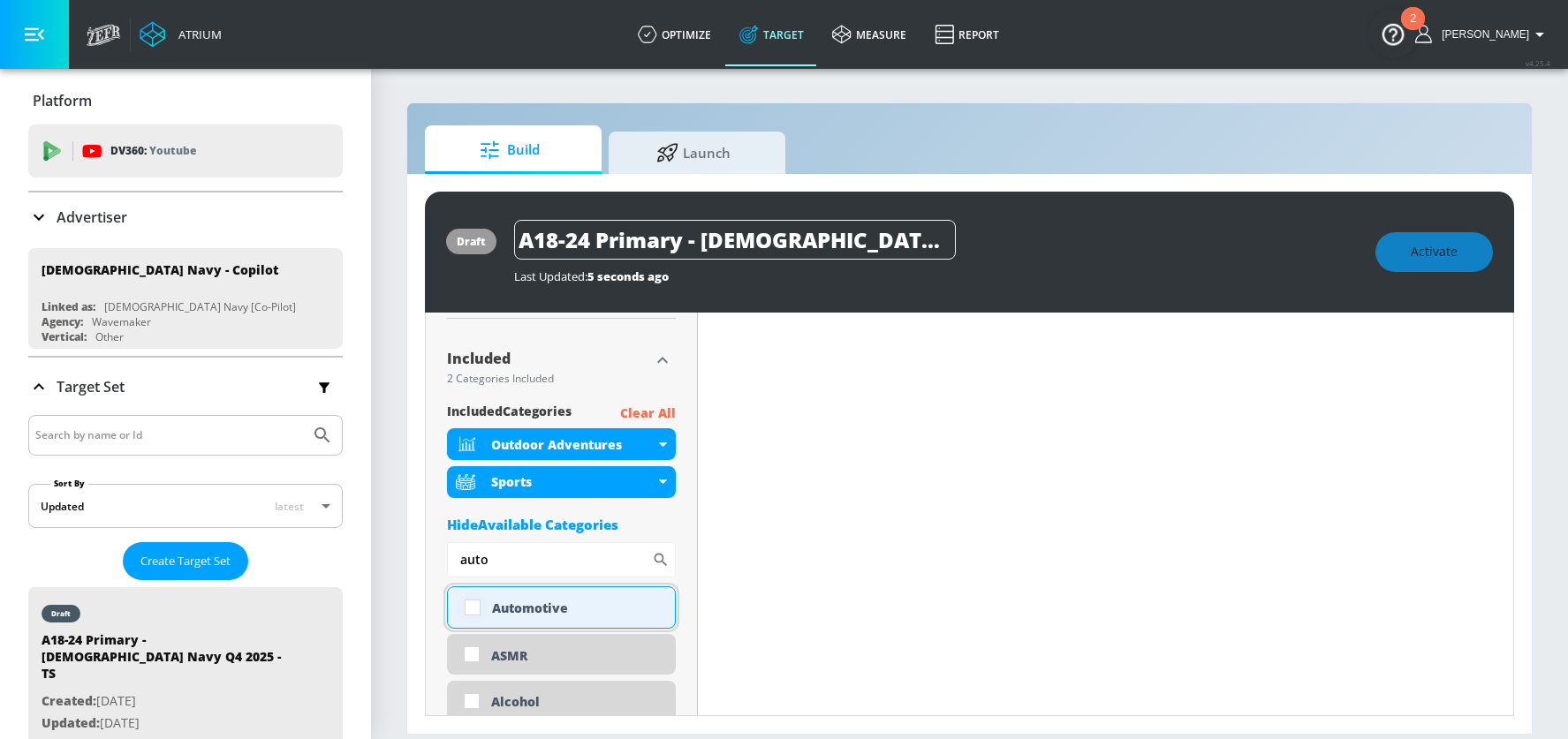
scroll to position [547, 0]
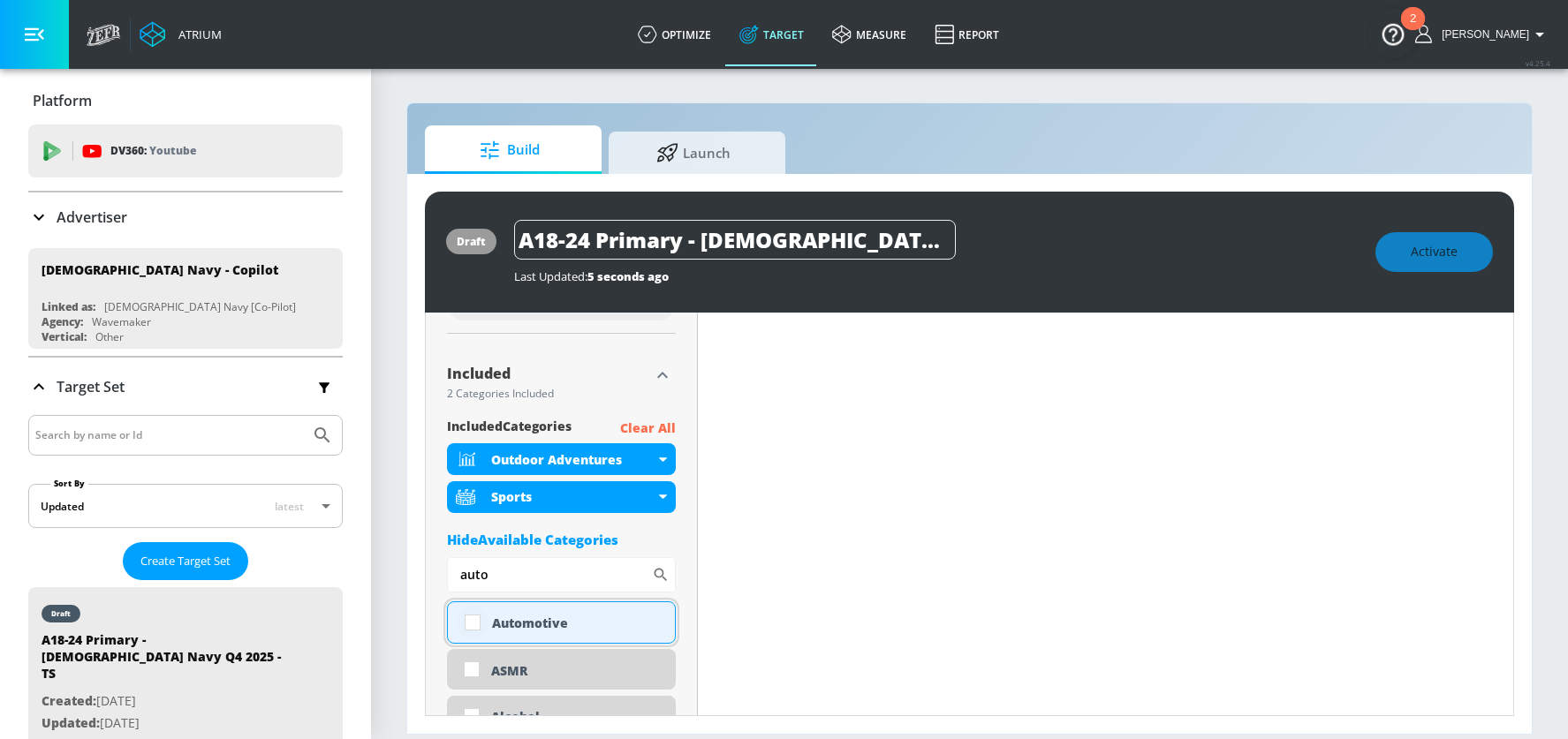
click at [474, 622] on input "checkbox" at bounding box center [473, 623] width 32 height 32
checkbox input "true"
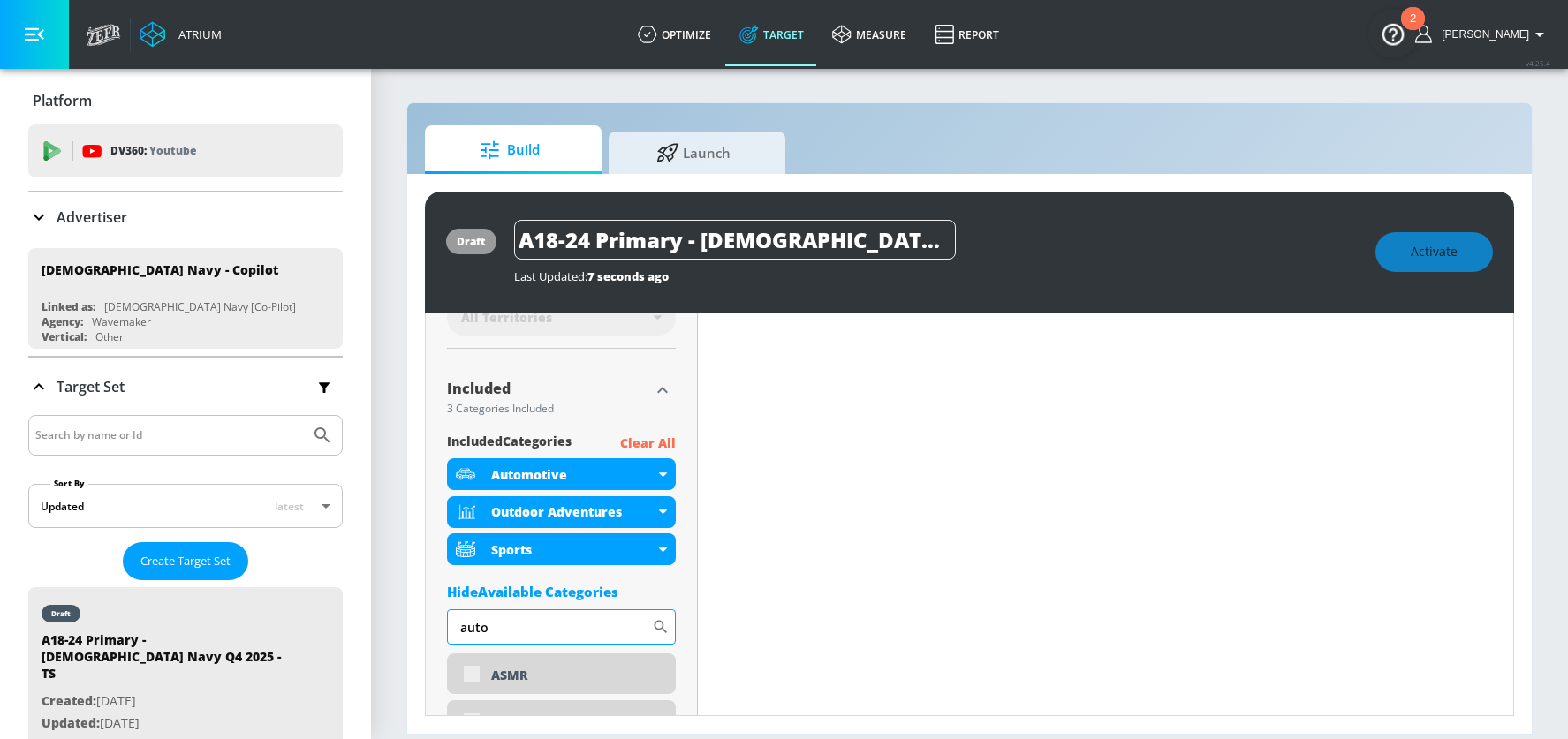
scroll to position [562, 0]
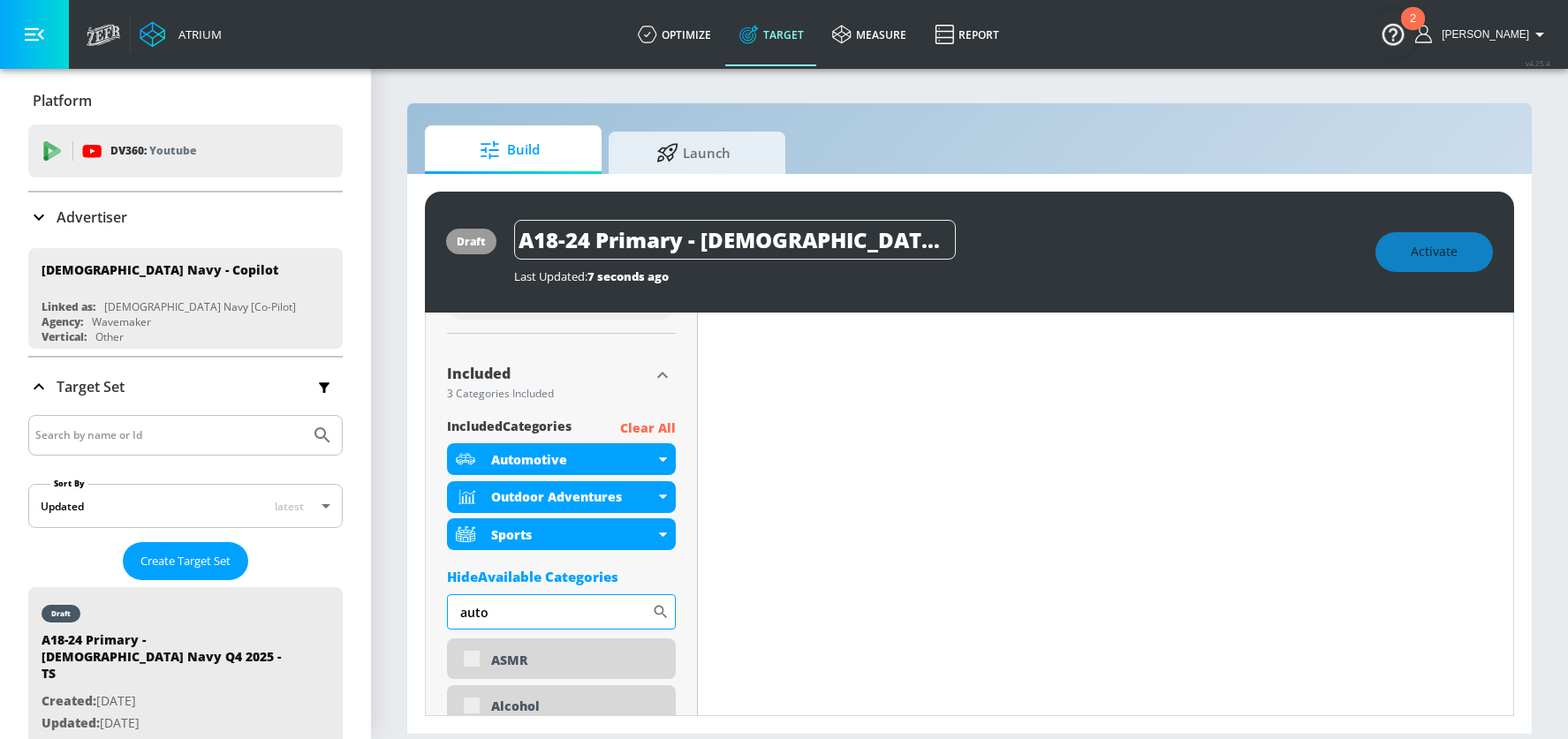
click at [475, 616] on input "auto" at bounding box center [549, 612] width 205 height 35
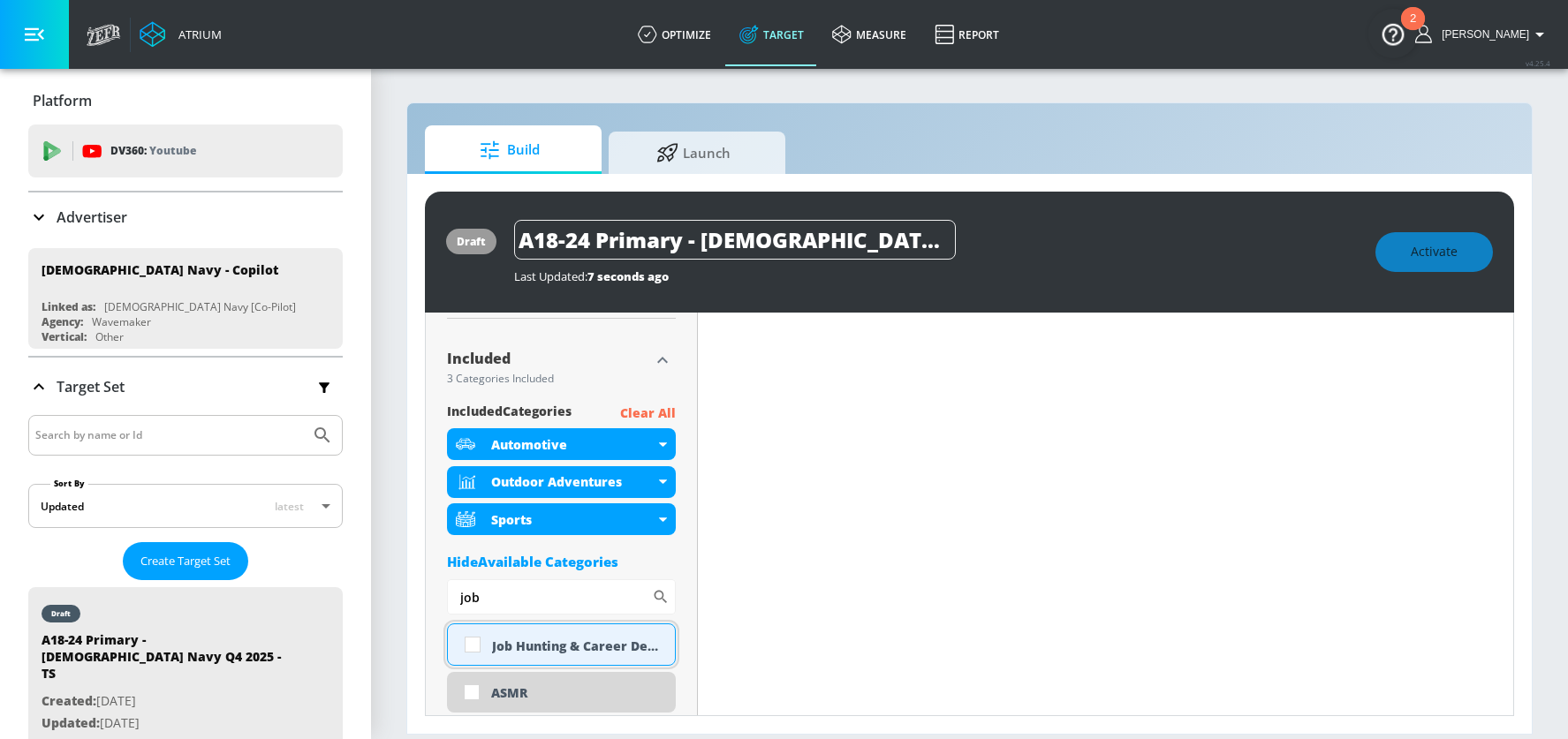
scroll to position [547, 0]
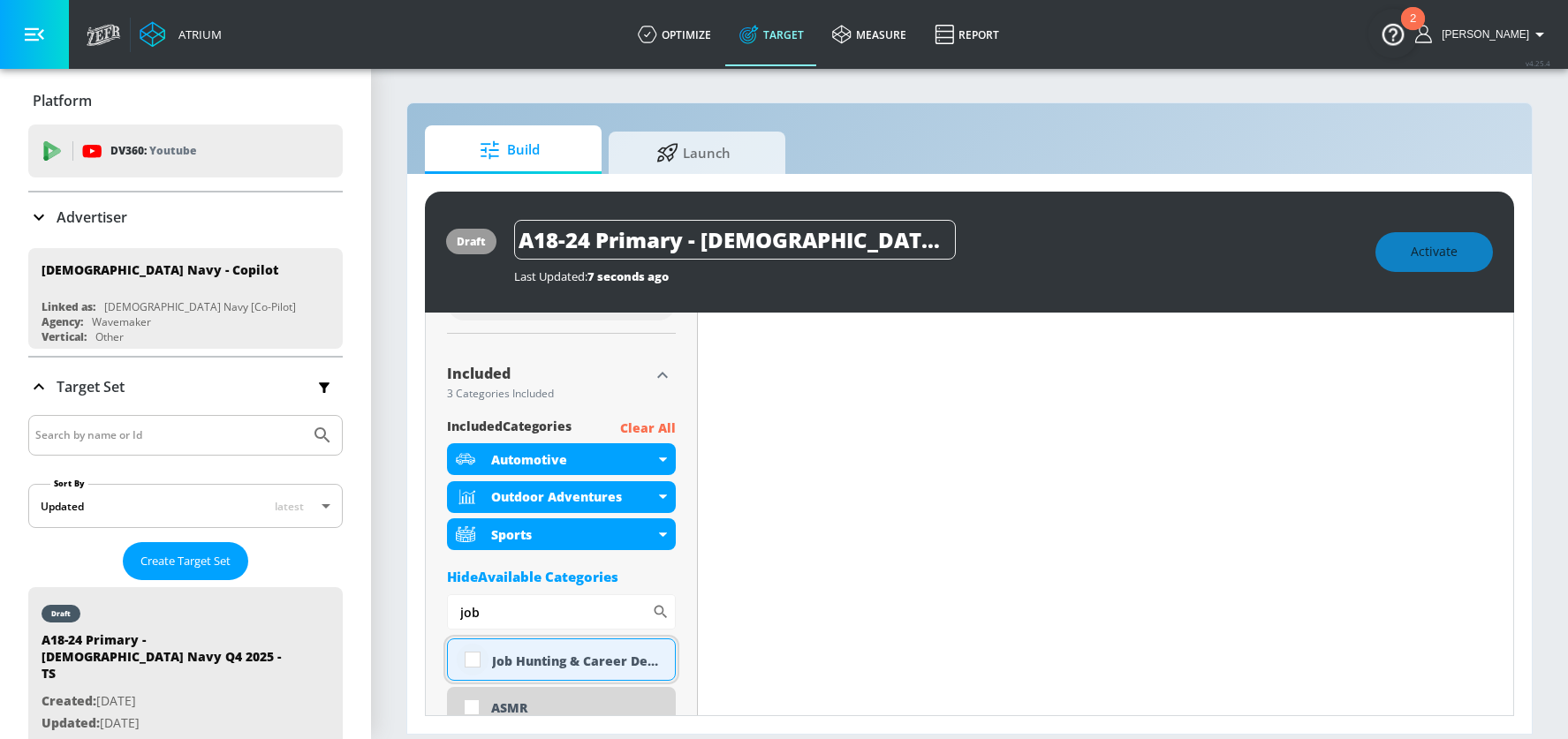
type input "job"
click at [474, 660] on input "checkbox" at bounding box center [473, 659] width 32 height 32
checkbox input "true"
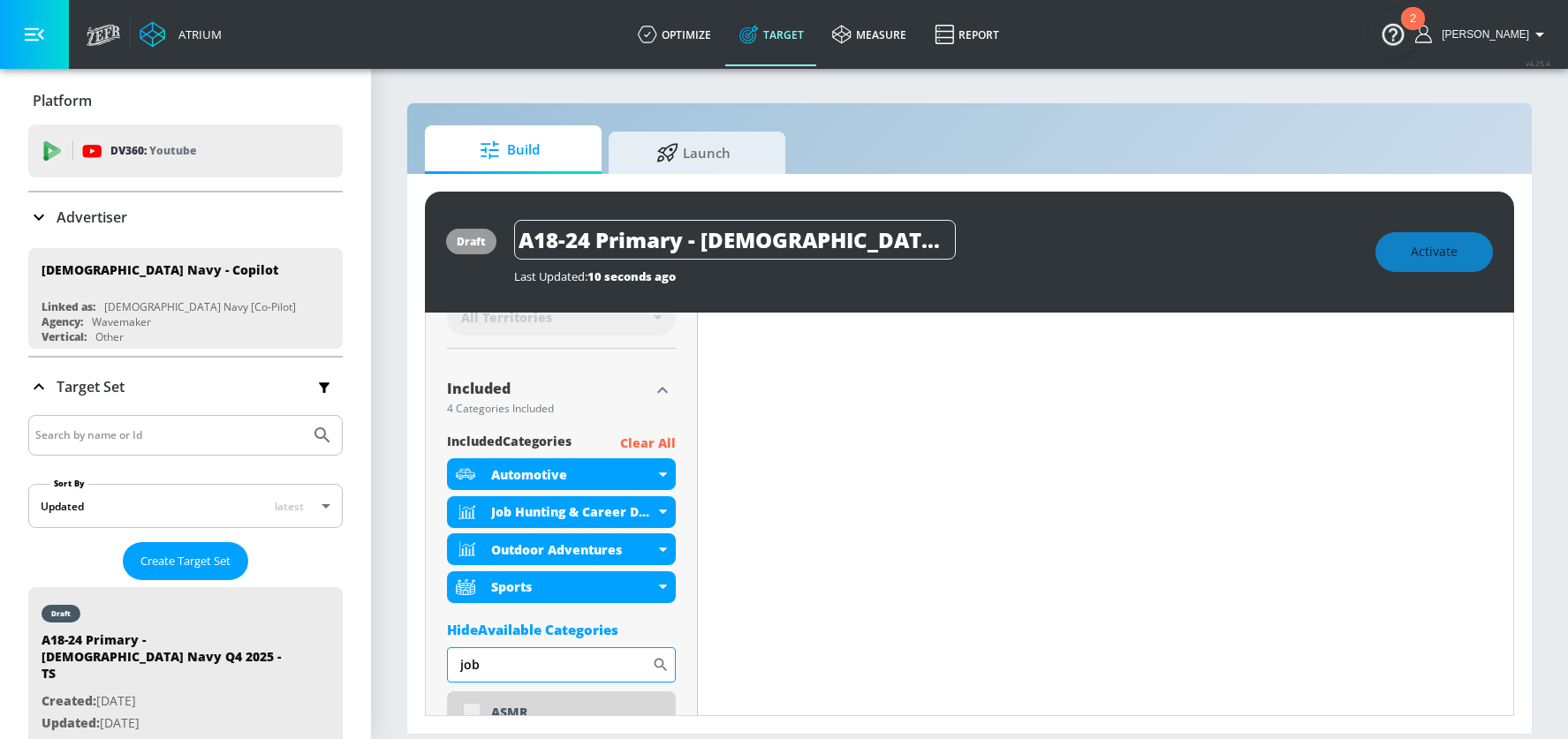
scroll to position [562, 0]
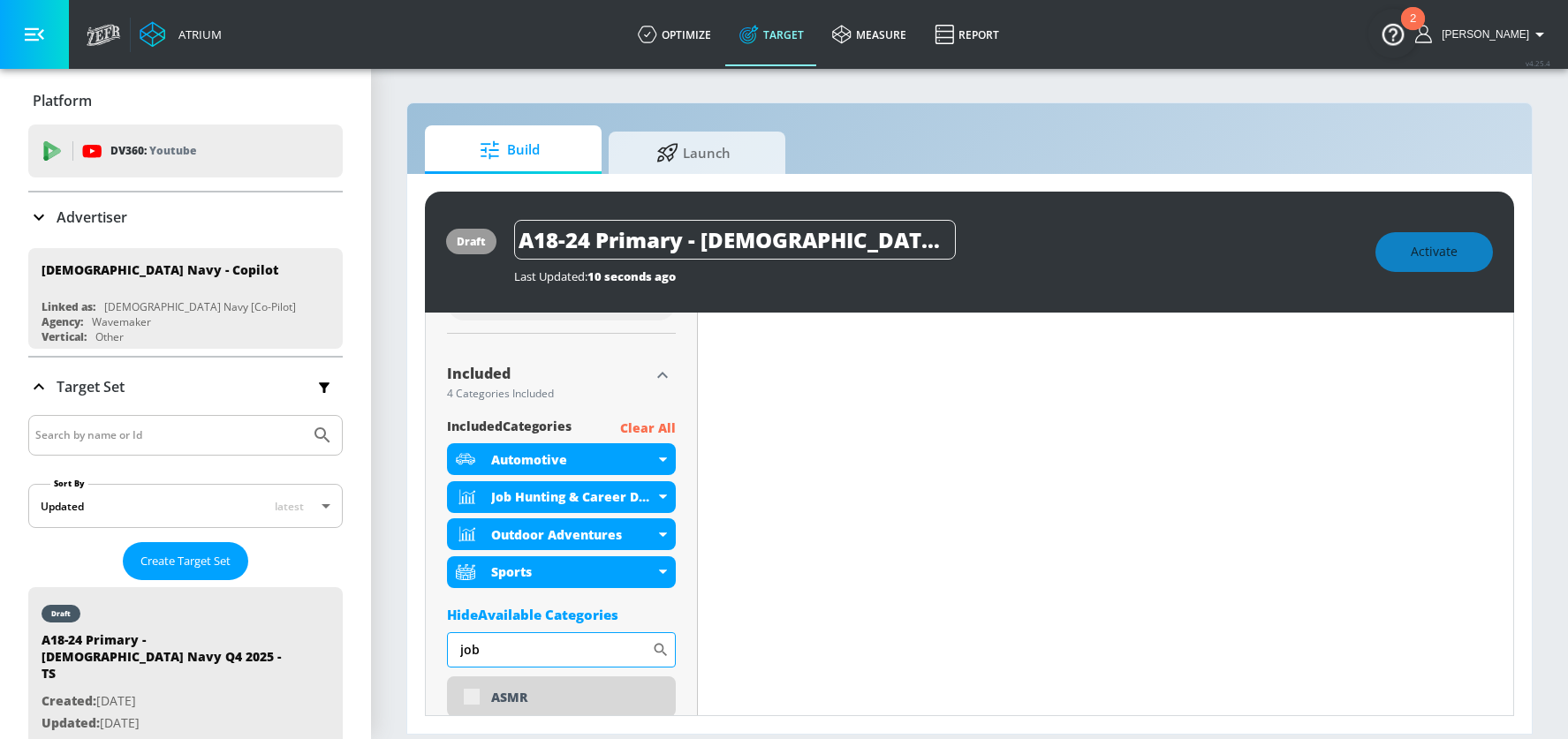
click at [466, 651] on input "job" at bounding box center [549, 650] width 205 height 35
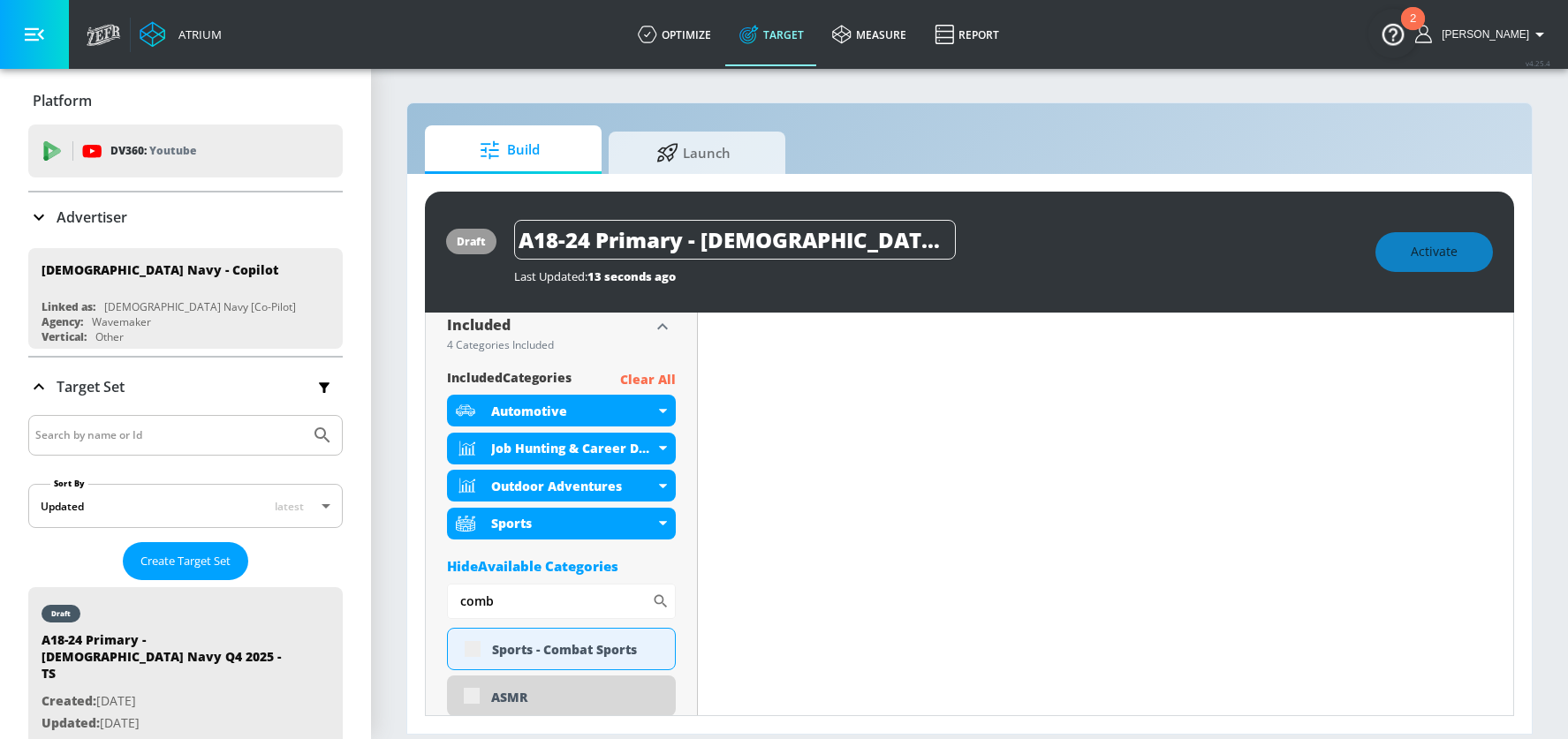
scroll to position [645, 0]
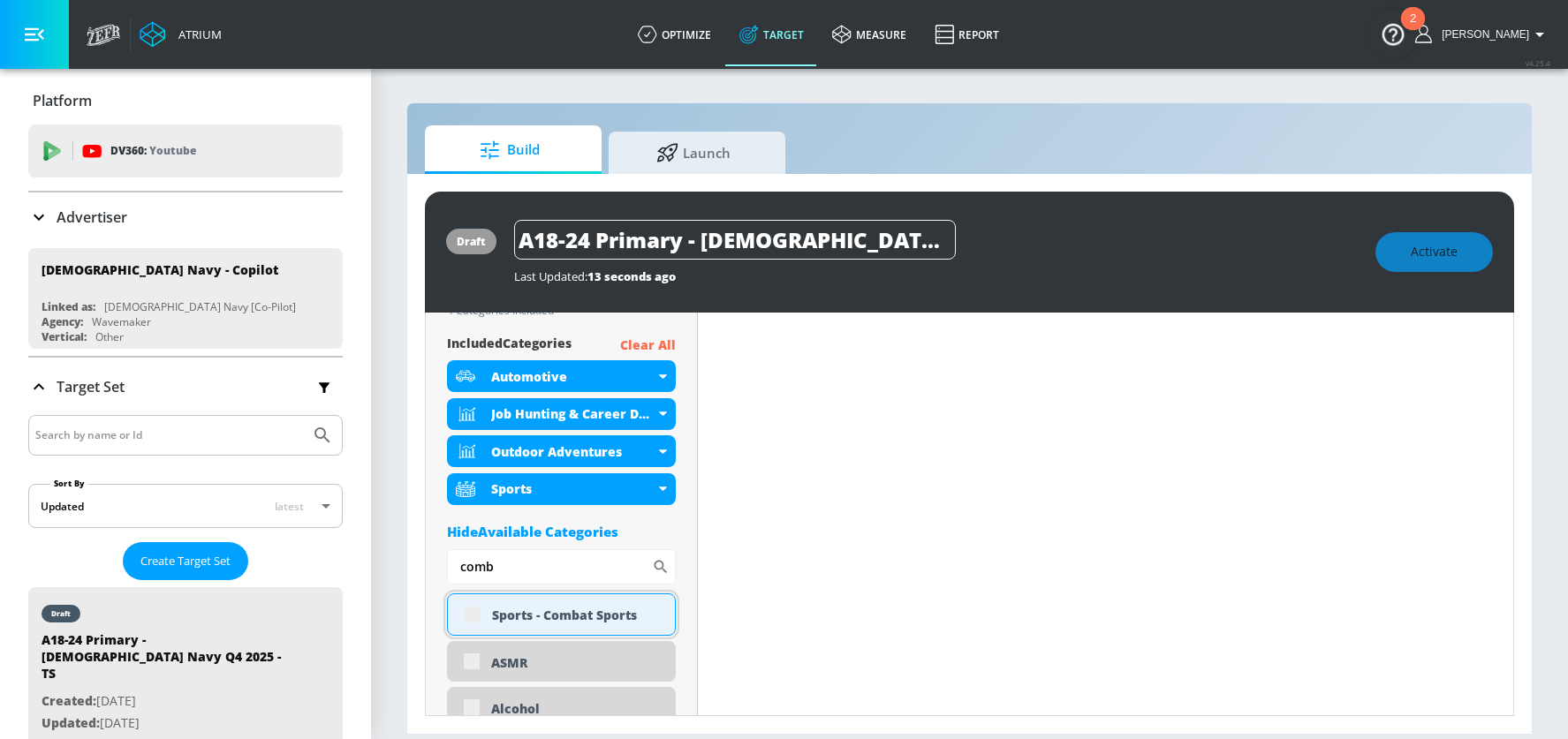
type input "comb"
click at [470, 614] on div "Sports - Combat Sports" at bounding box center [562, 615] width 229 height 43
click at [485, 611] on div "Sports - Combat Sports" at bounding box center [562, 615] width 229 height 43
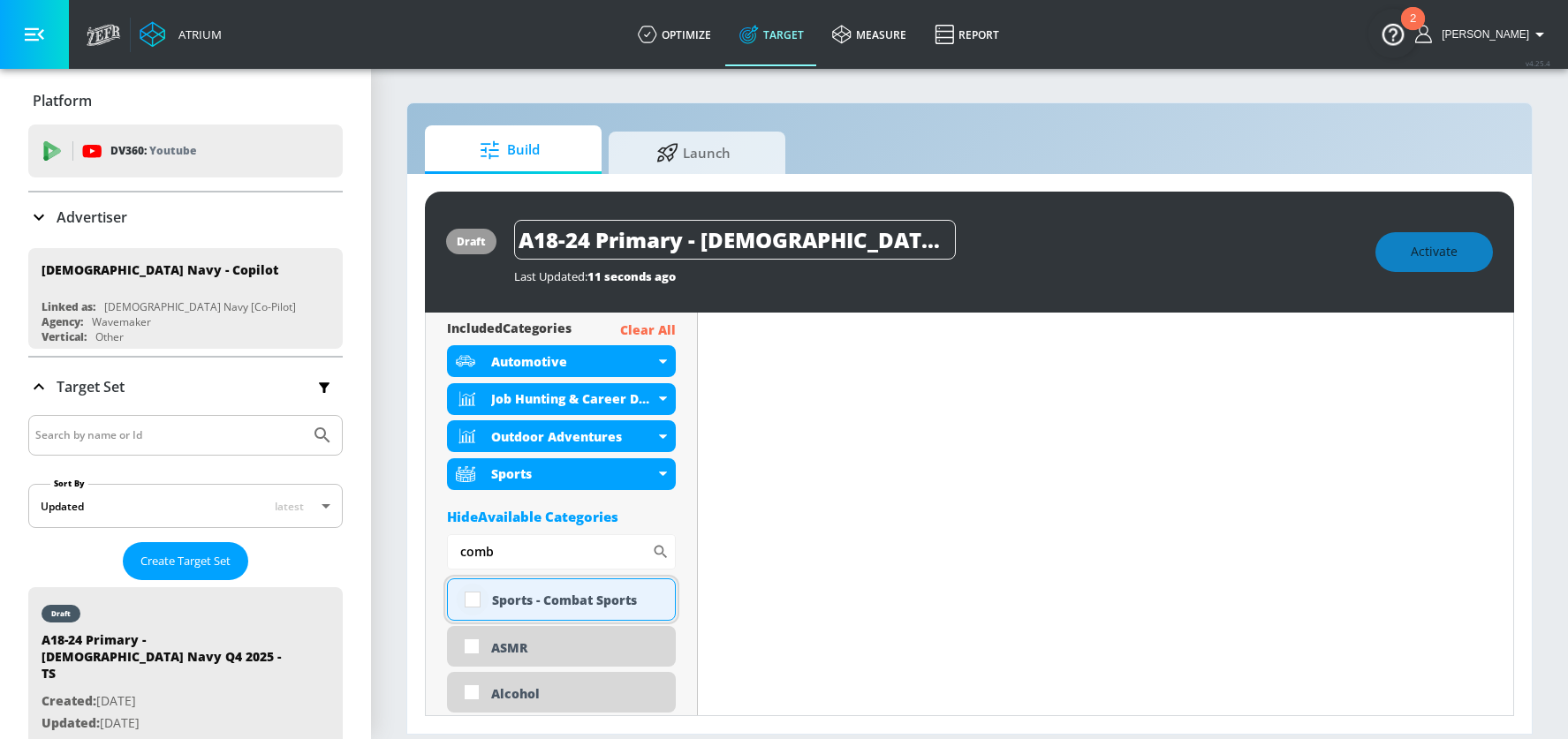
scroll to position [629, 0]
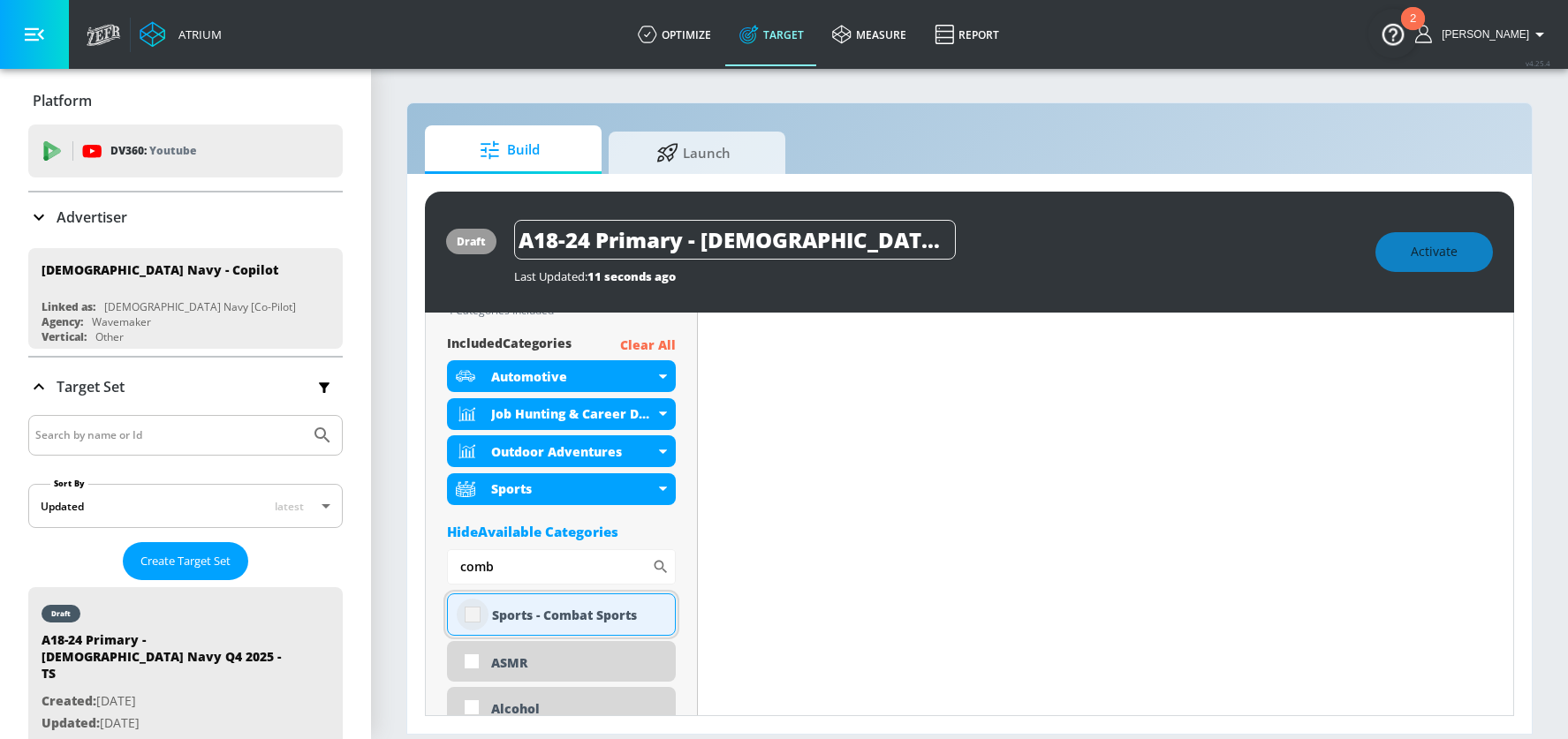
click at [470, 614] on input "checkbox" at bounding box center [473, 614] width 32 height 32
checkbox input "true"
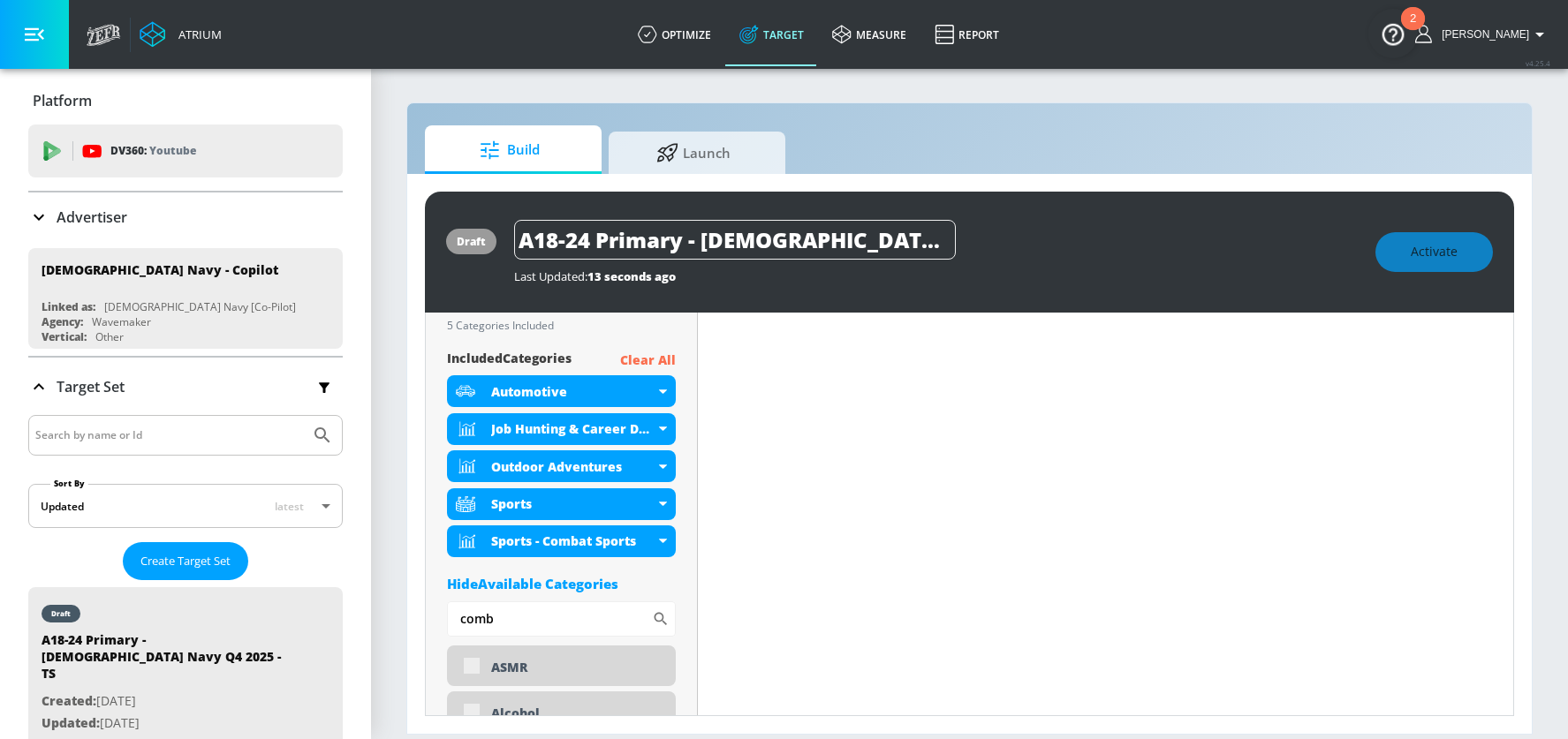
scroll to position [645, 0]
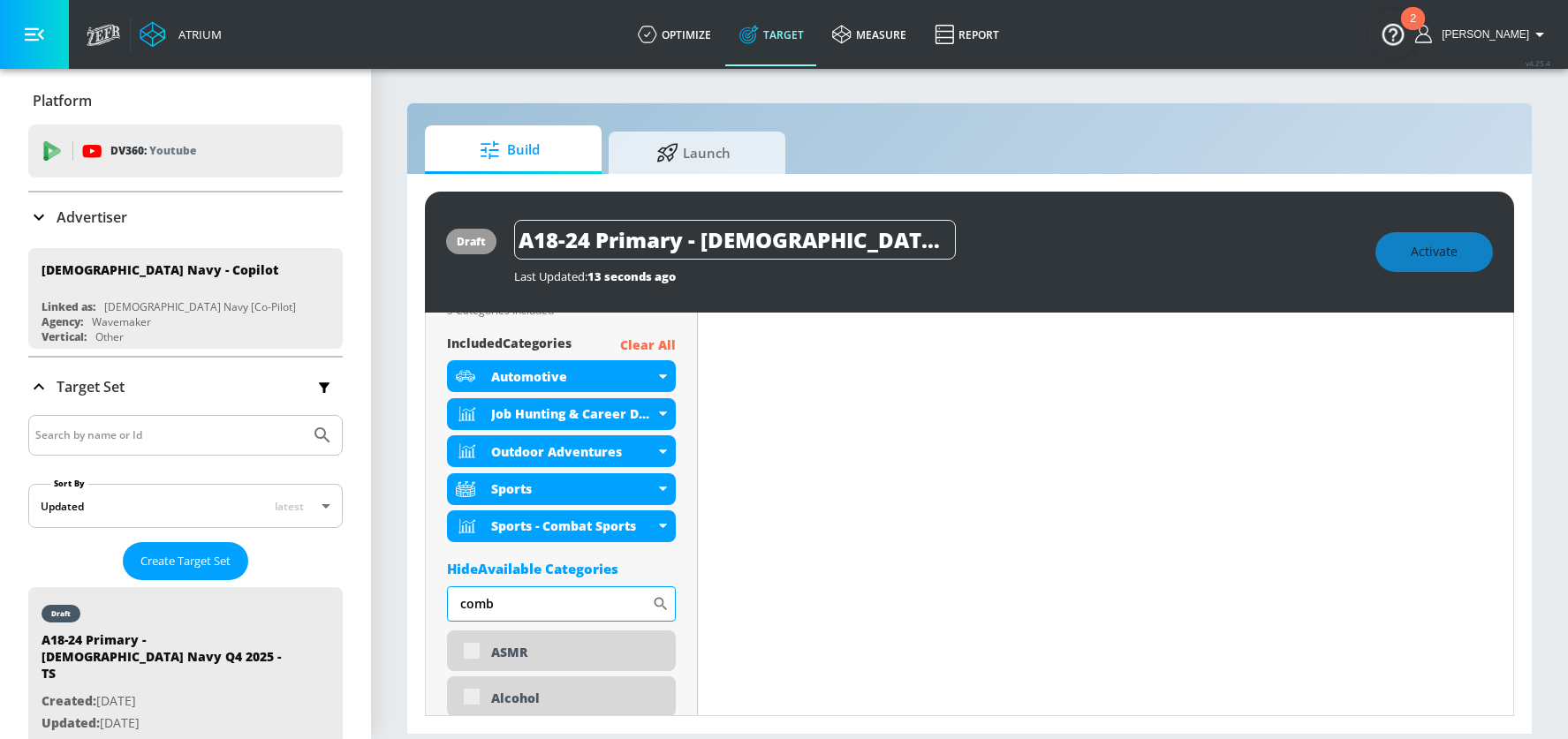
click at [476, 608] on input "comb" at bounding box center [549, 604] width 205 height 35
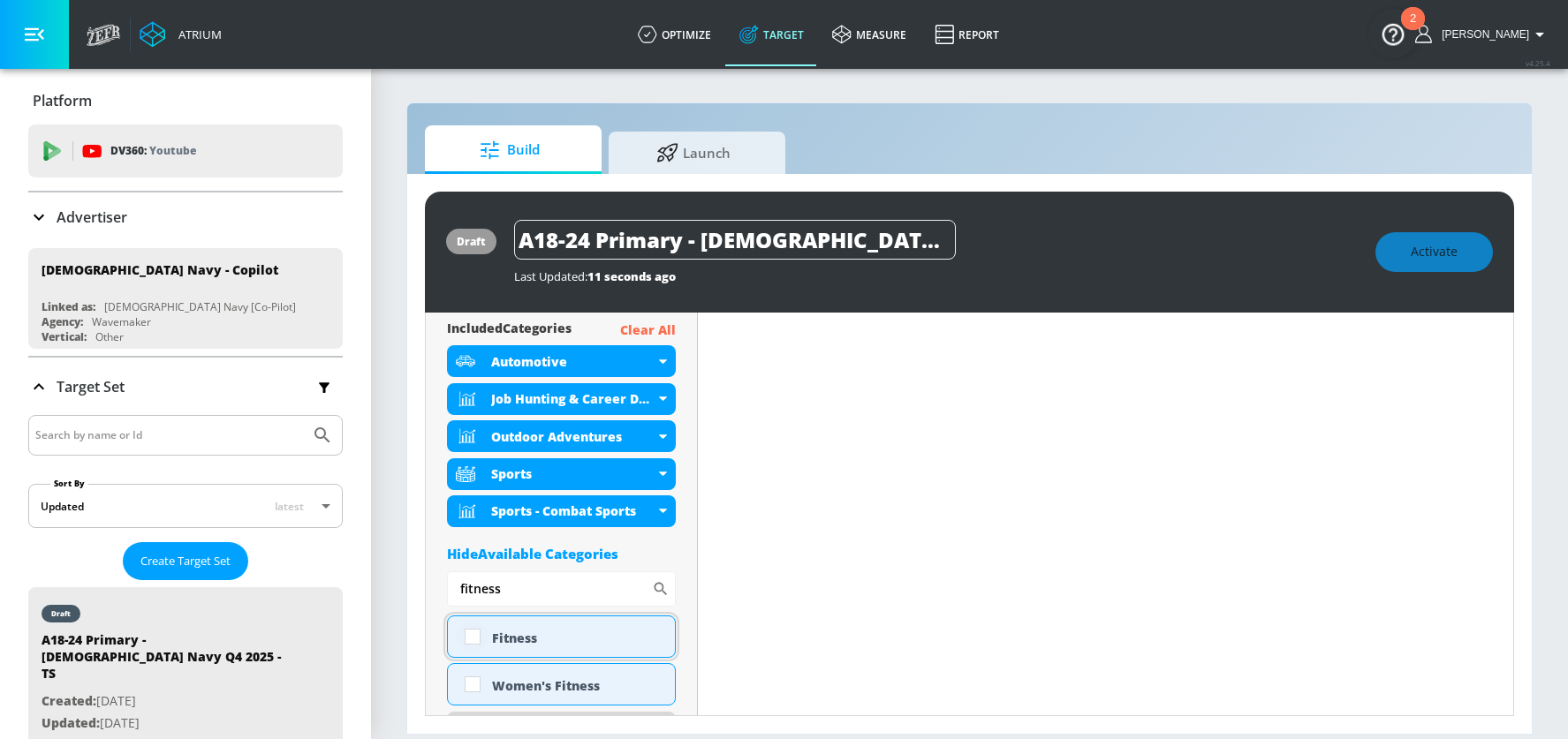
scroll to position [629, 0]
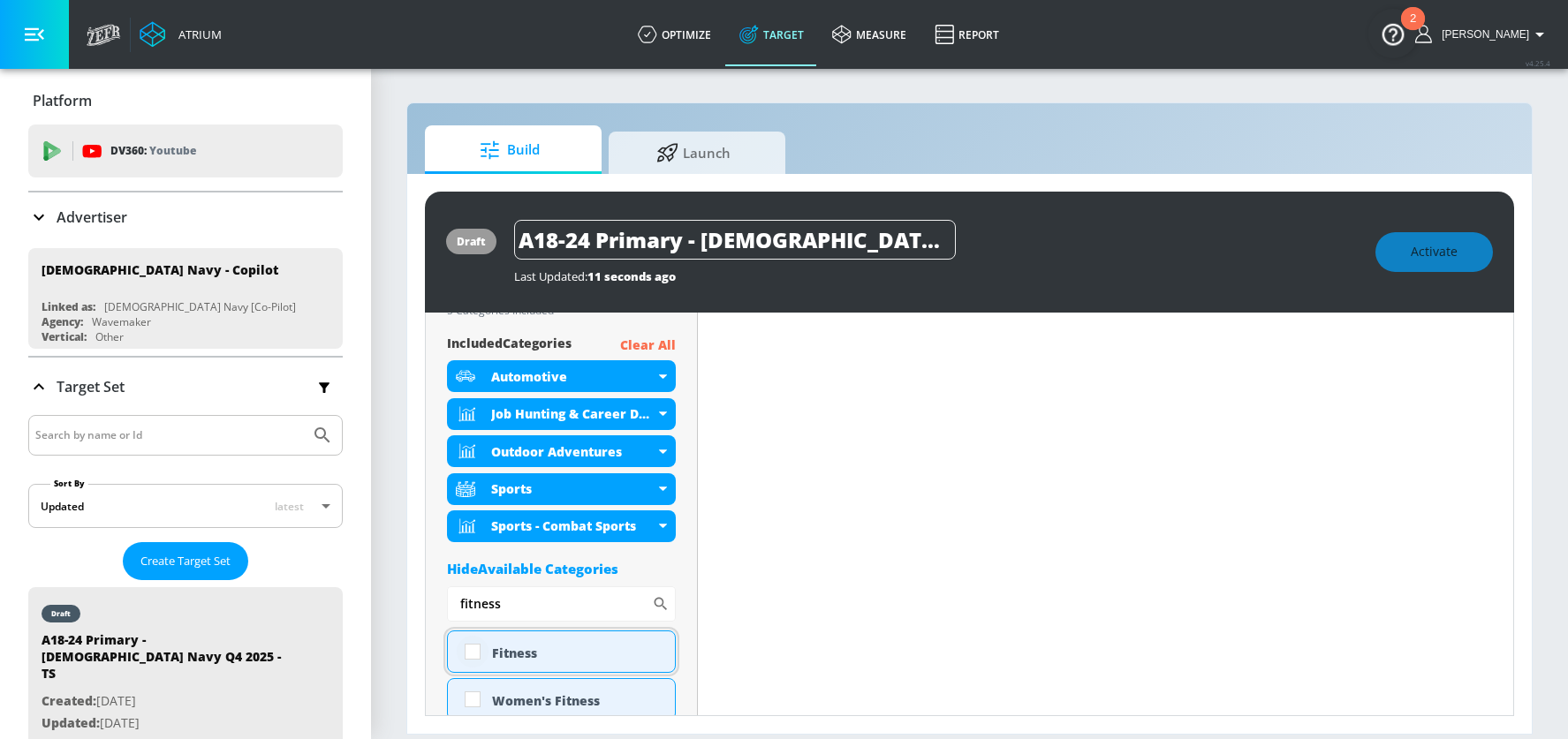
type input "fitness"
click at [476, 648] on input "checkbox" at bounding box center [473, 652] width 32 height 32
checkbox input "true"
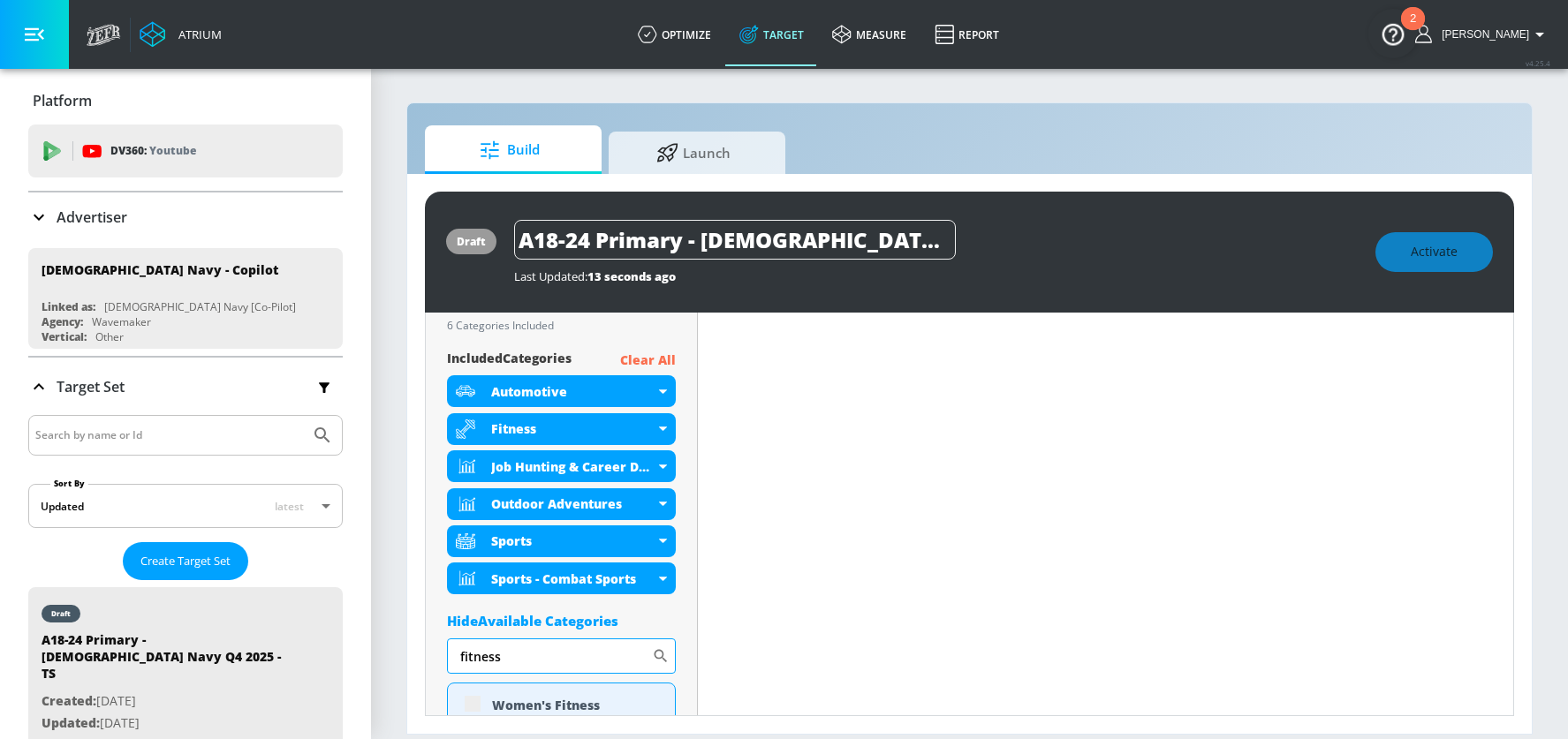
scroll to position [645, 0]
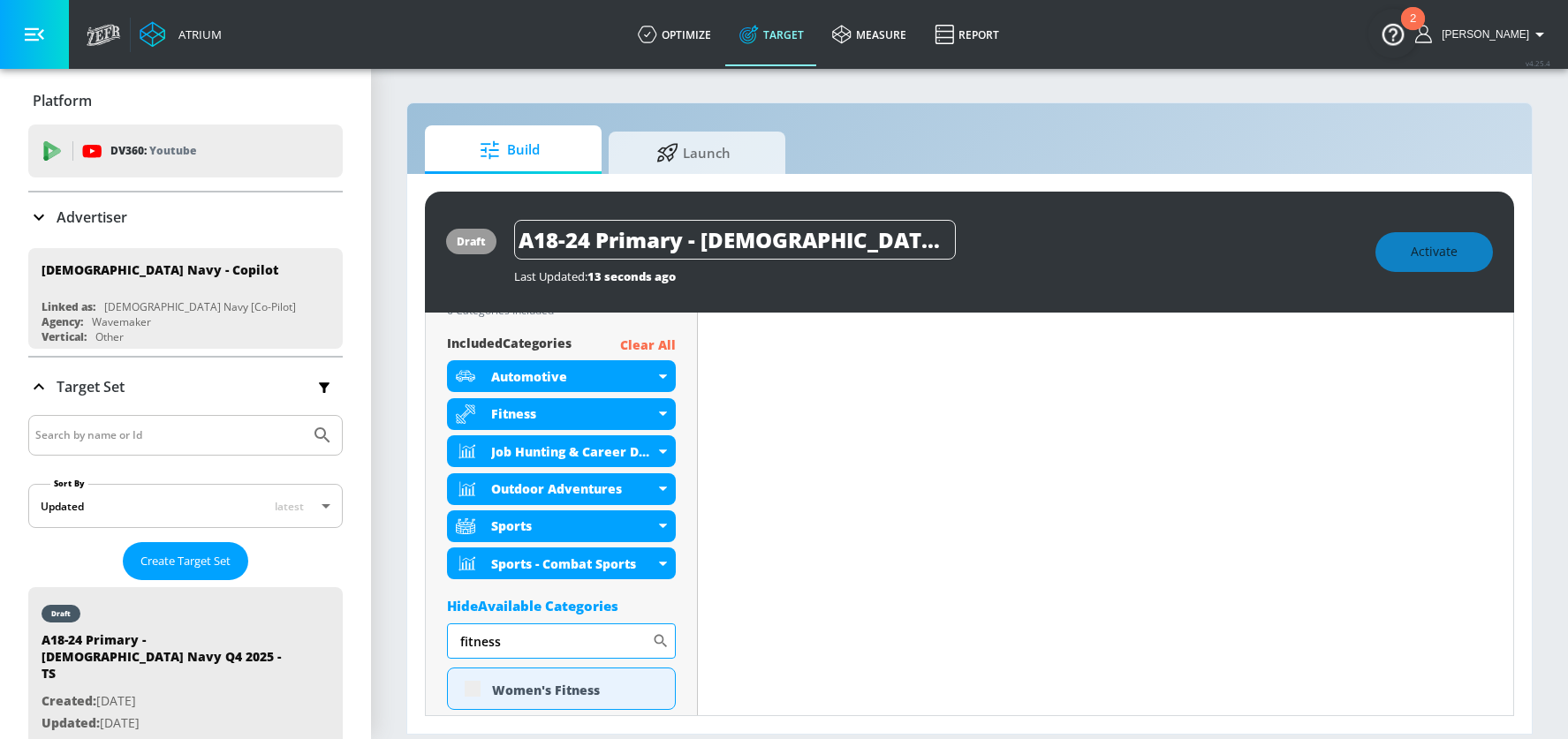
click at [482, 643] on input "fitness" at bounding box center [549, 641] width 205 height 35
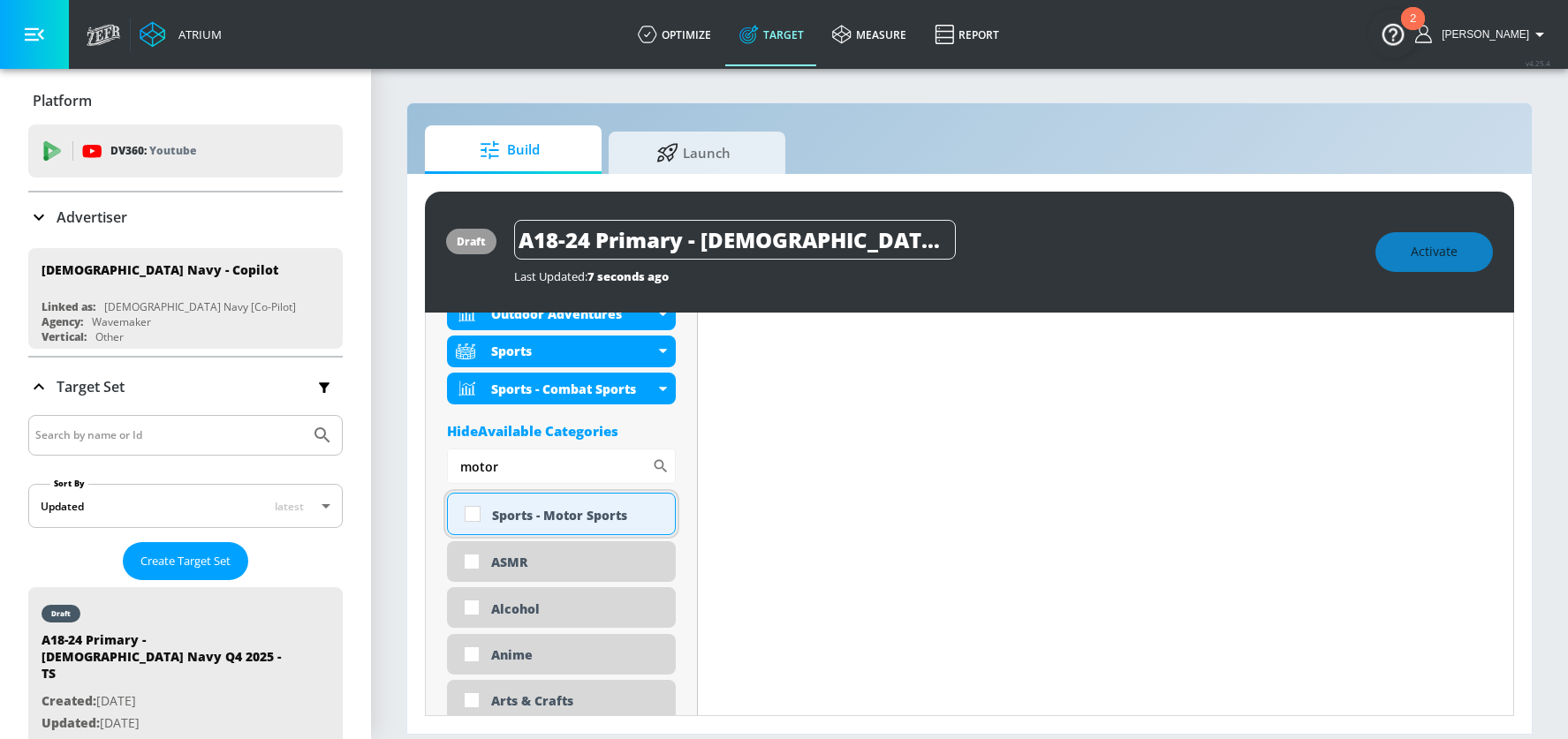
scroll to position [788, 0]
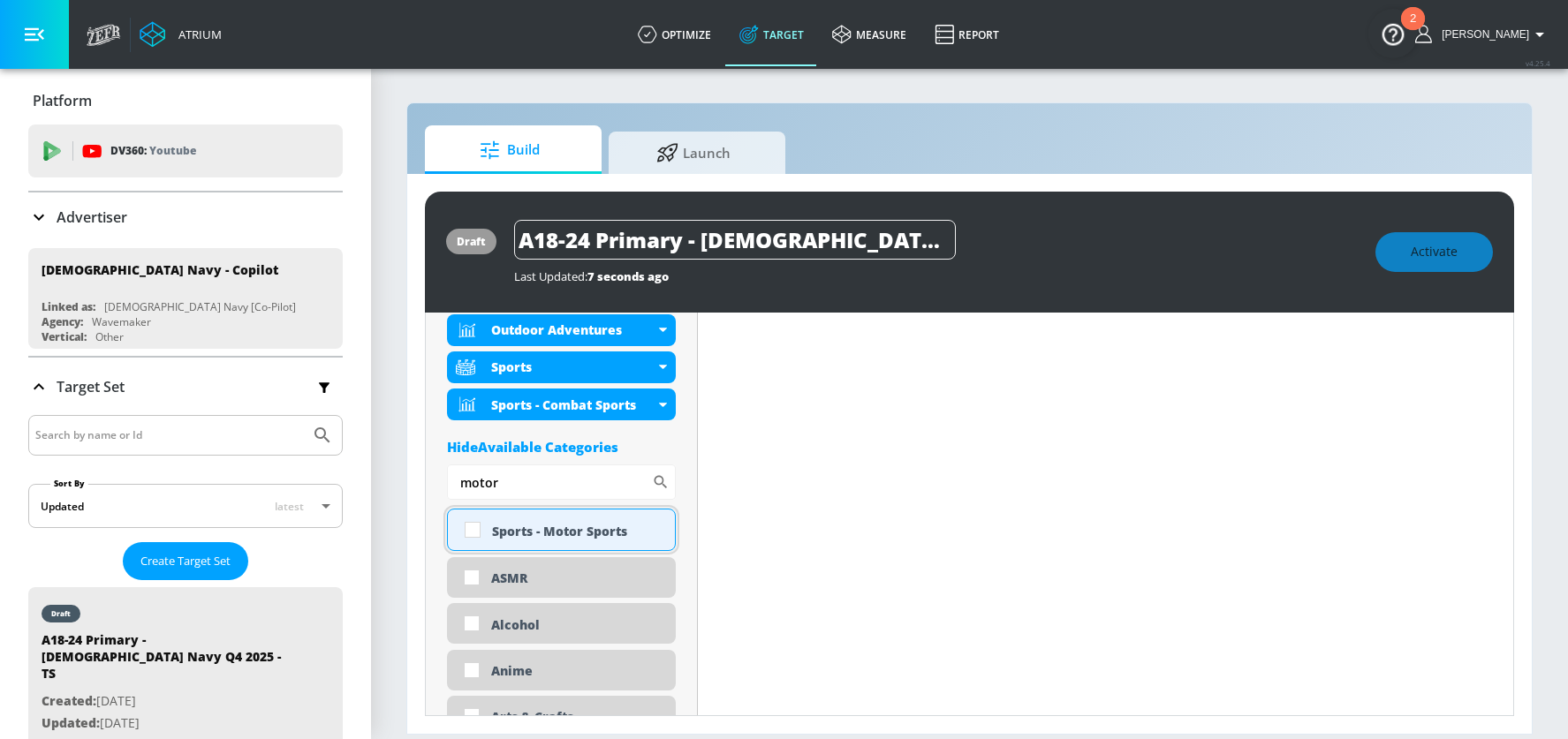
type input "motor"
click at [474, 530] on input "checkbox" at bounding box center [473, 530] width 32 height 32
checkbox input "true"
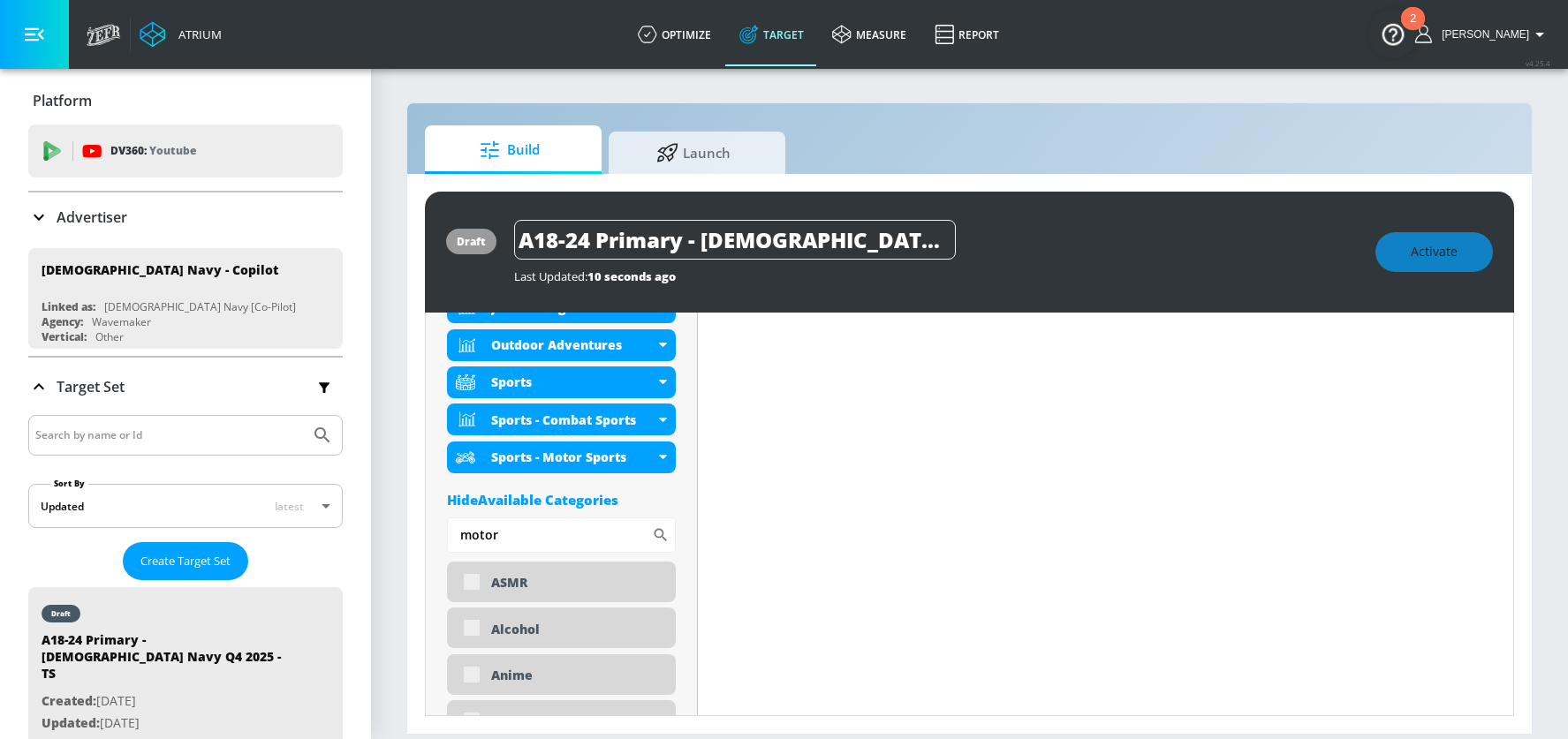
scroll to position [805, 0]
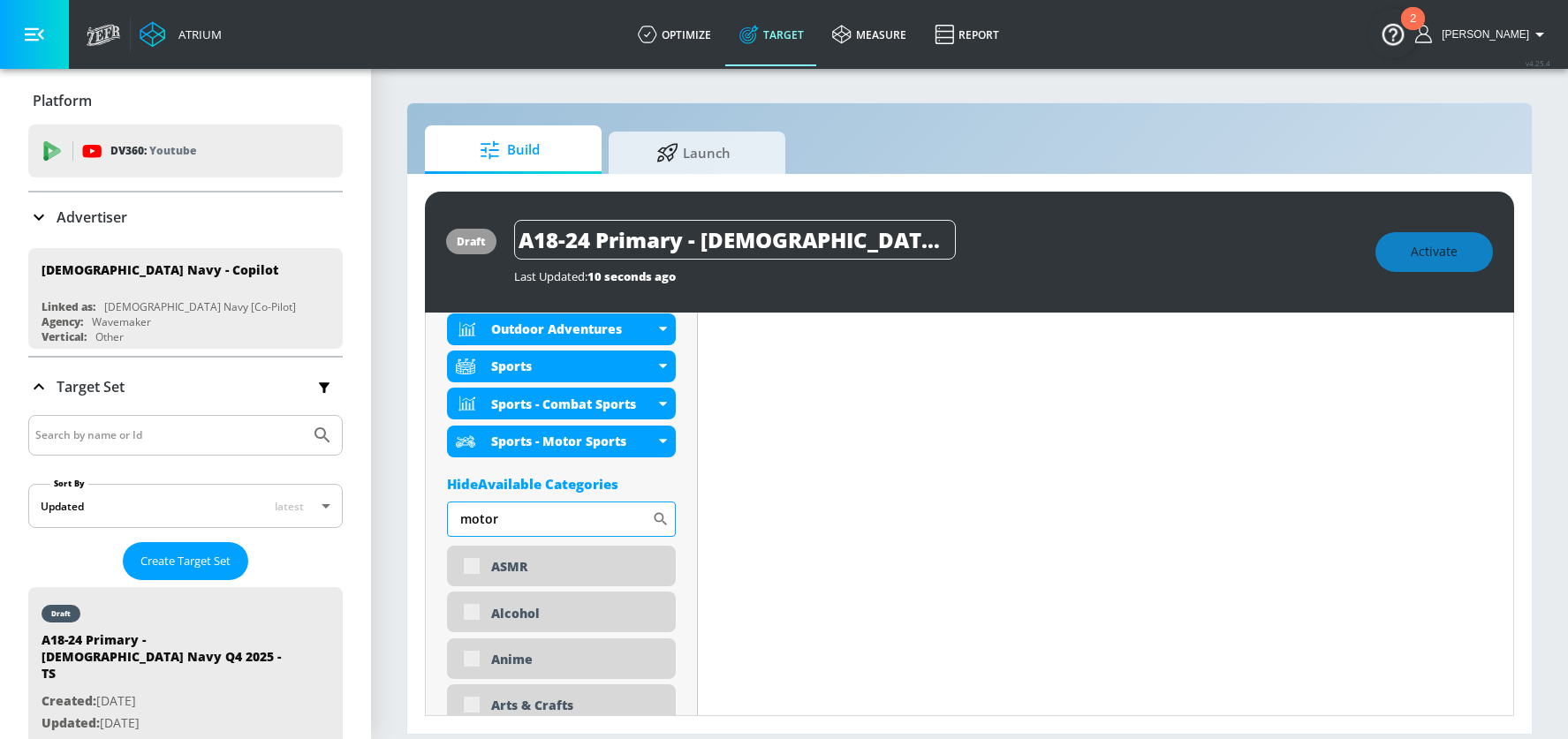
click at [478, 519] on input "motor" at bounding box center [549, 519] width 205 height 35
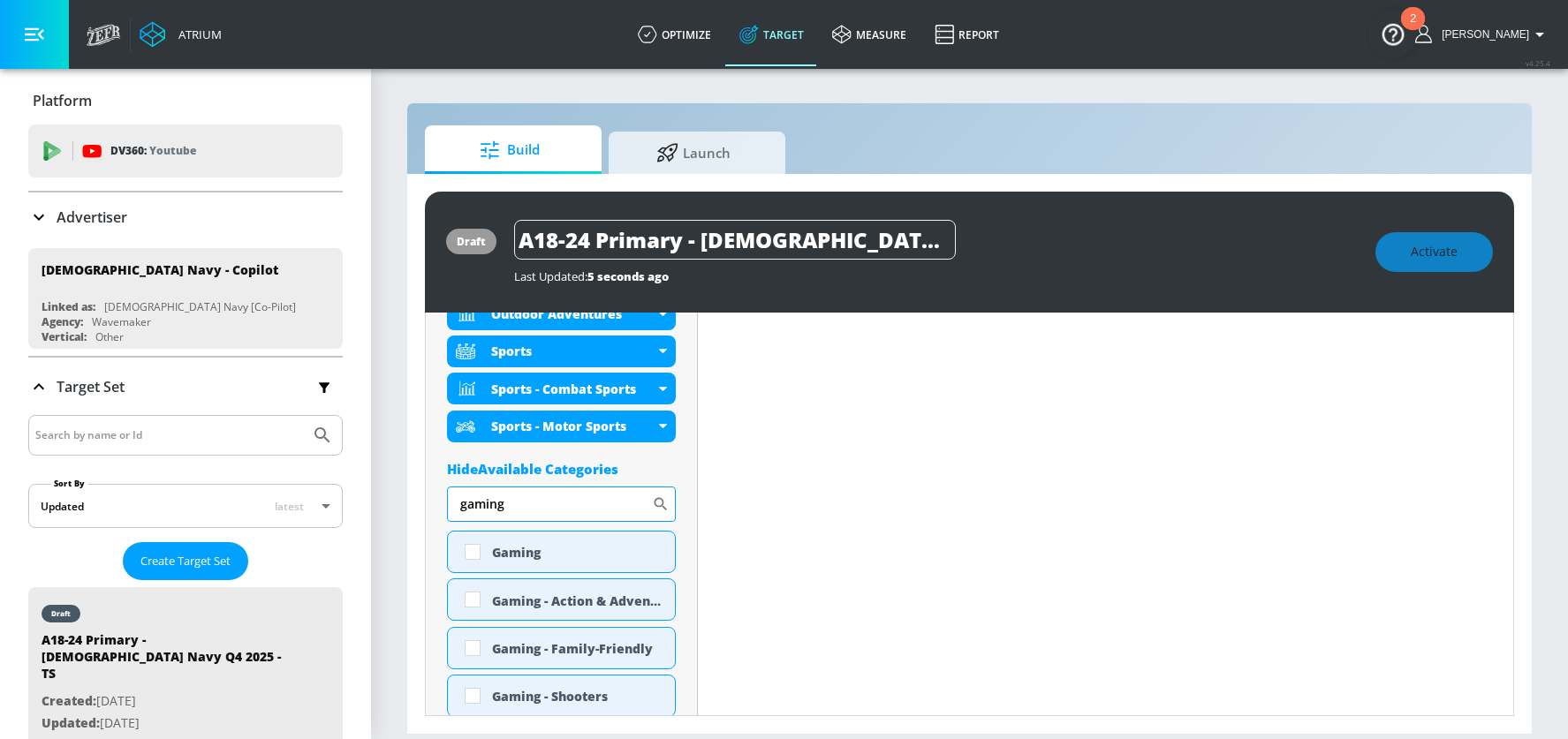
scroll to position [788, 0]
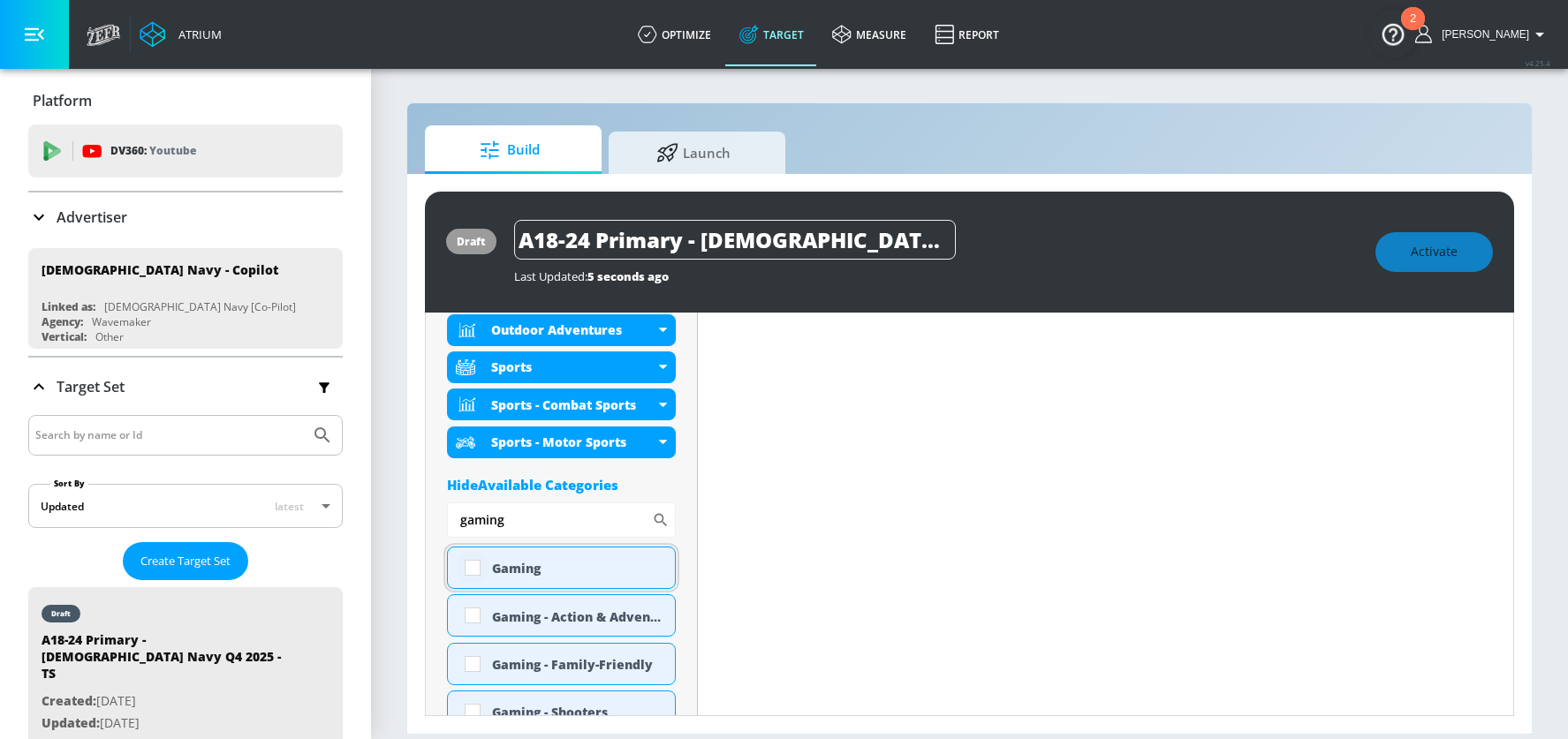
type input "gaming"
click at [473, 568] on input "checkbox" at bounding box center [473, 567] width 32 height 32
checkbox input "true"
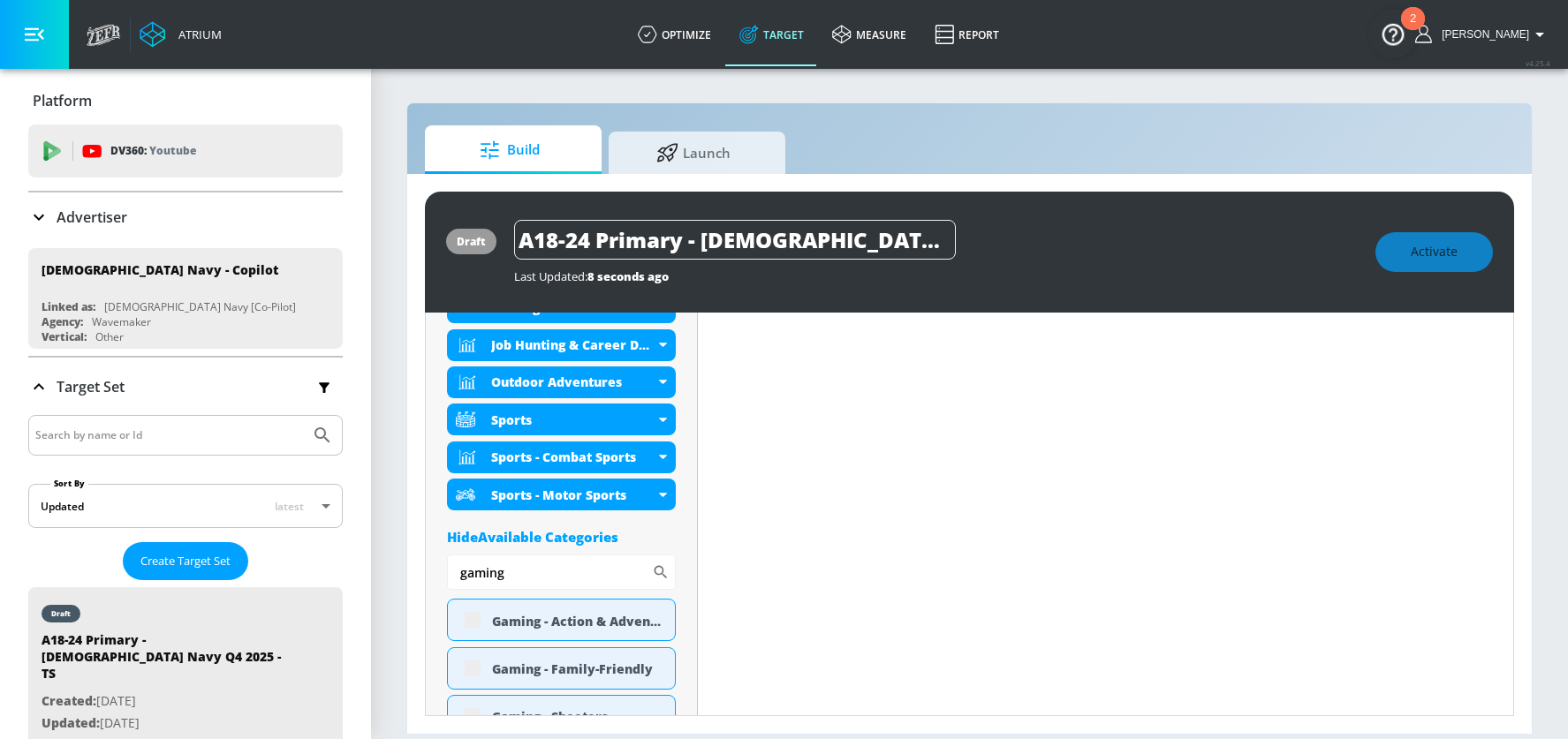
scroll to position [805, 0]
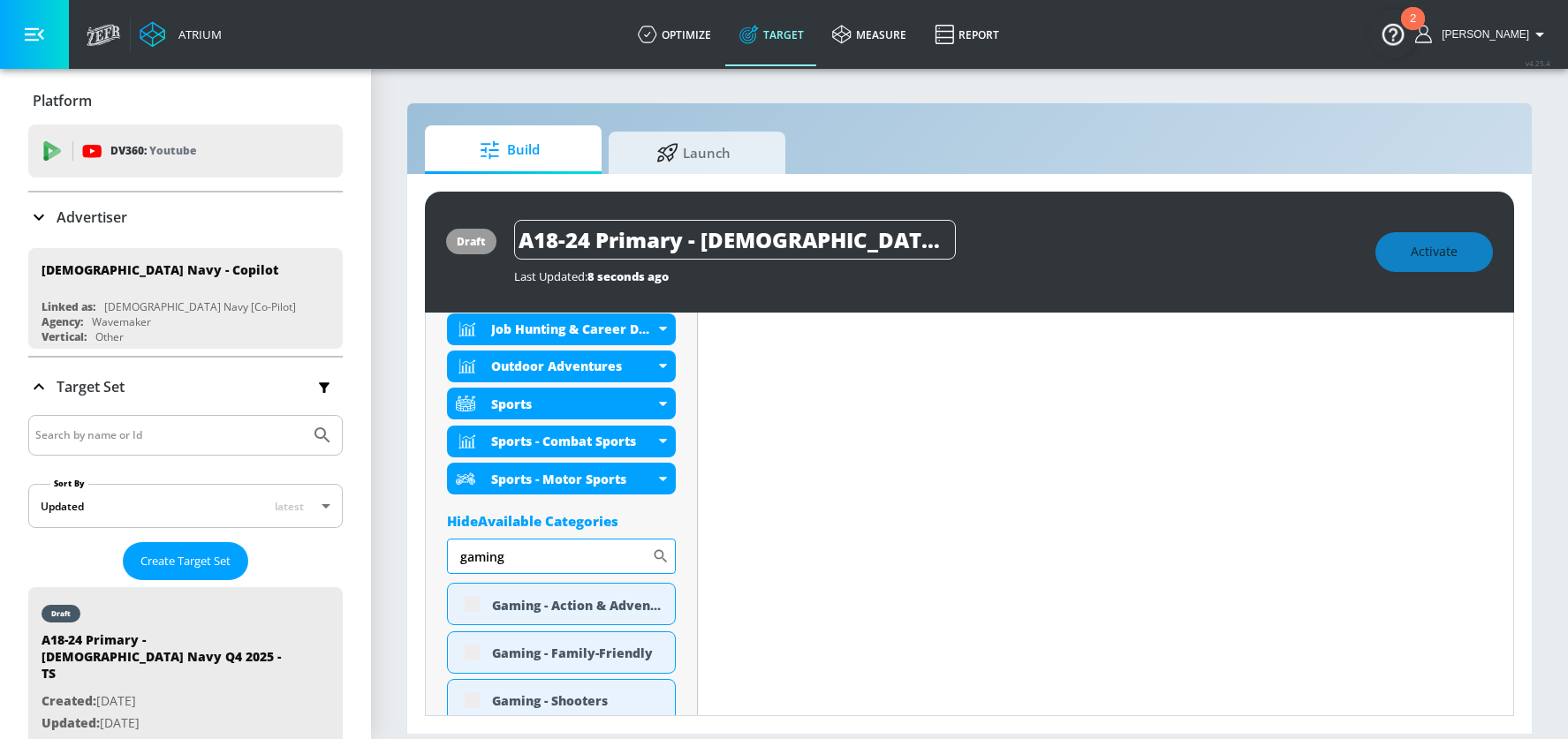
click at [488, 554] on input "gaming" at bounding box center [549, 557] width 205 height 35
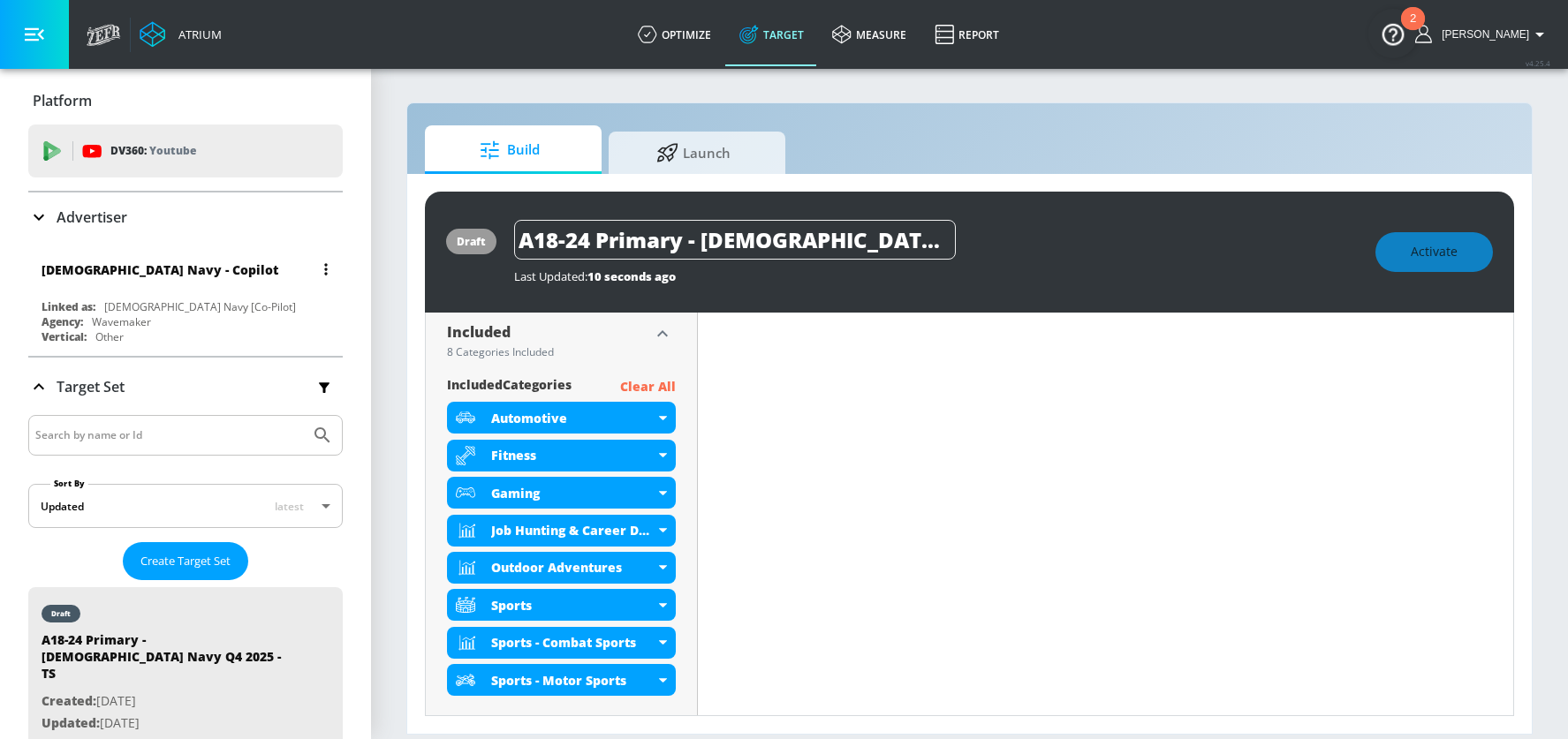
scroll to position [788, 0]
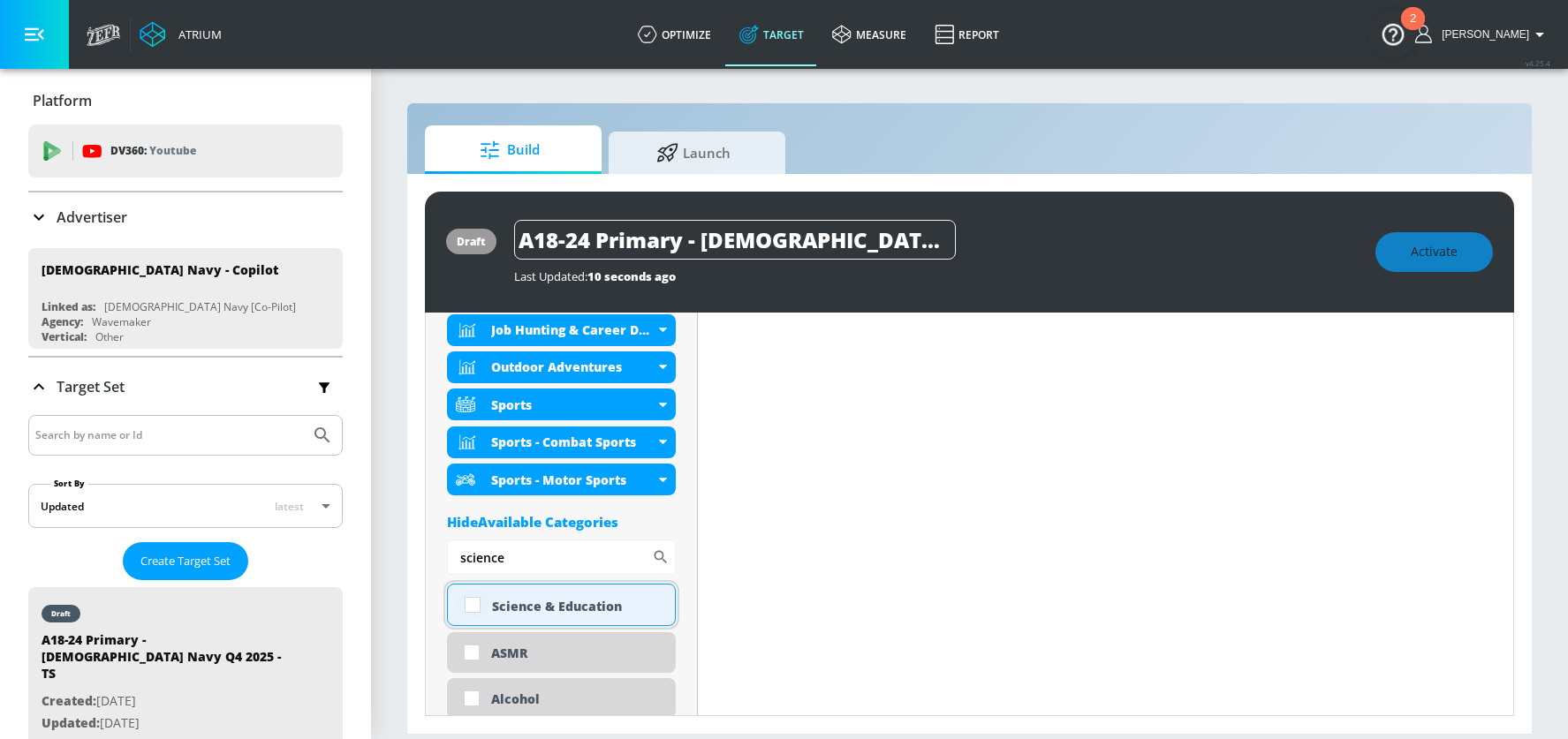
type input "science"
click at [476, 603] on input "checkbox" at bounding box center [473, 604] width 32 height 32
checkbox input "true"
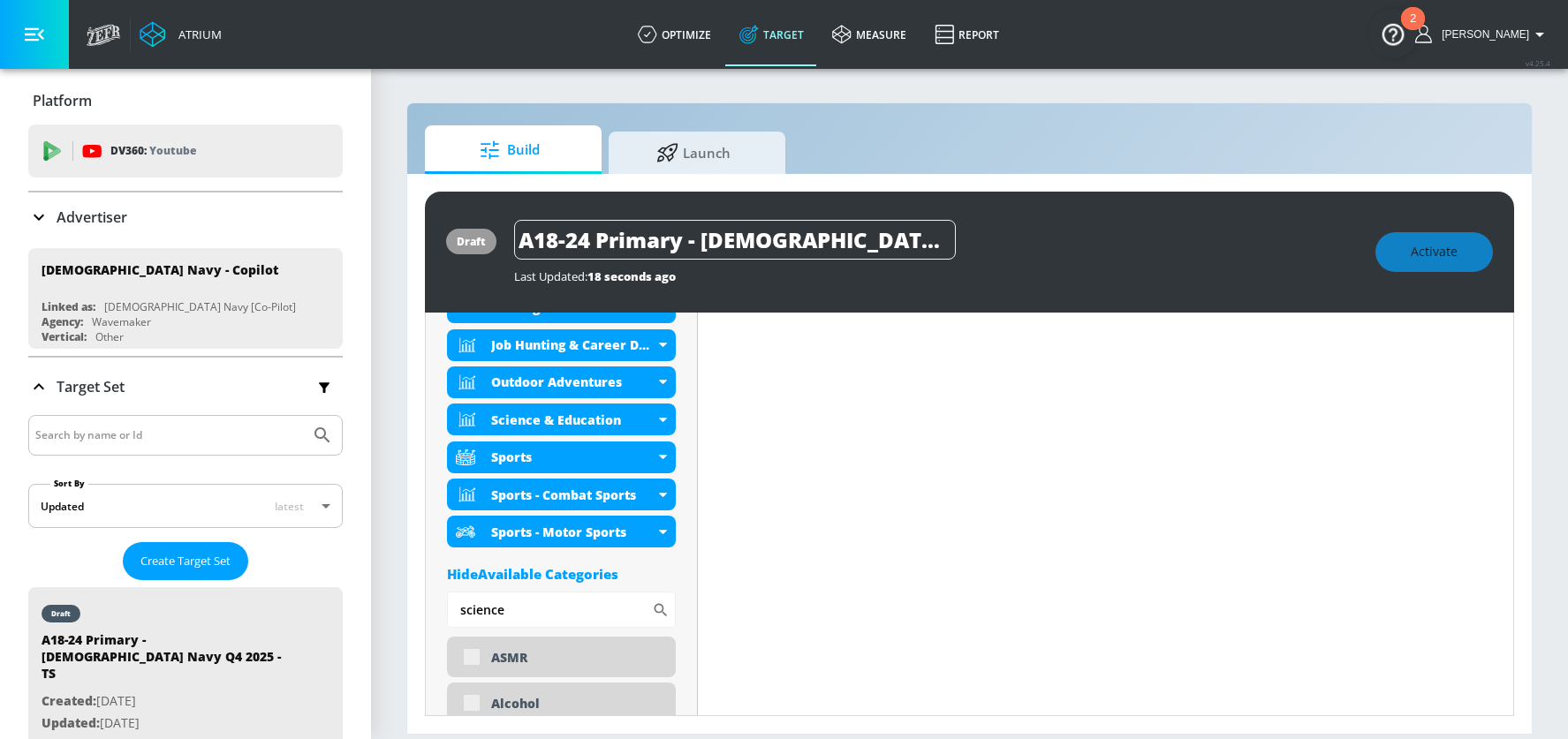
scroll to position [804, 0]
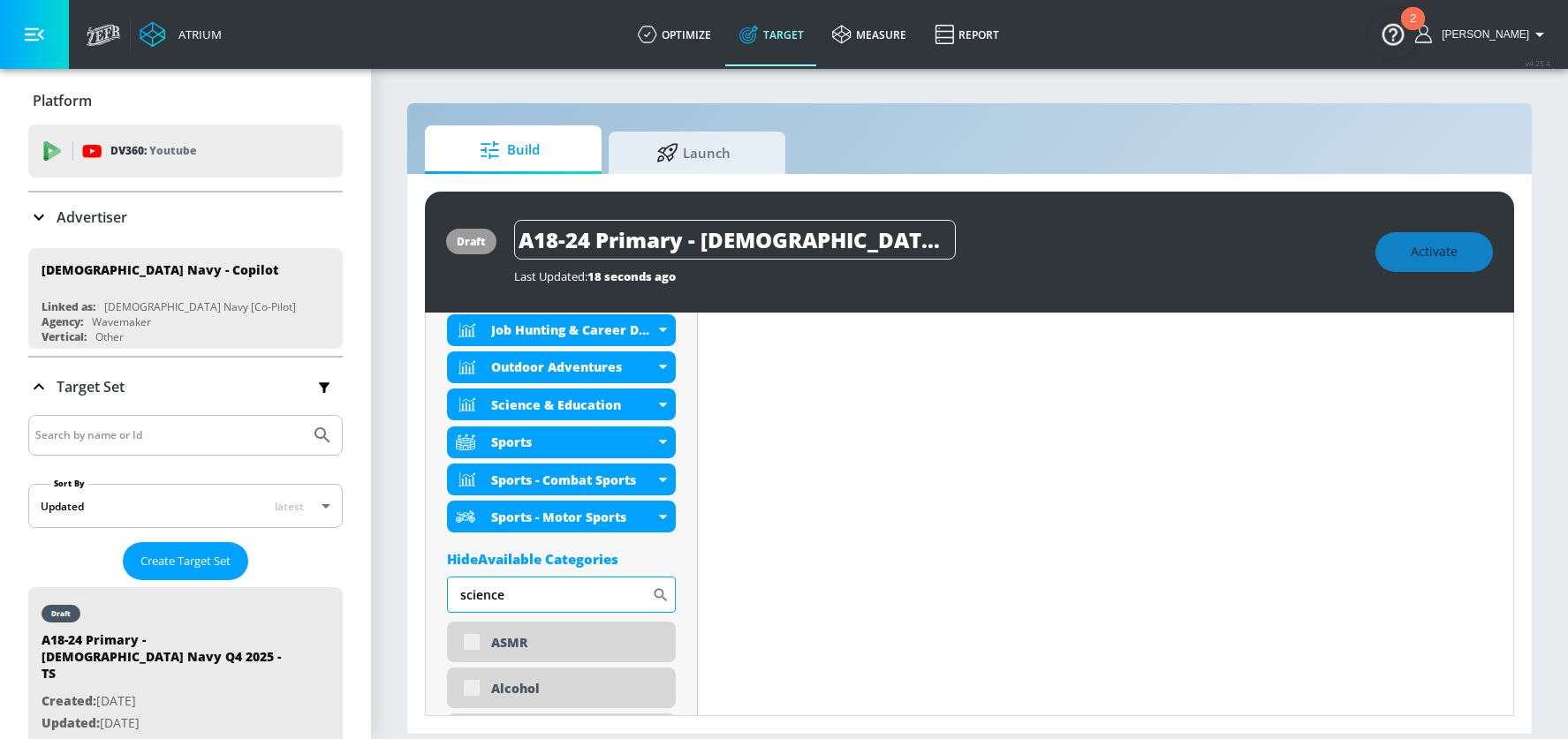
click at [480, 594] on input "science" at bounding box center [549, 594] width 205 height 35
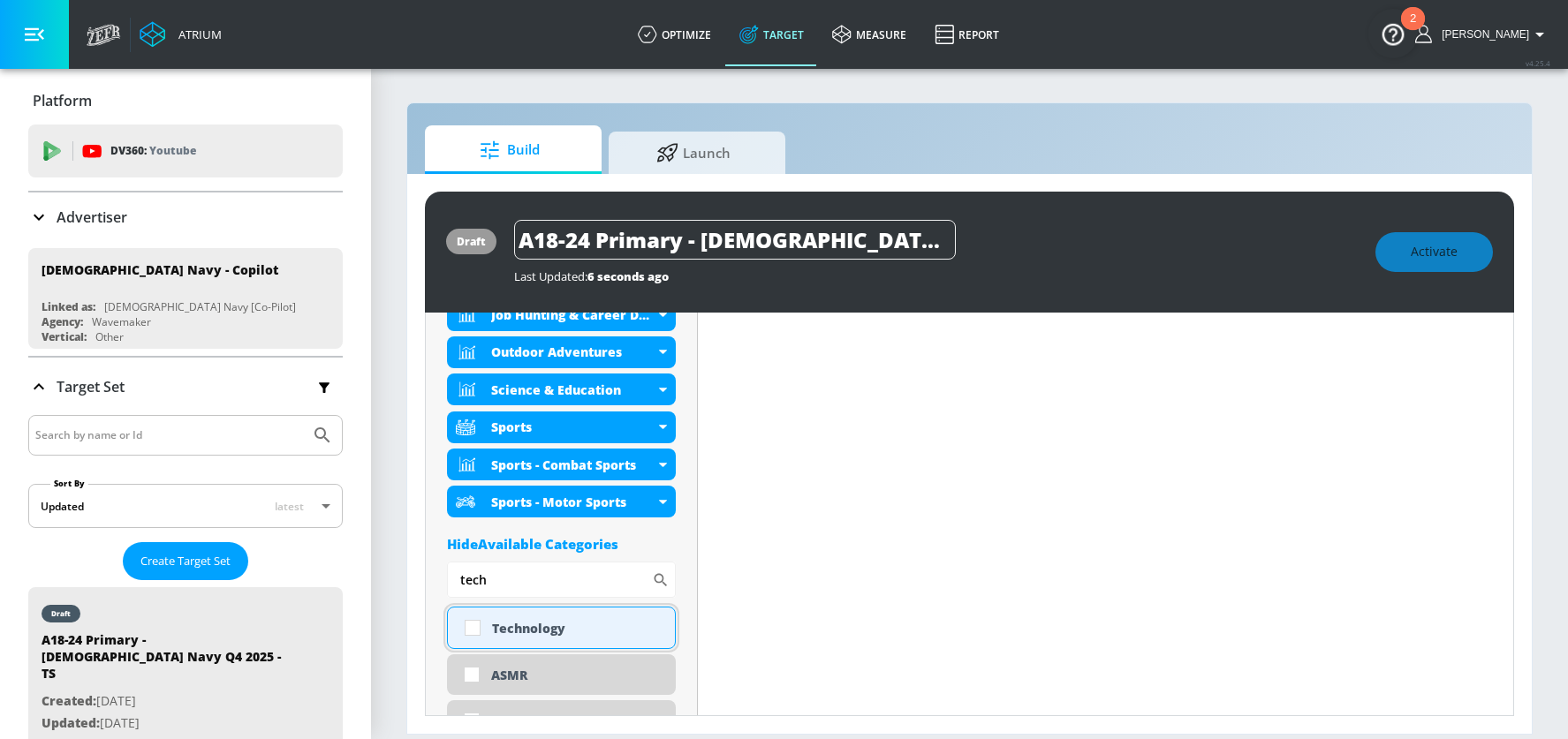
scroll to position [788, 0]
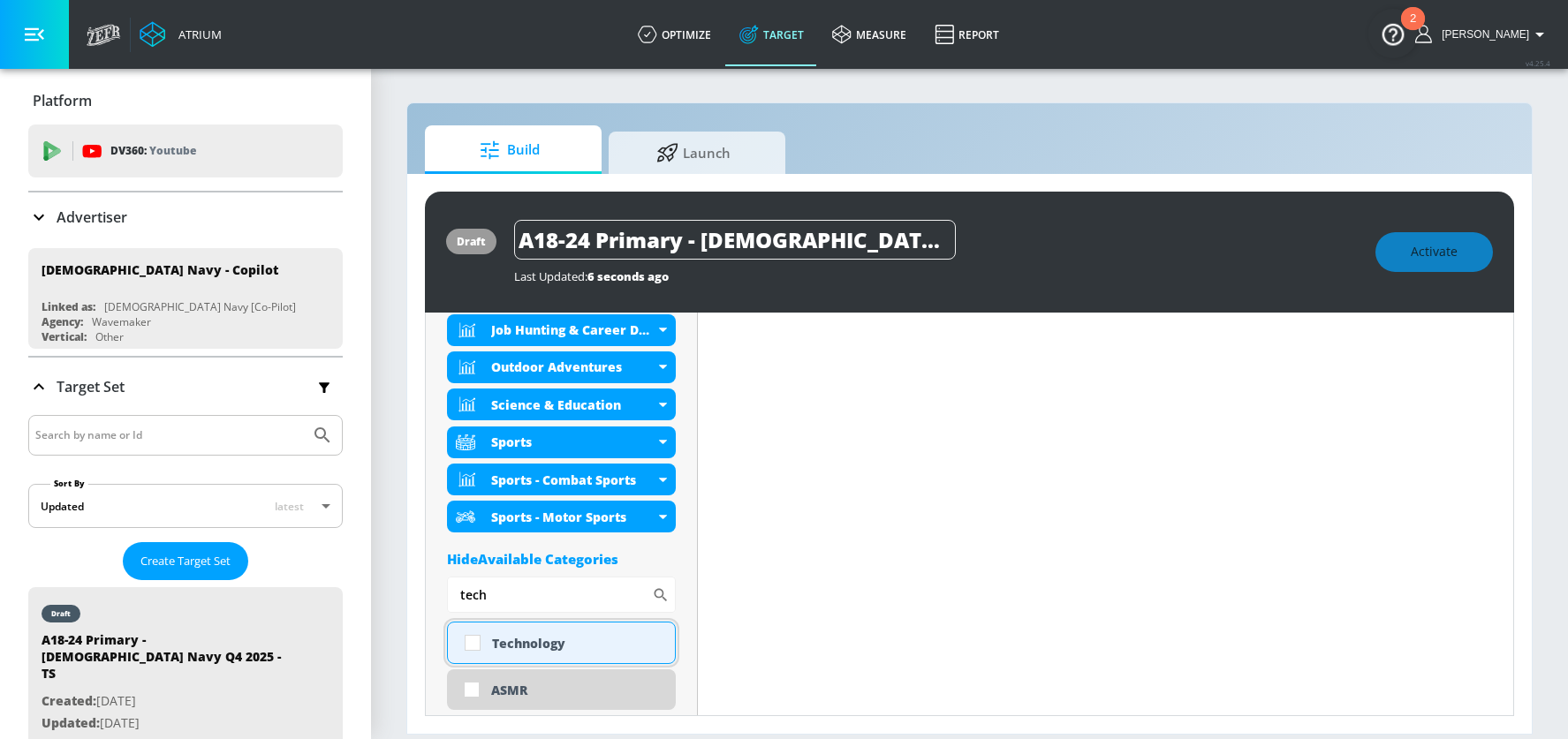
type input "tech"
click at [474, 640] on input "checkbox" at bounding box center [473, 643] width 32 height 32
checkbox input "true"
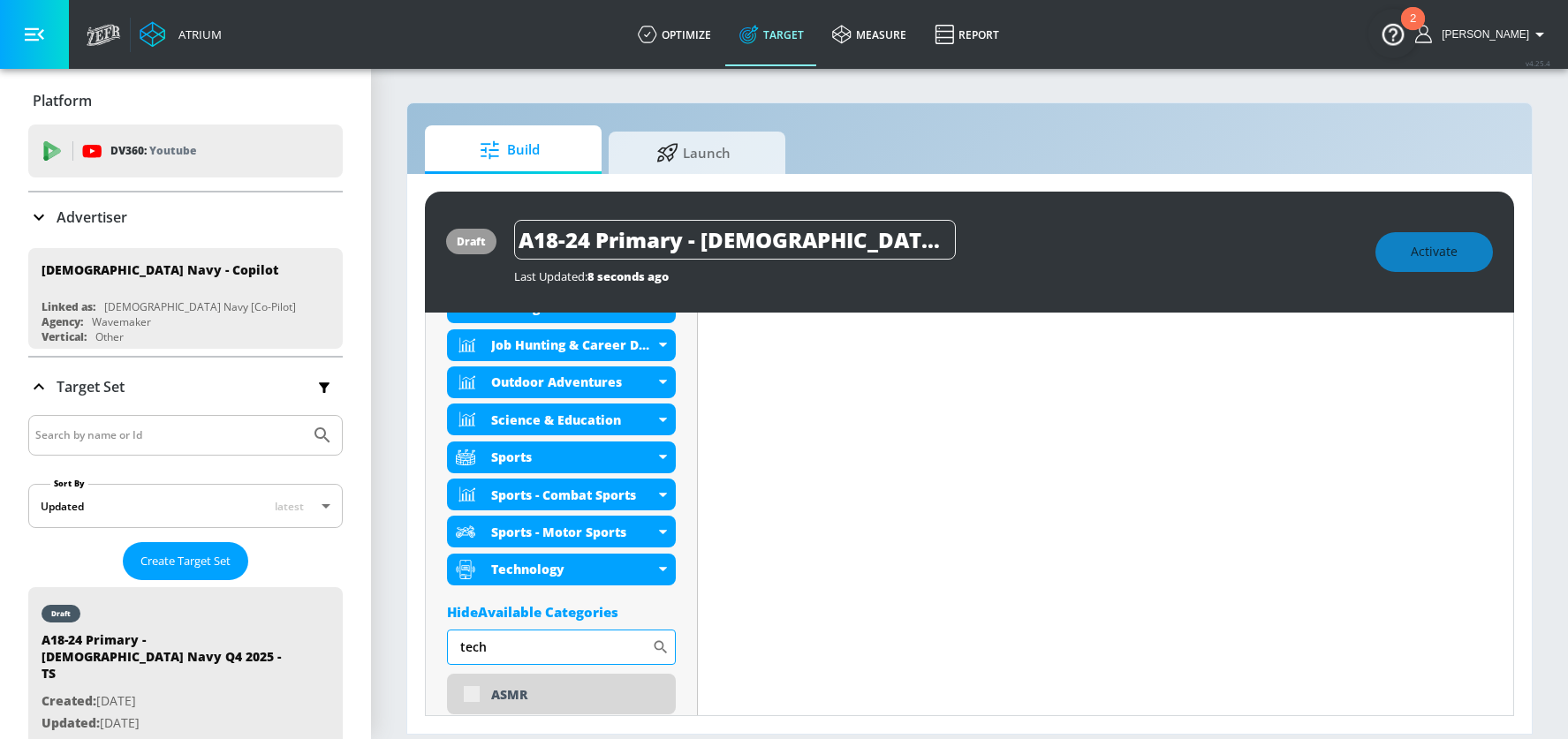
scroll to position [804, 0]
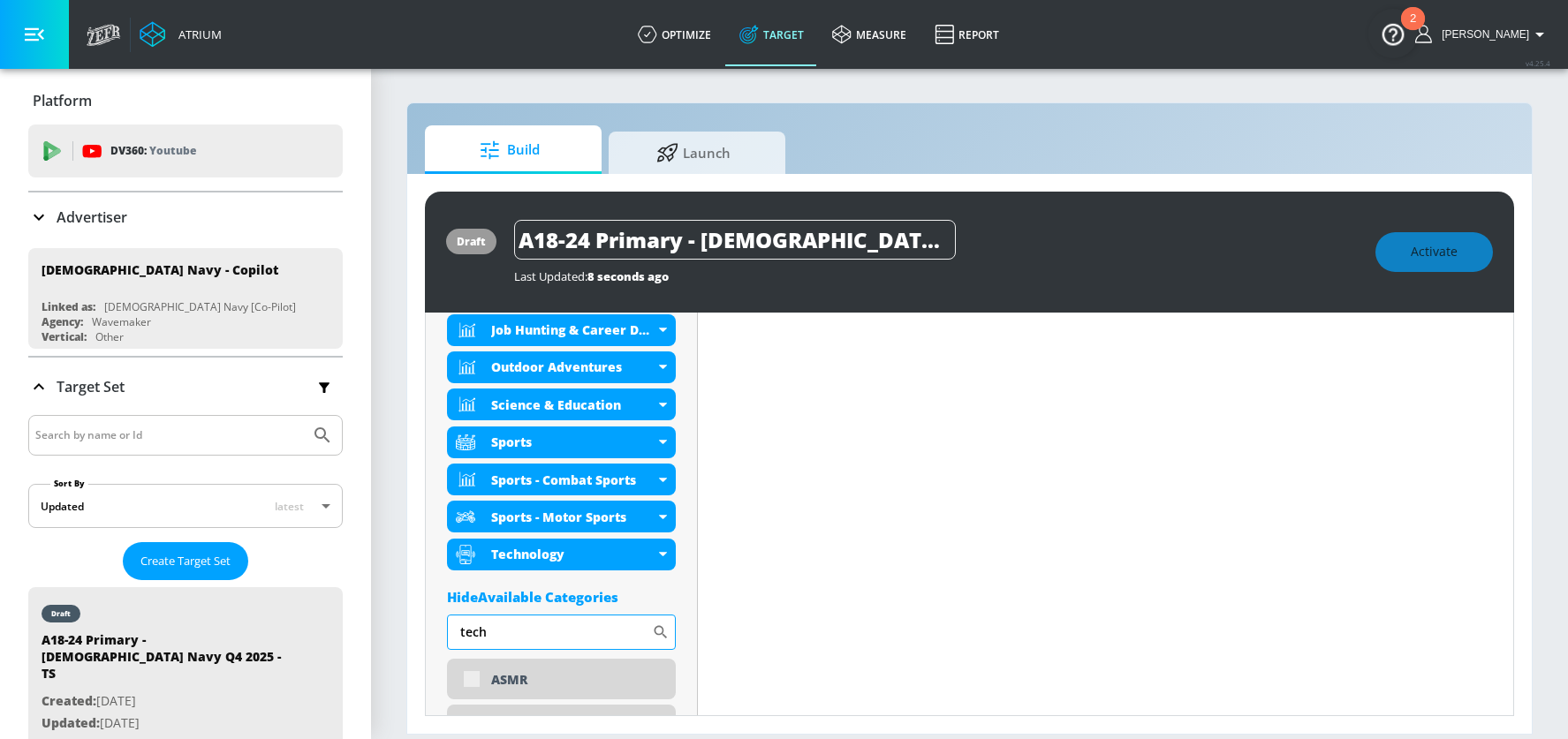
click at [474, 629] on input "tech" at bounding box center [549, 632] width 205 height 35
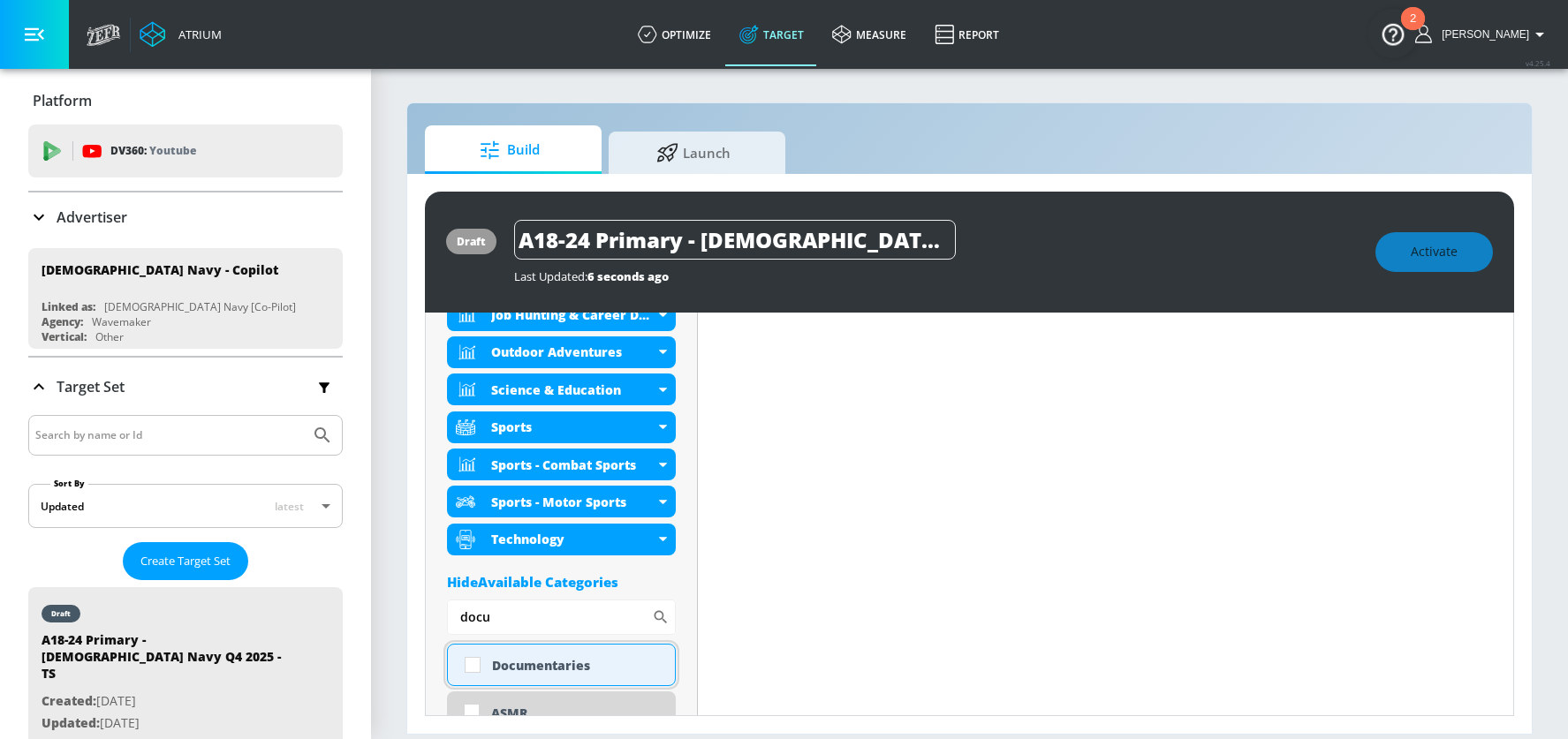
scroll to position [788, 0]
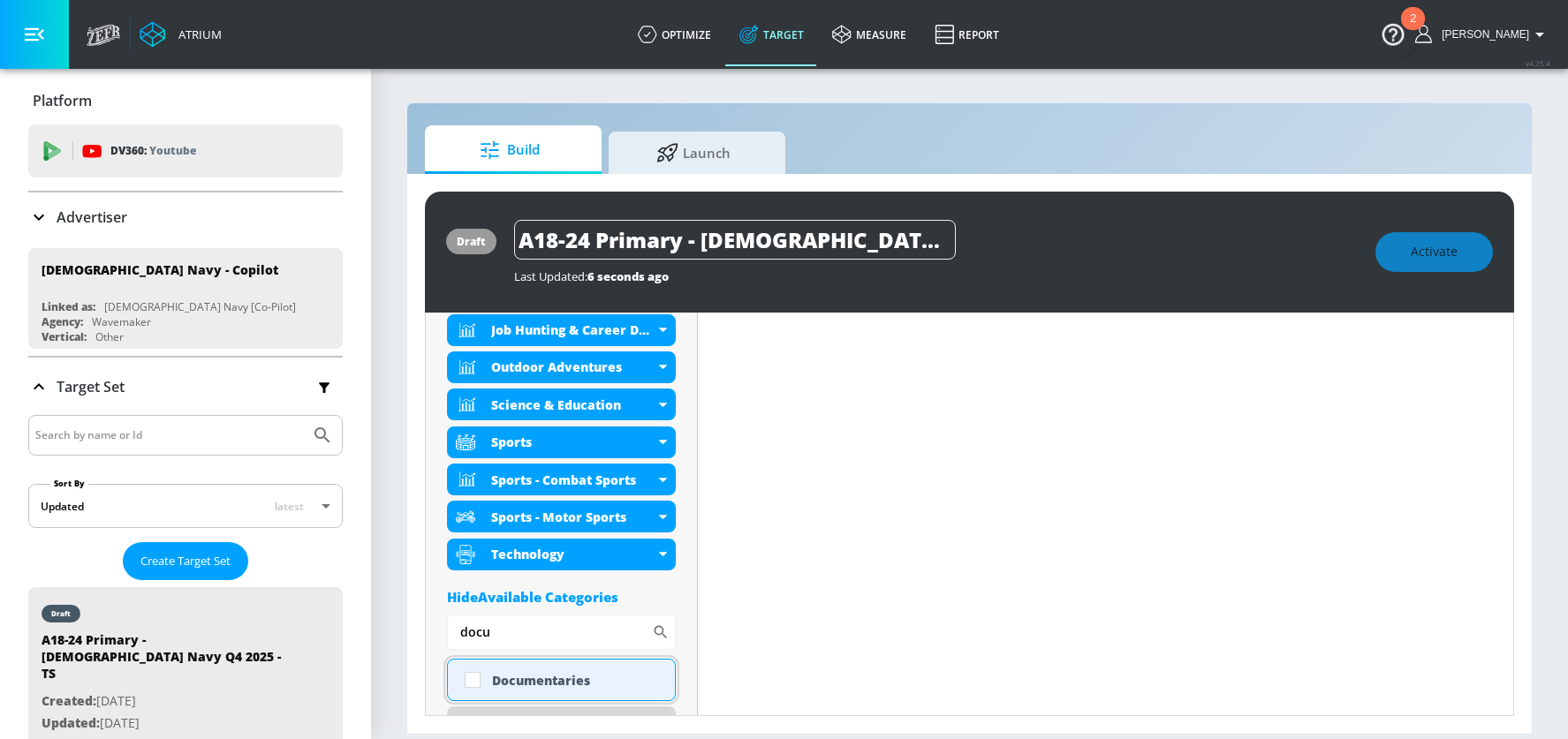
type input "docu"
click at [470, 679] on input "checkbox" at bounding box center [473, 680] width 32 height 32
checkbox input "true"
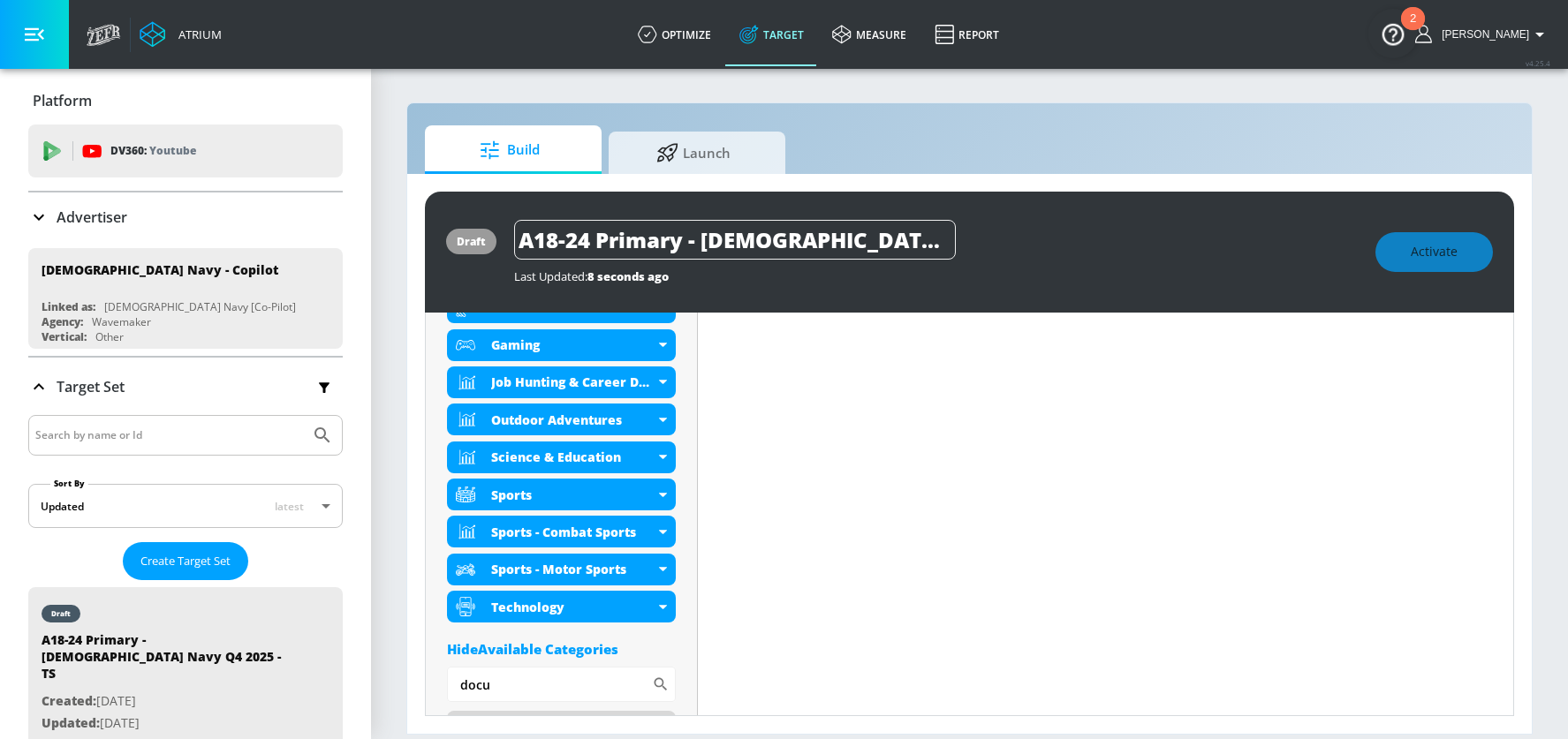
scroll to position [804, 0]
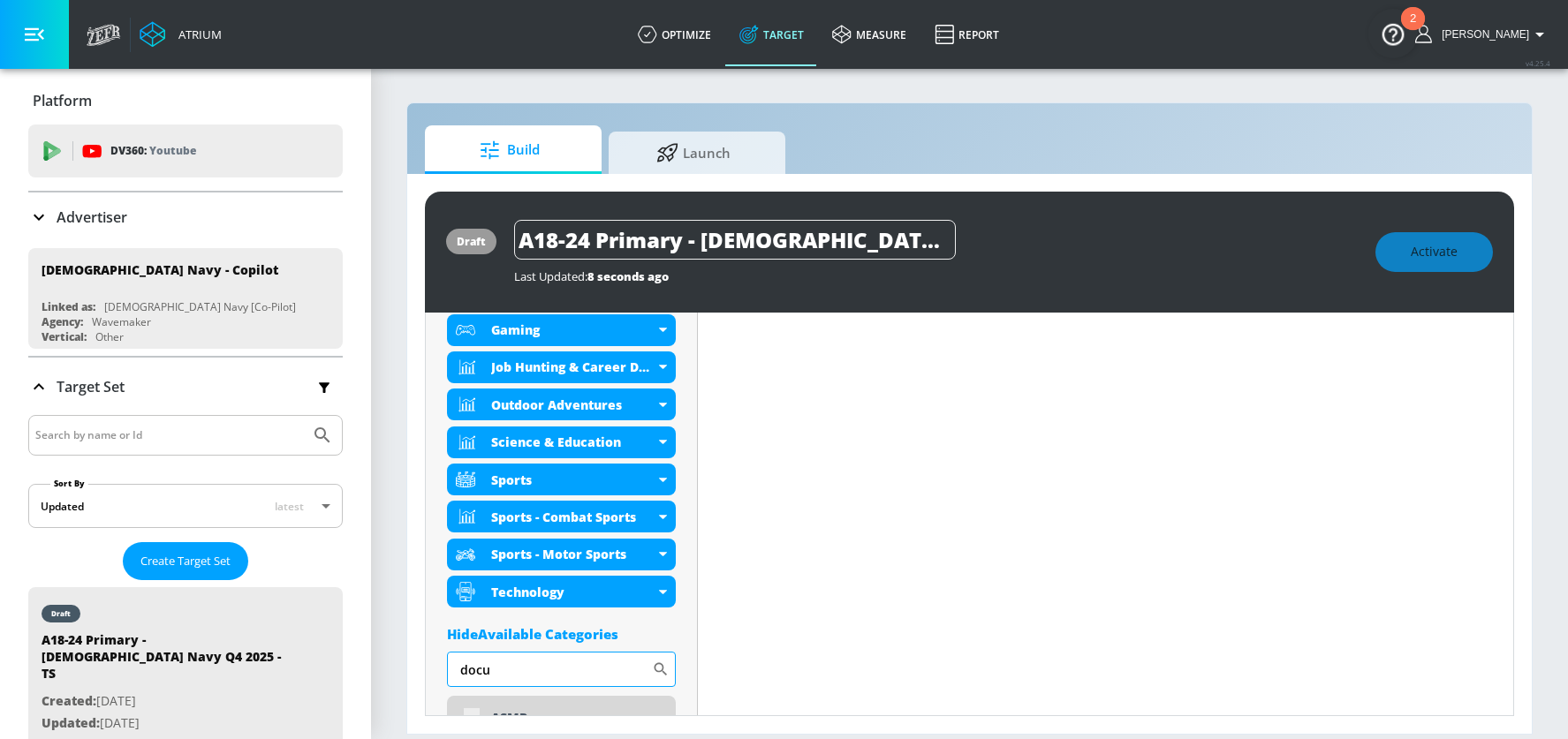
click at [474, 670] on input "docu" at bounding box center [549, 669] width 205 height 35
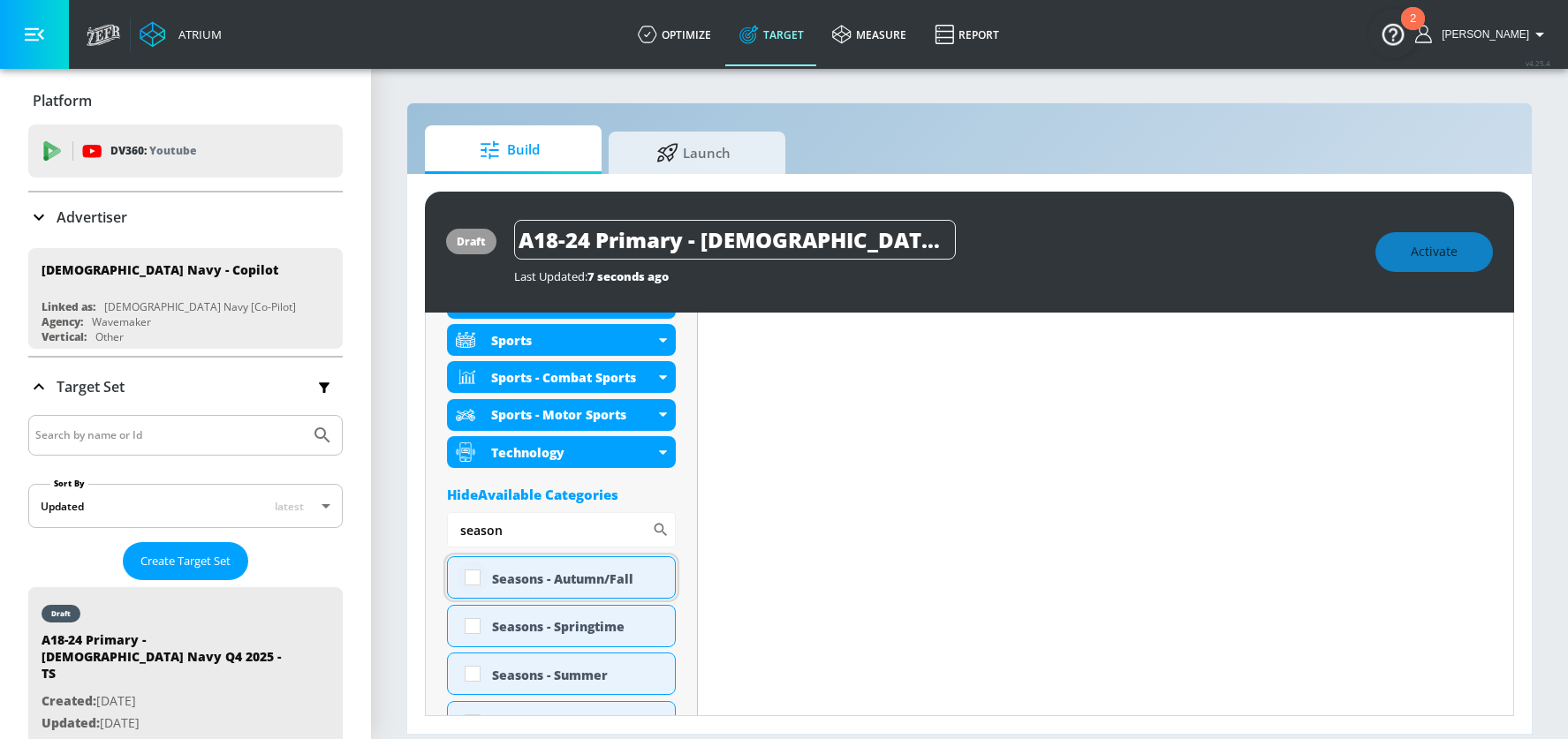
scroll to position [915, 0]
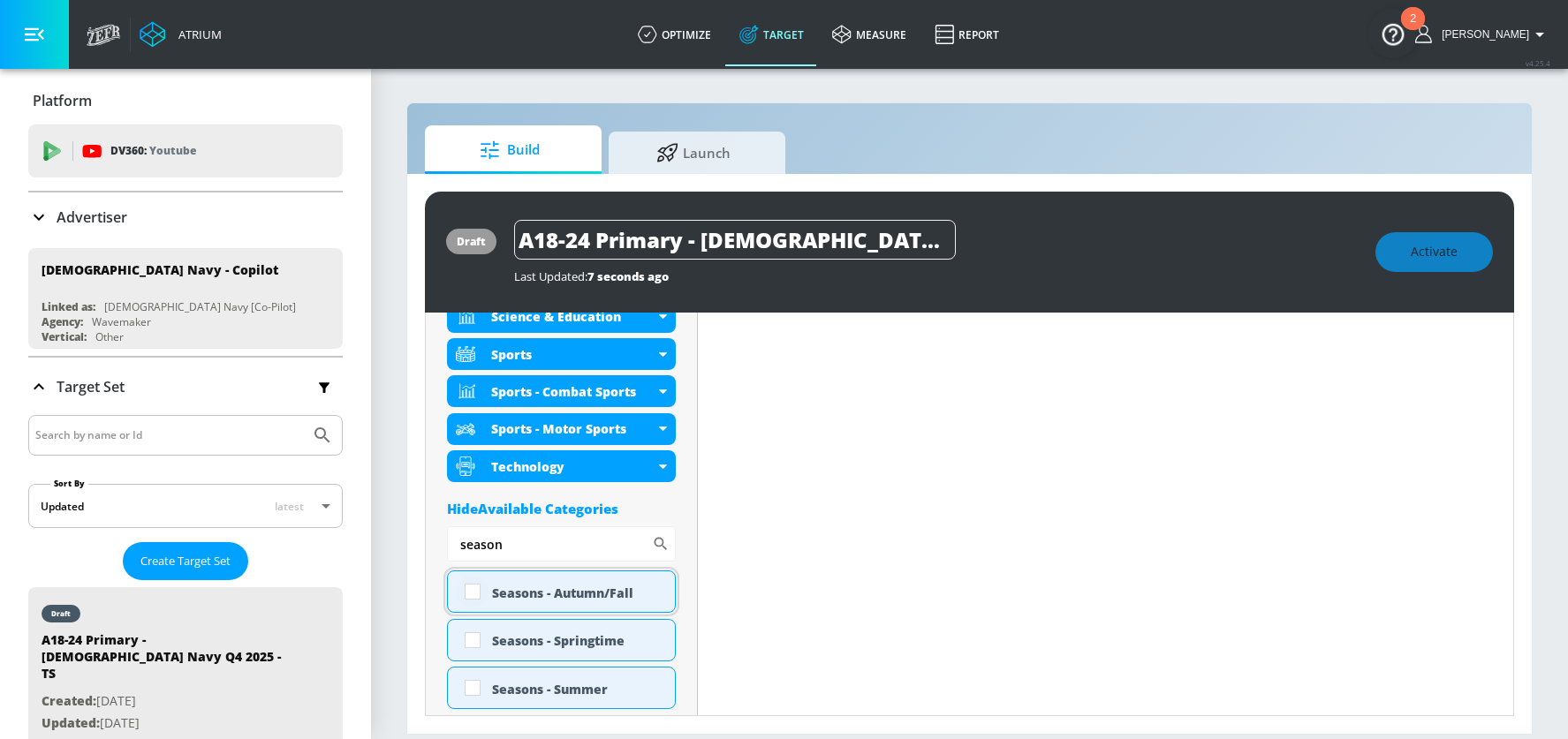
type input "season"
click at [473, 589] on input "checkbox" at bounding box center [473, 592] width 32 height 32
checkbox input "true"
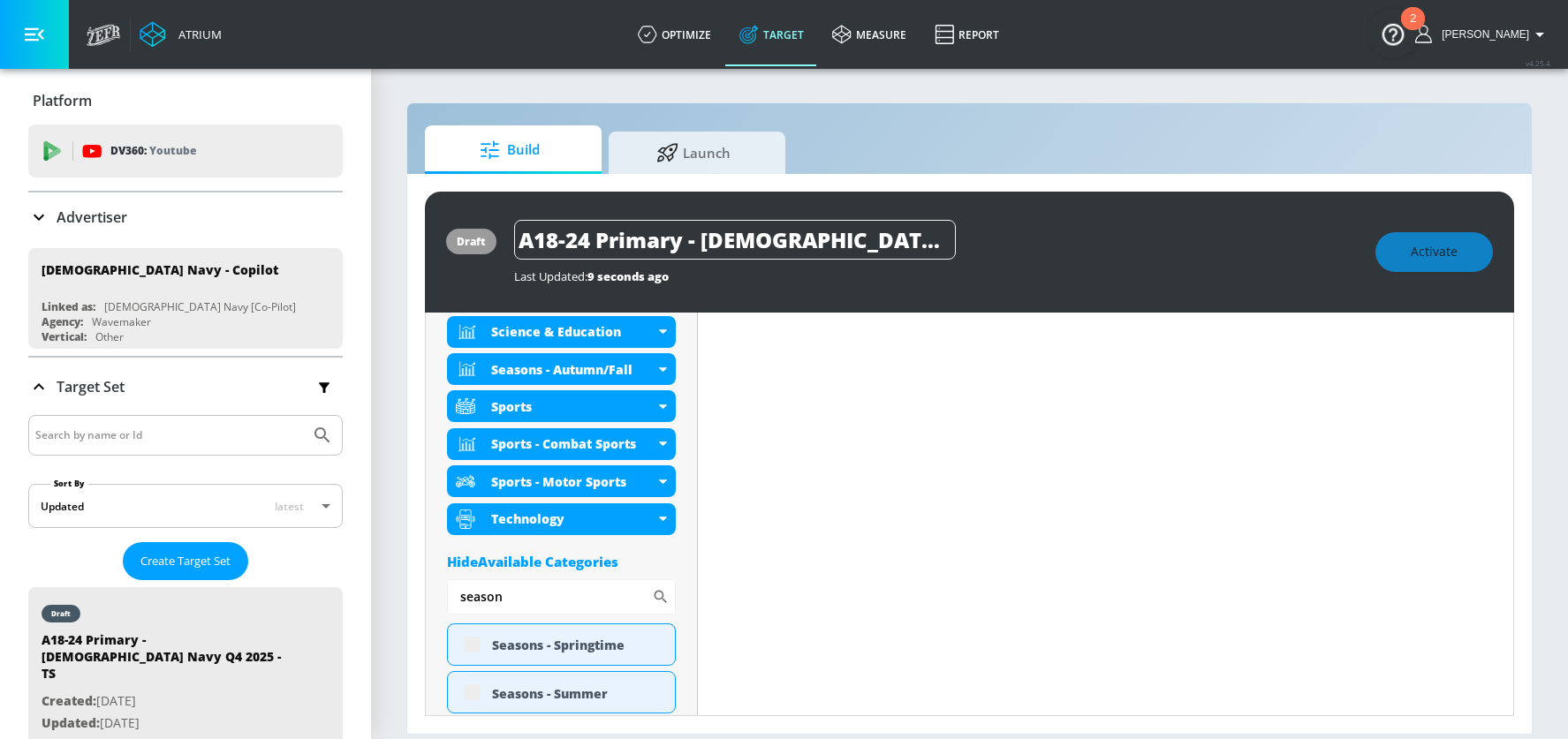
scroll to position [928, 0]
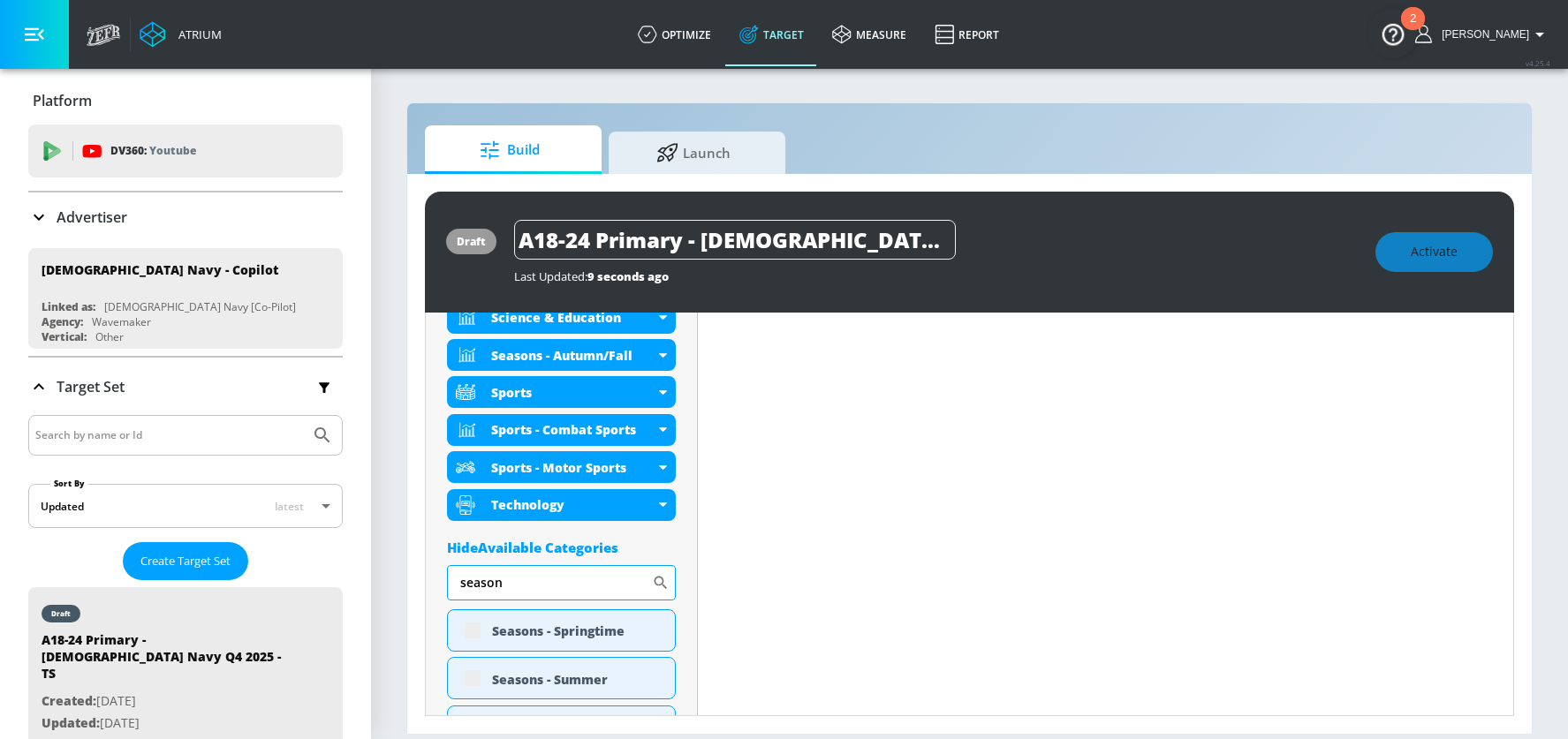
click at [480, 589] on input "season" at bounding box center [549, 583] width 205 height 35
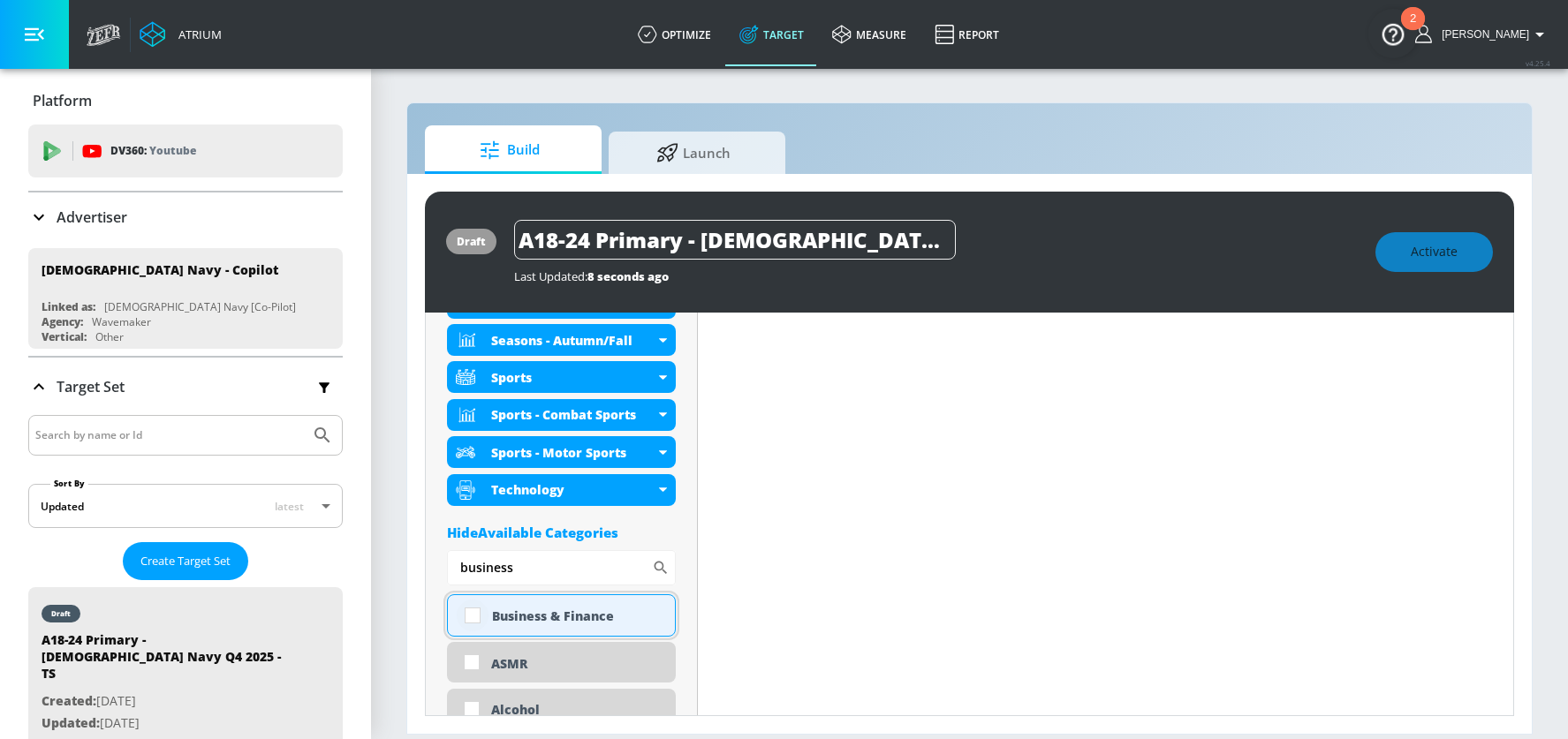
scroll to position [915, 0]
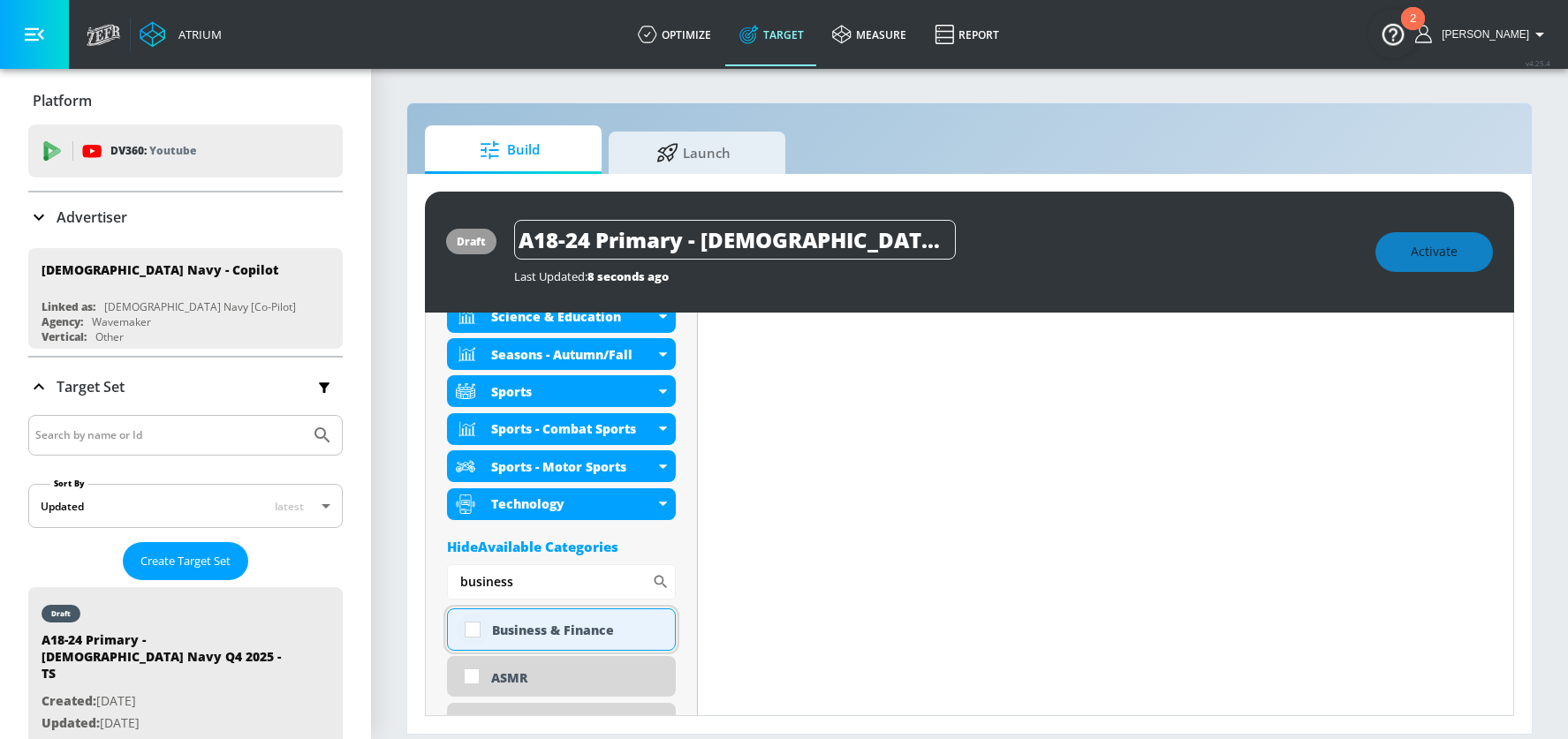
type input "business"
click at [471, 627] on input "checkbox" at bounding box center [473, 629] width 32 height 32
checkbox input "true"
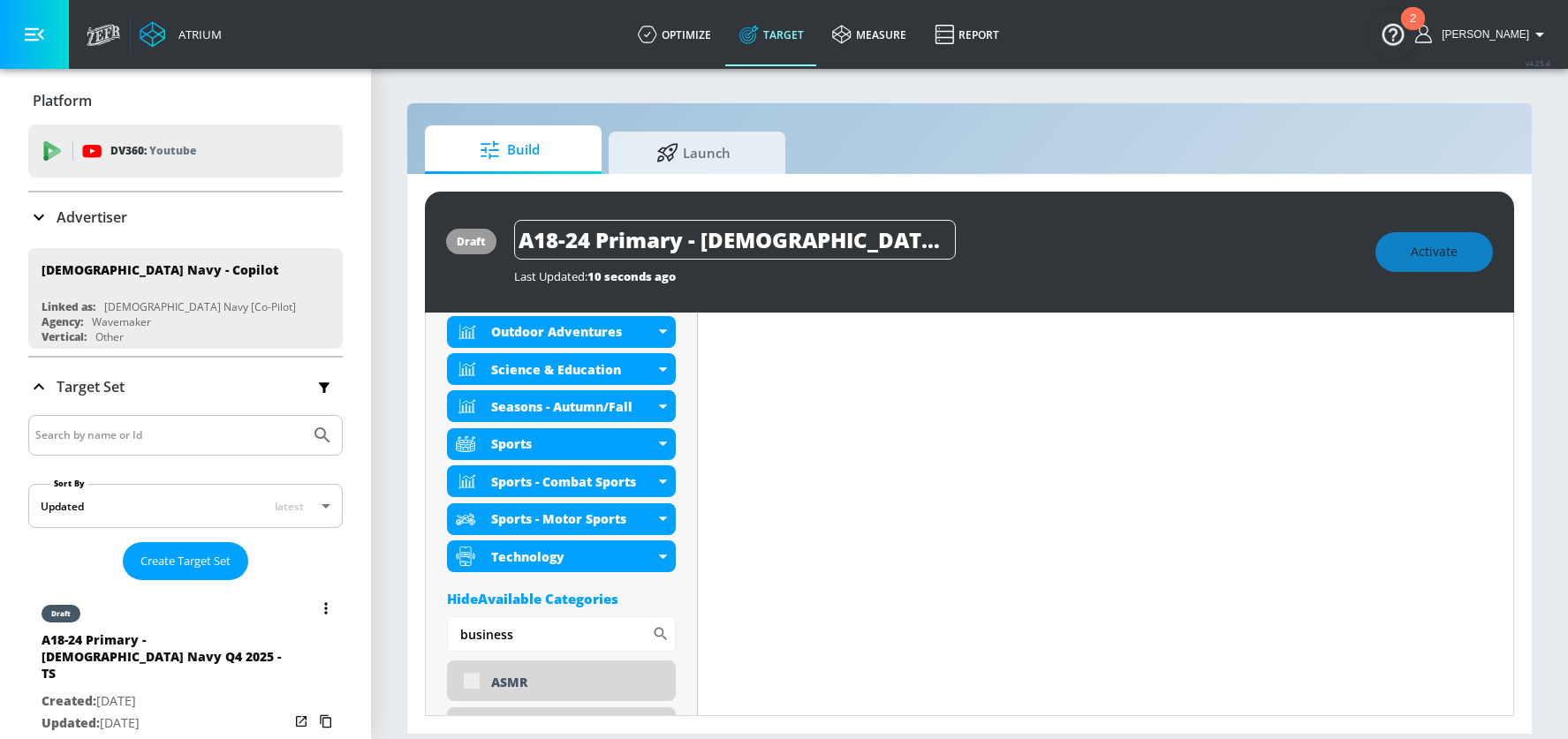
scroll to position [928, 0]
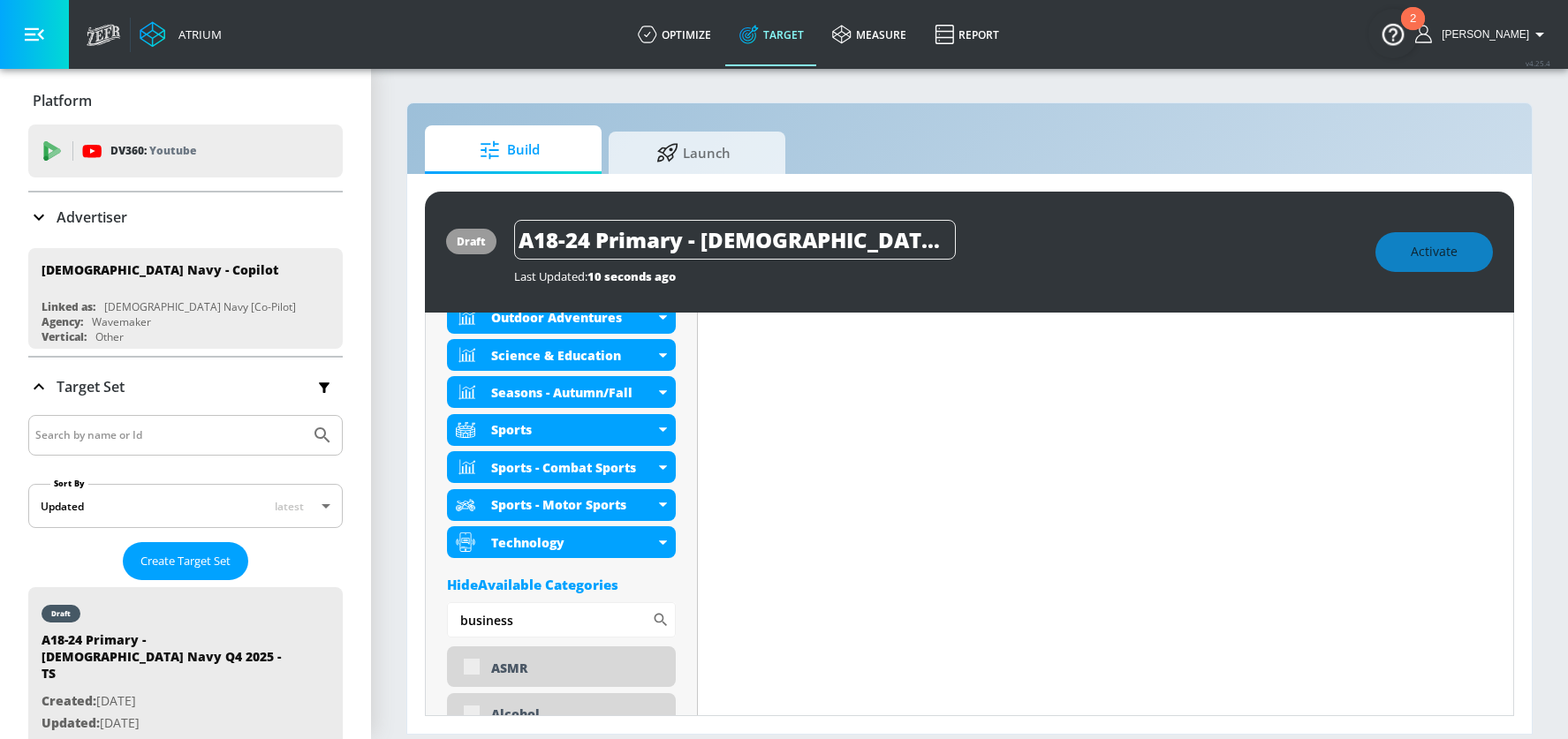
drag, startPoint x: 545, startPoint y: 621, endPoint x: 413, endPoint y: 611, distance: 132.4
click at [413, 611] on div "draft A18-24 Primary - [DEMOGRAPHIC_DATA] Navy Q4 2025 - TS Last Updated: 10 se…" at bounding box center [969, 453] width 1125 height 560
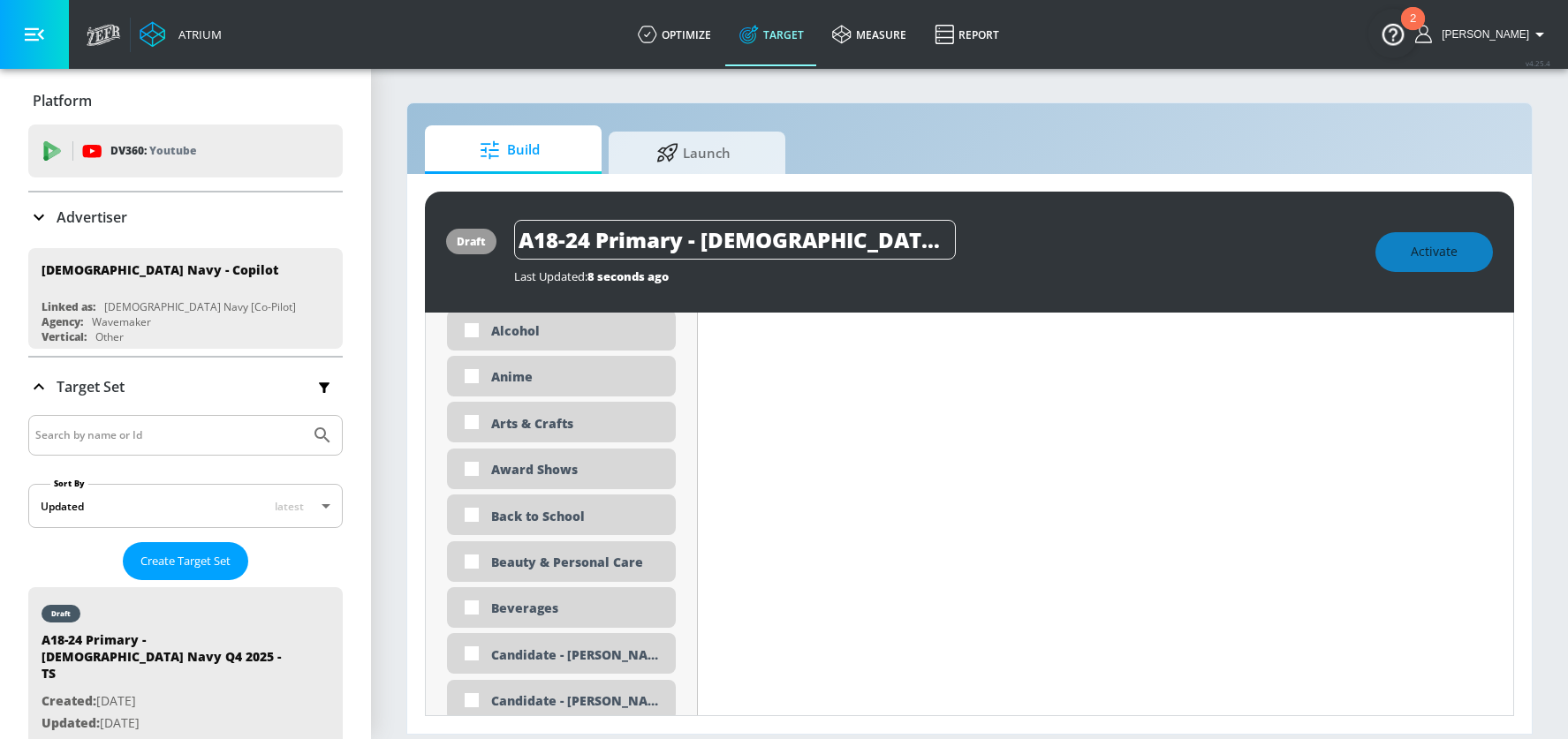
scroll to position [1305, 0]
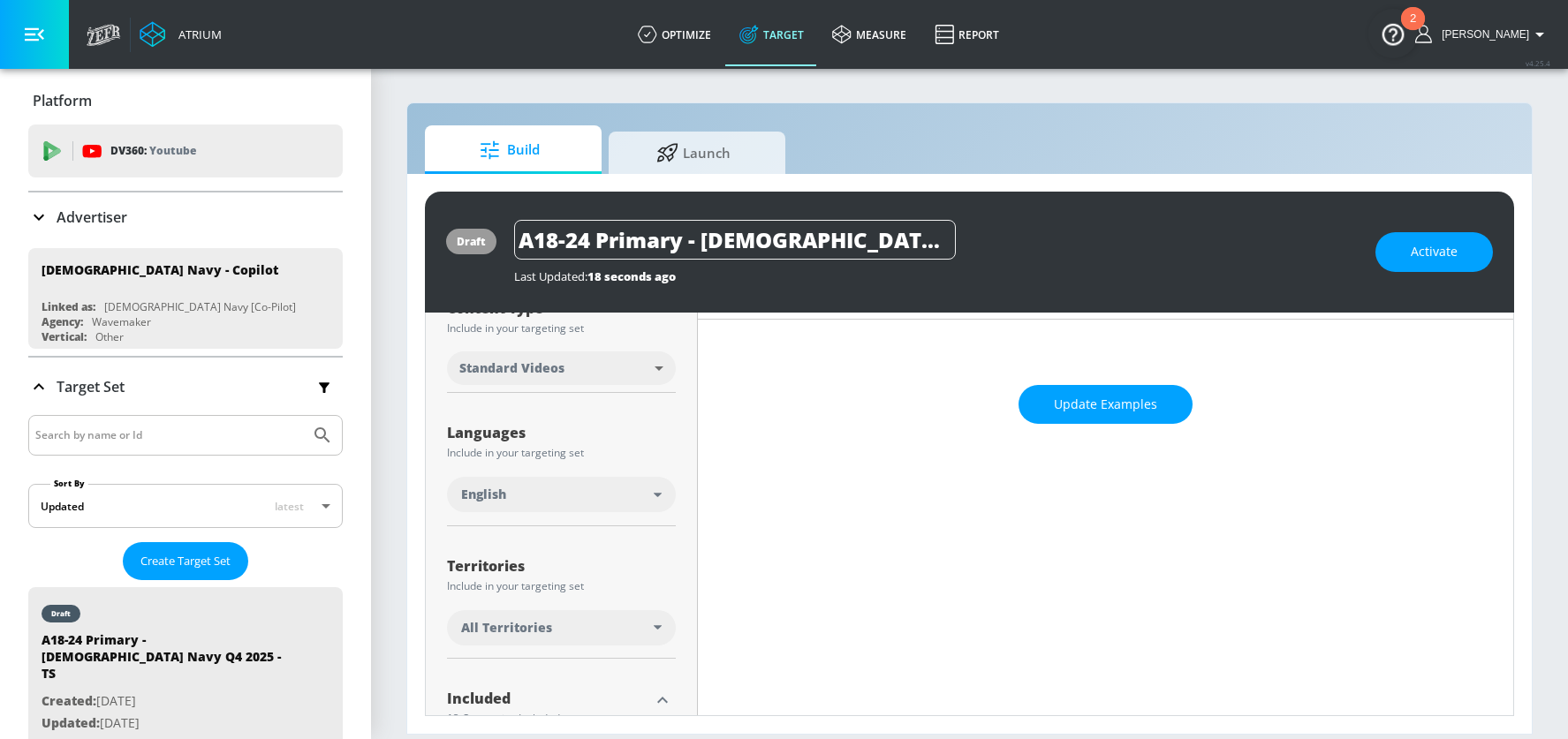
scroll to position [0, 0]
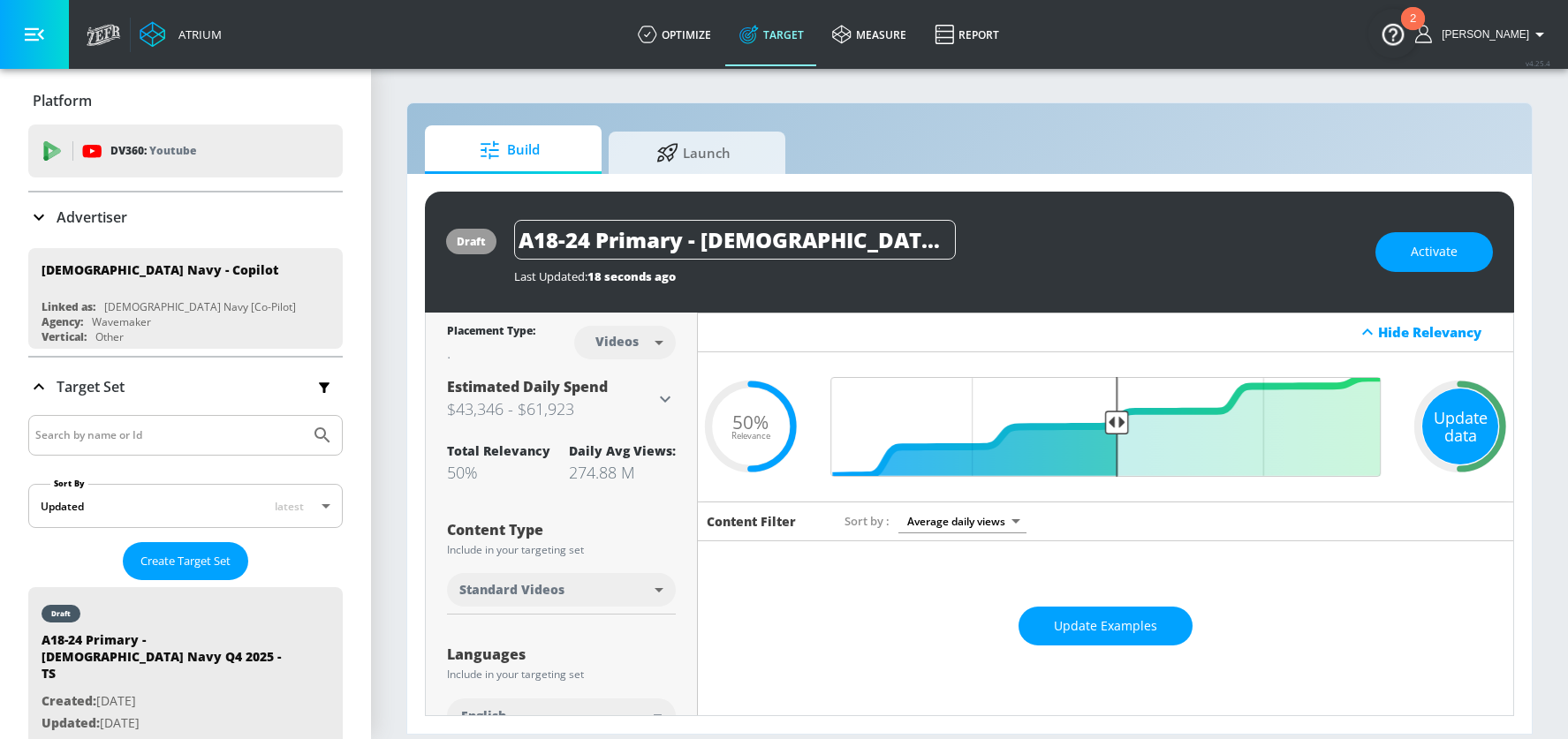
click at [1477, 426] on div "Update data" at bounding box center [1460, 427] width 76 height 76
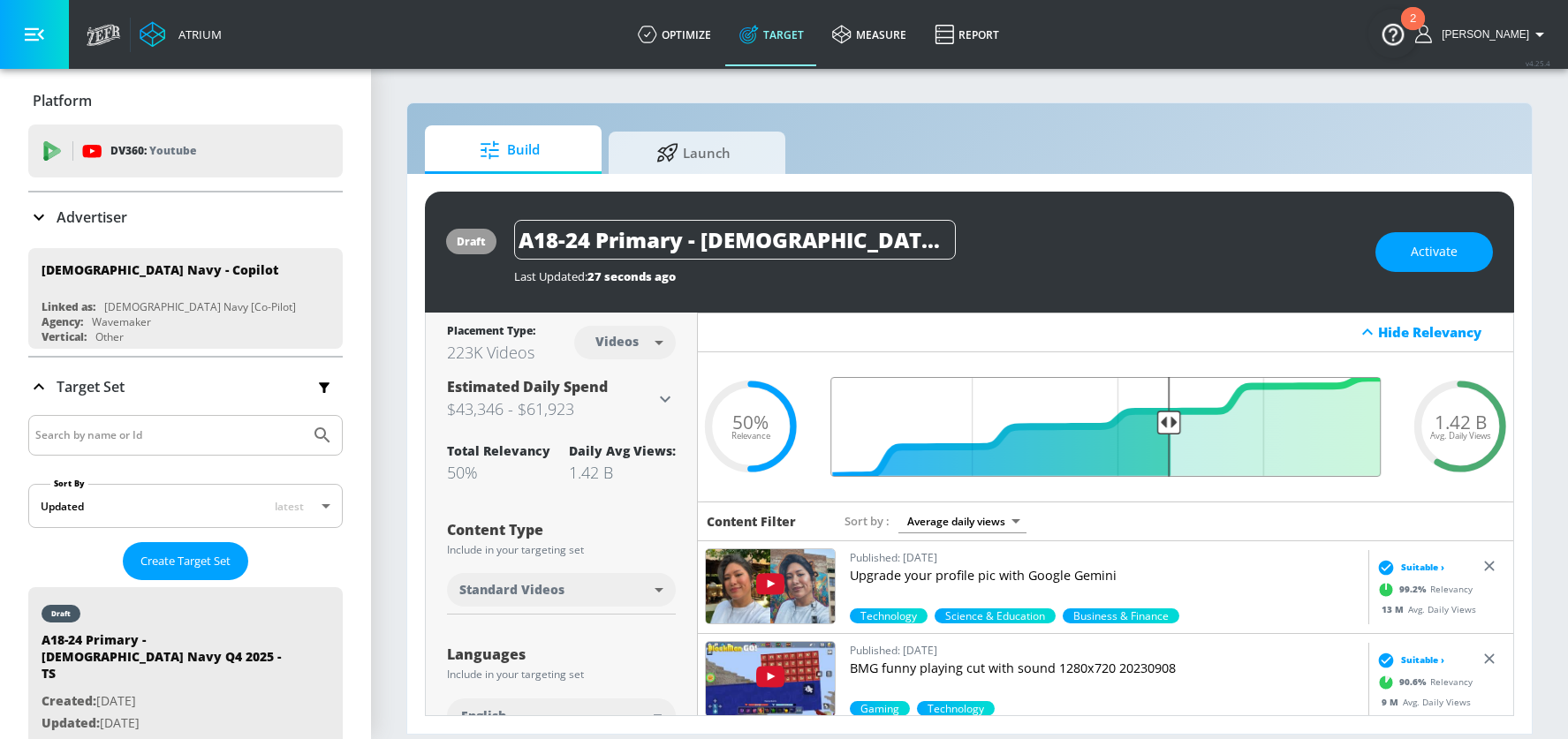
drag, startPoint x: 1119, startPoint y: 420, endPoint x: 1168, endPoint y: 422, distance: 49.0
click at [1168, 422] on input "Final Threshold" at bounding box center [1106, 427] width 569 height 100
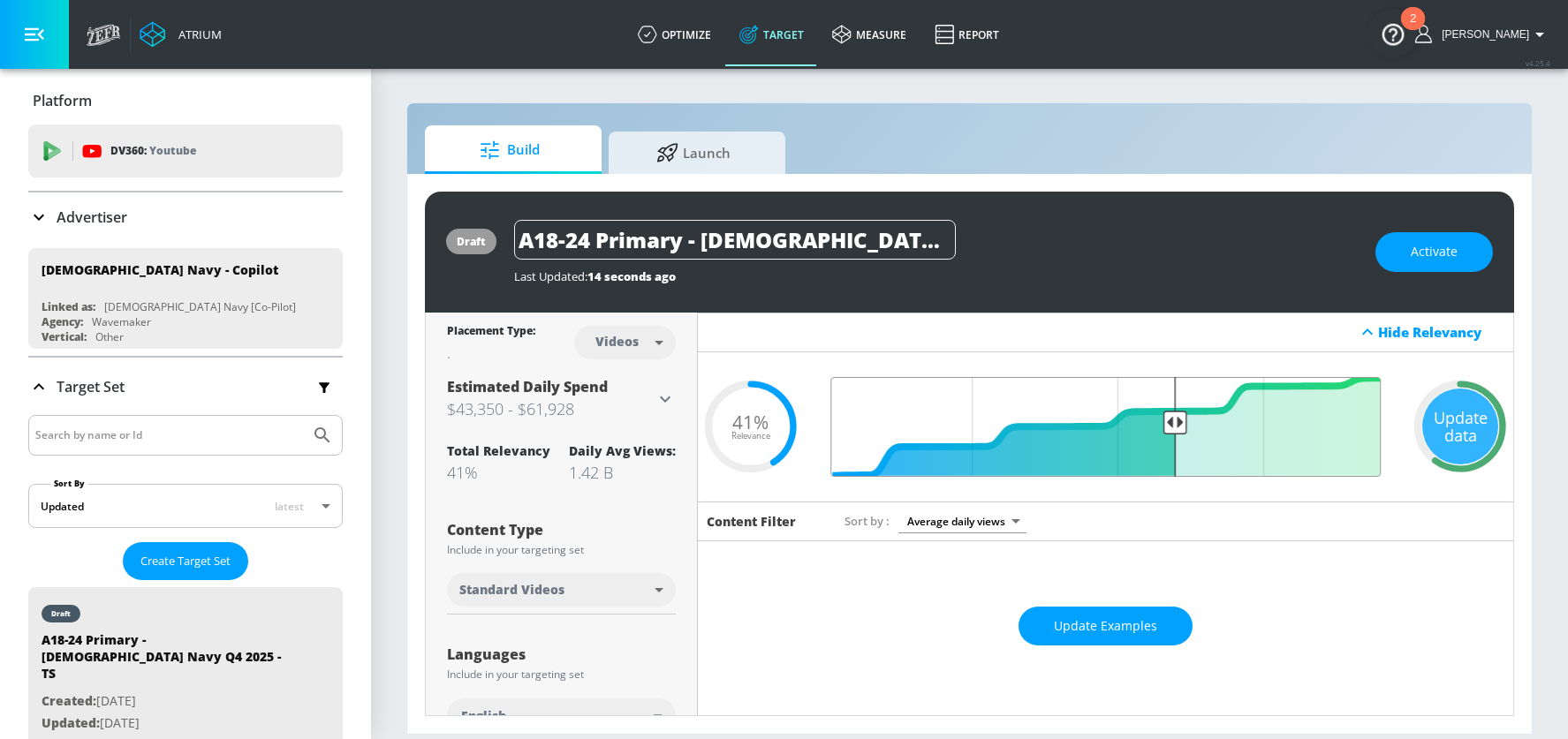
click at [1174, 420] on input "Final Threshold" at bounding box center [1106, 427] width 569 height 100
click at [1471, 420] on div "Update data" at bounding box center [1460, 427] width 76 height 76
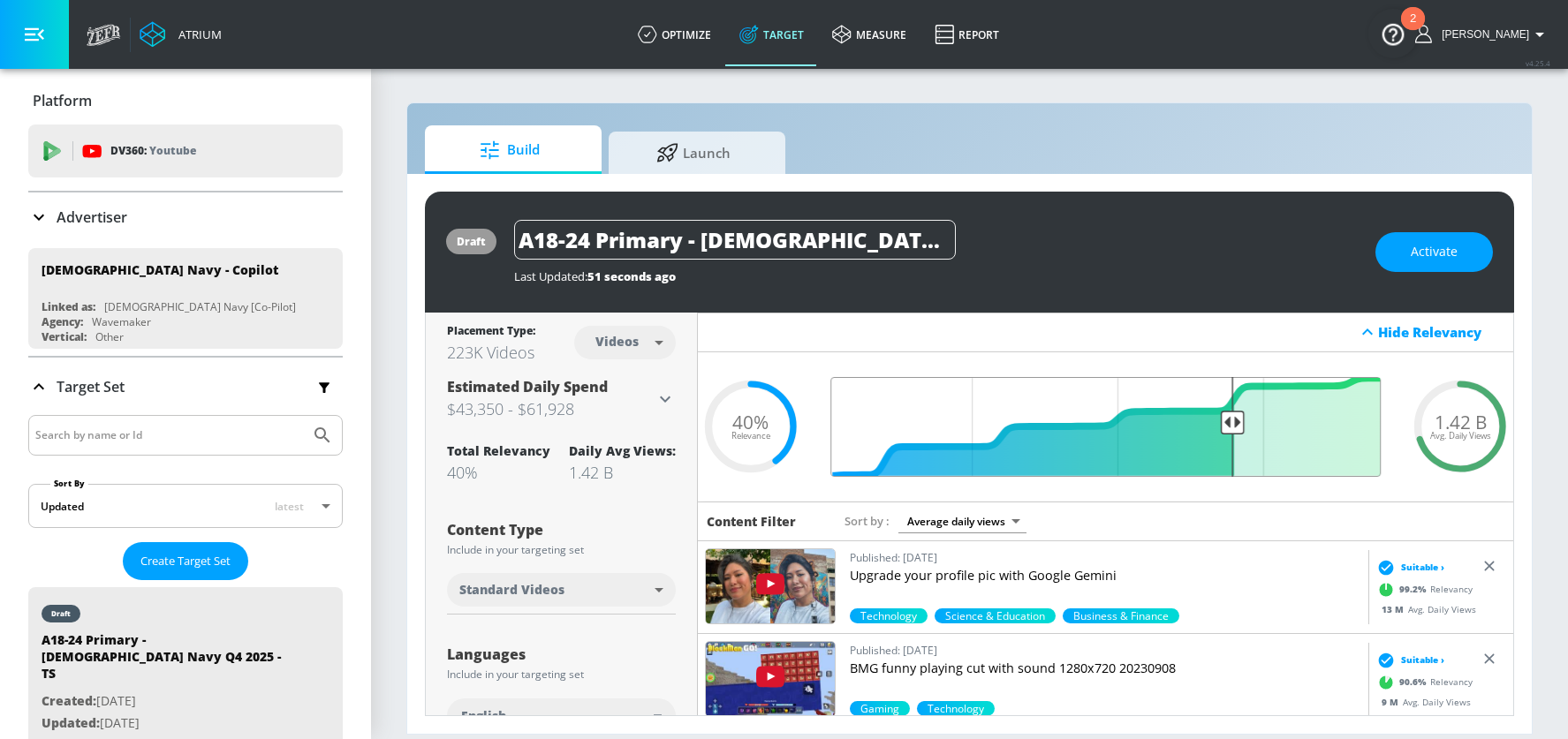
drag, startPoint x: 1183, startPoint y: 420, endPoint x: 1233, endPoint y: 419, distance: 50.0
type input "0.3"
click at [1233, 419] on input "Final Threshold" at bounding box center [1106, 427] width 569 height 100
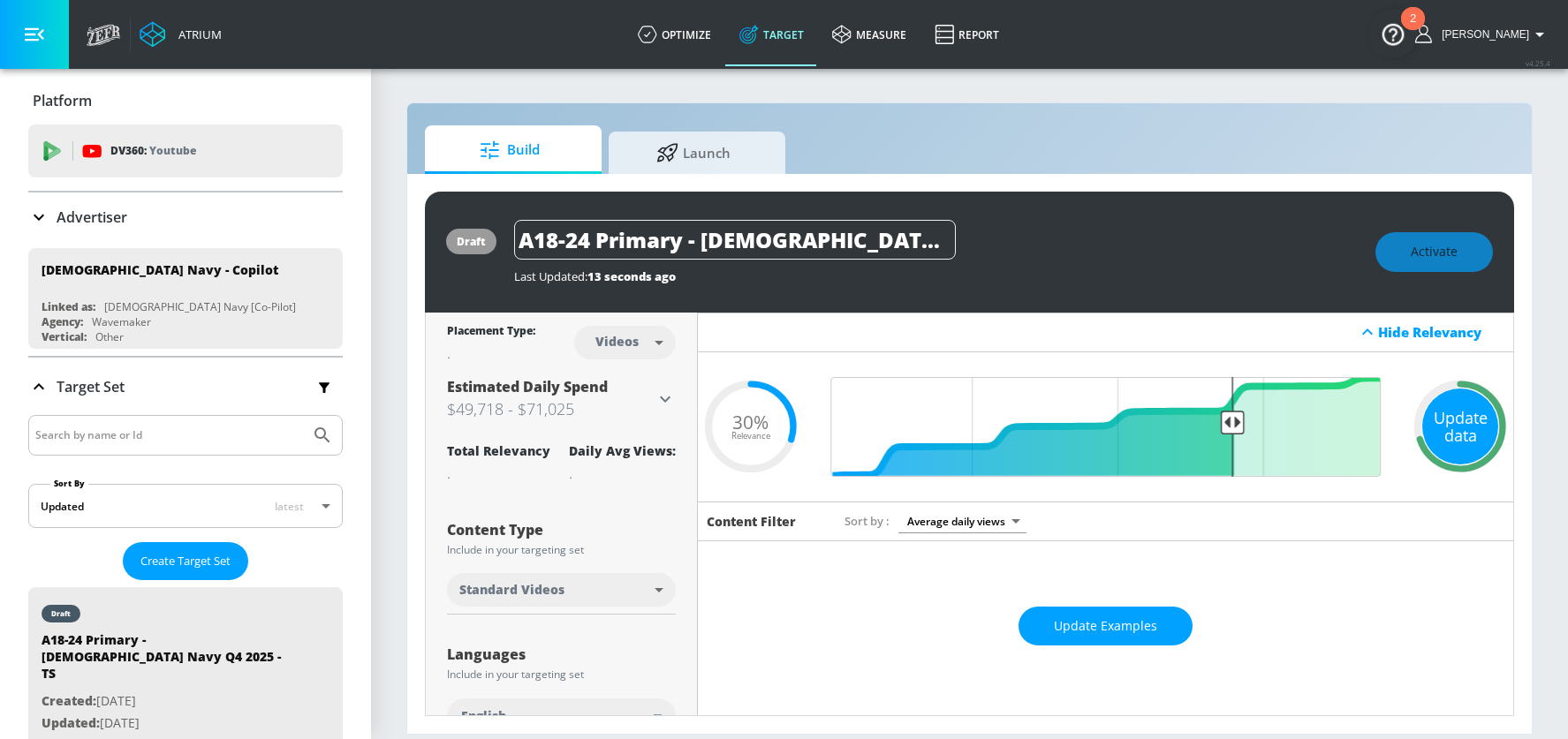
click at [1471, 416] on div "Update data" at bounding box center [1460, 427] width 76 height 76
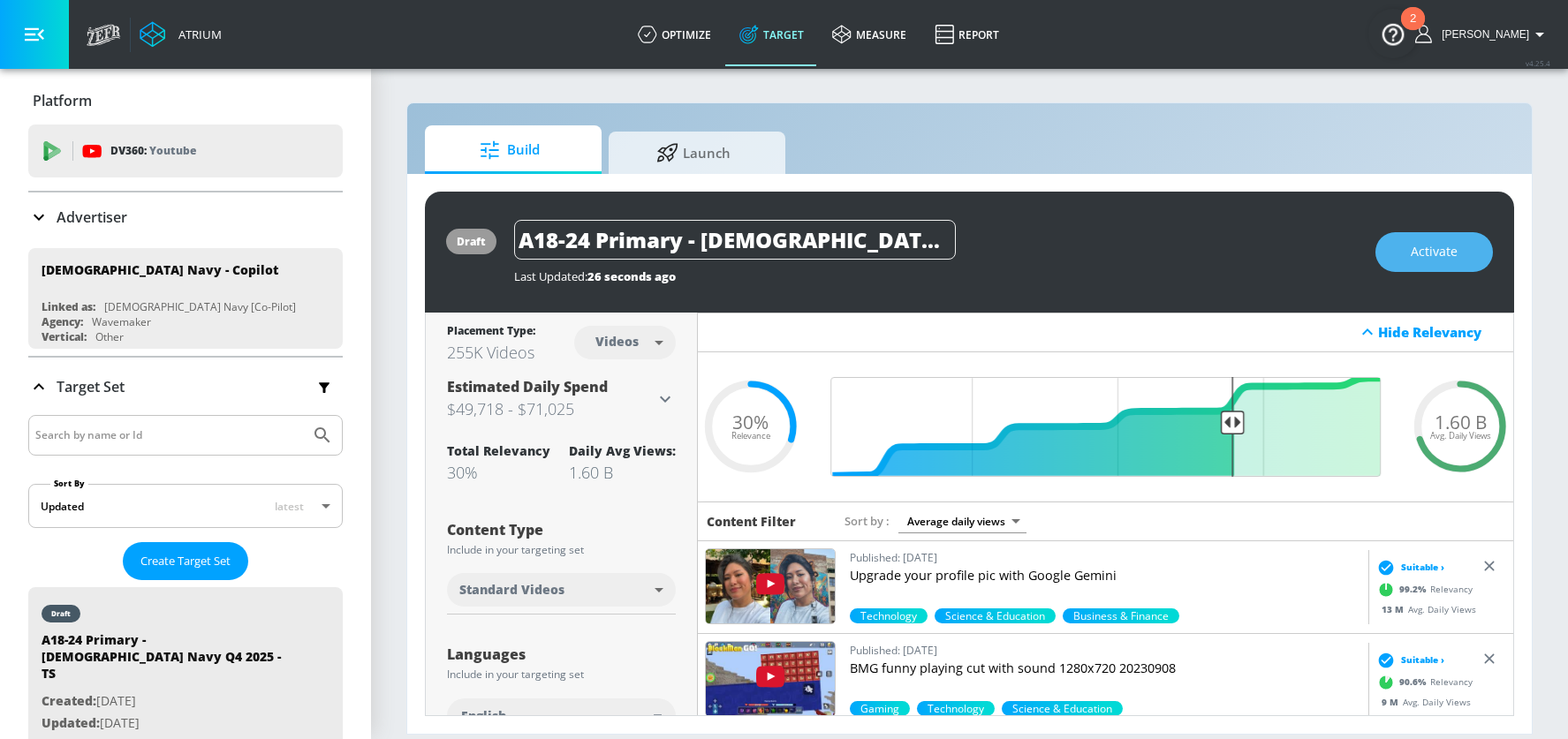
click at [1430, 255] on span "Activate" at bounding box center [1434, 252] width 47 height 22
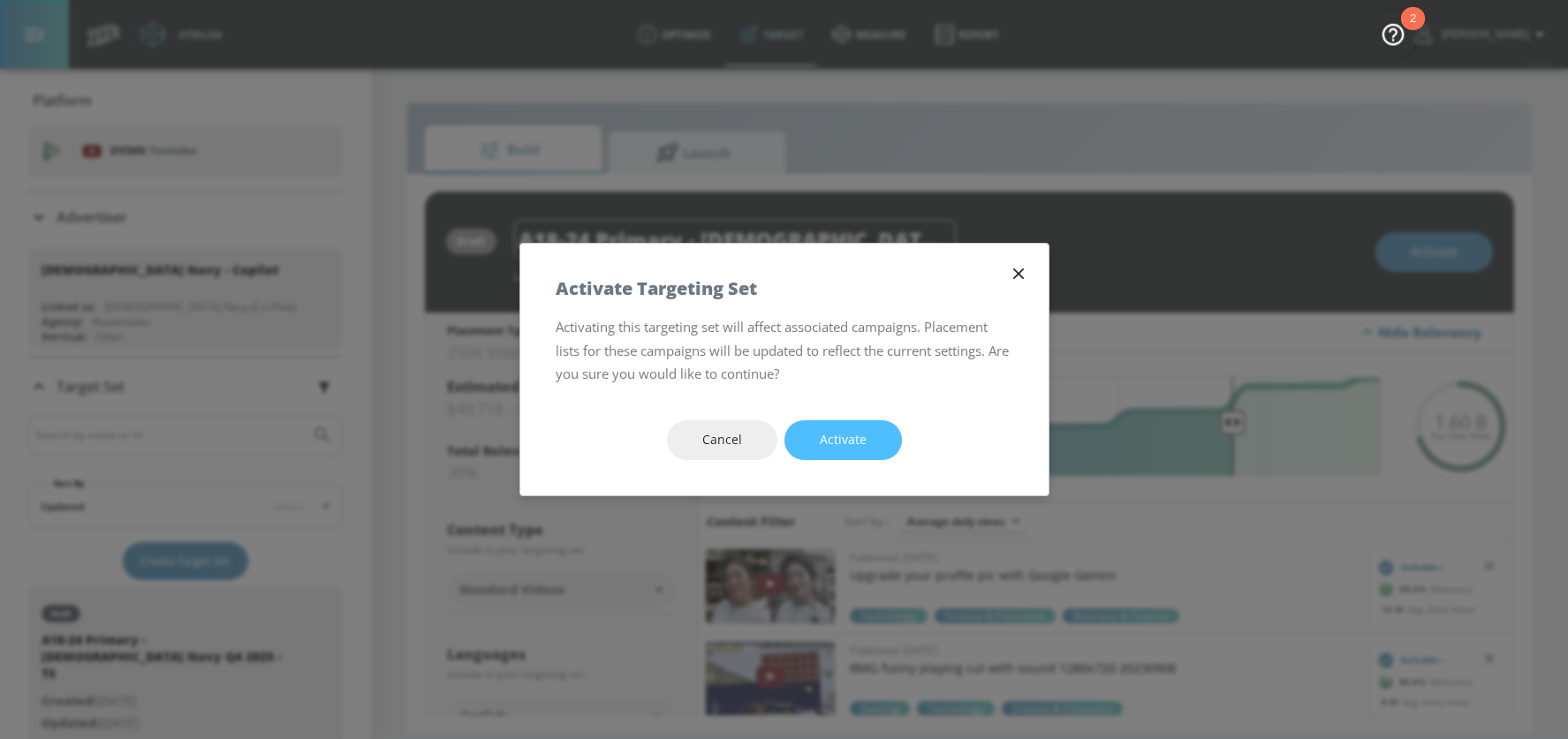
click at [836, 444] on span "Activate" at bounding box center [843, 440] width 47 height 22
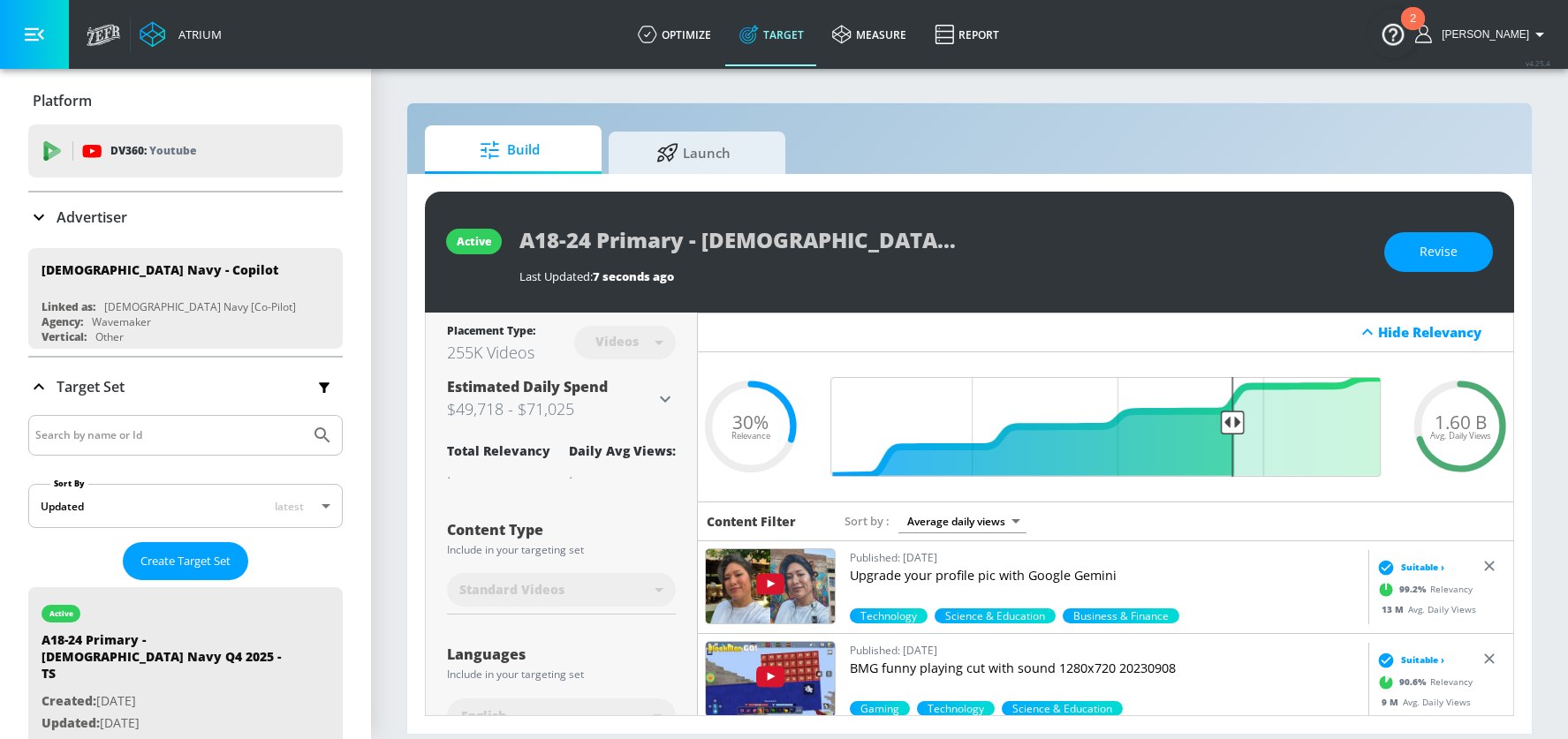
click at [1012, 141] on div "Build Launch" at bounding box center [969, 149] width 1090 height 48
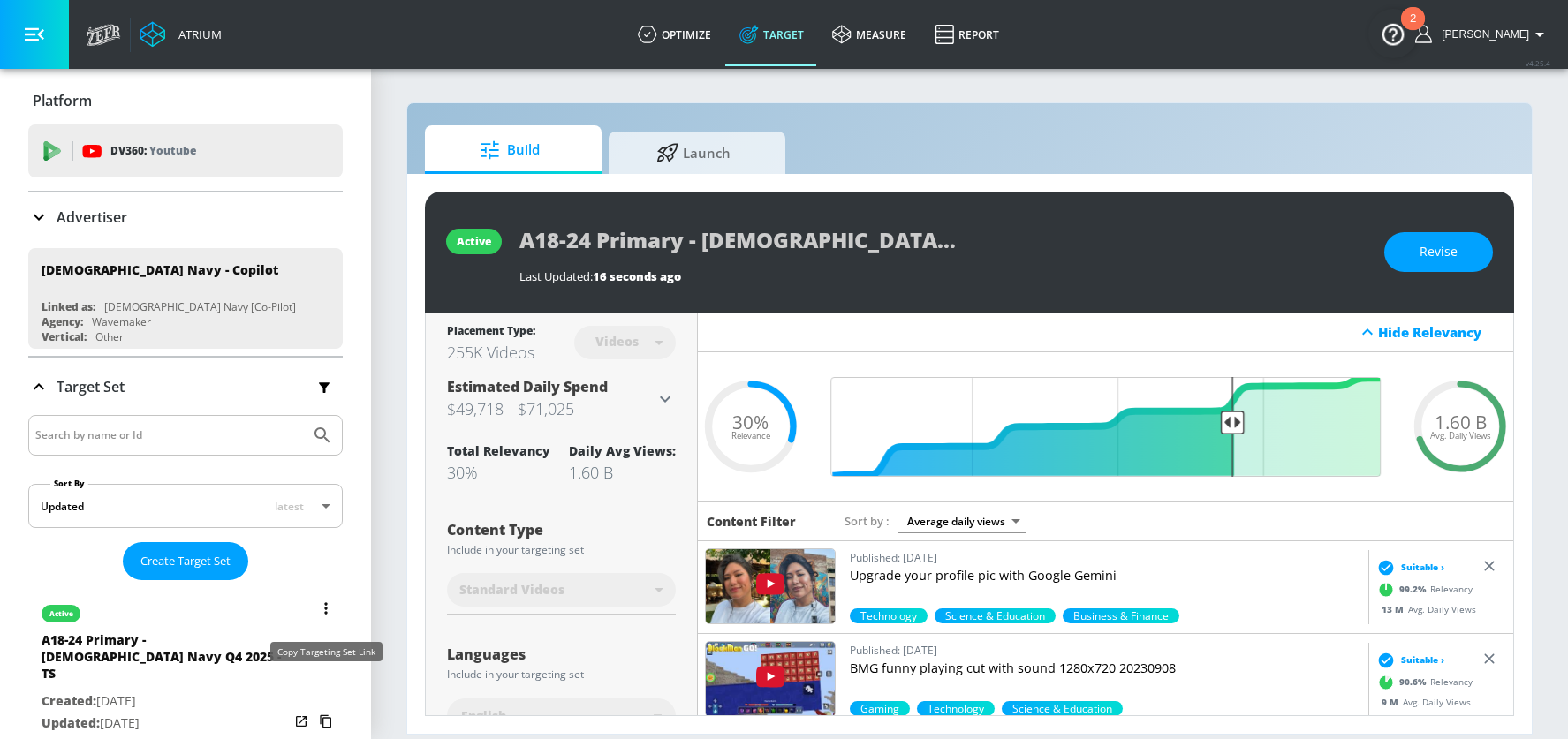
click at [325, 716] on icon "list of Target Set" at bounding box center [326, 723] width 12 height 14
